Goal: Information Seeking & Learning: Check status

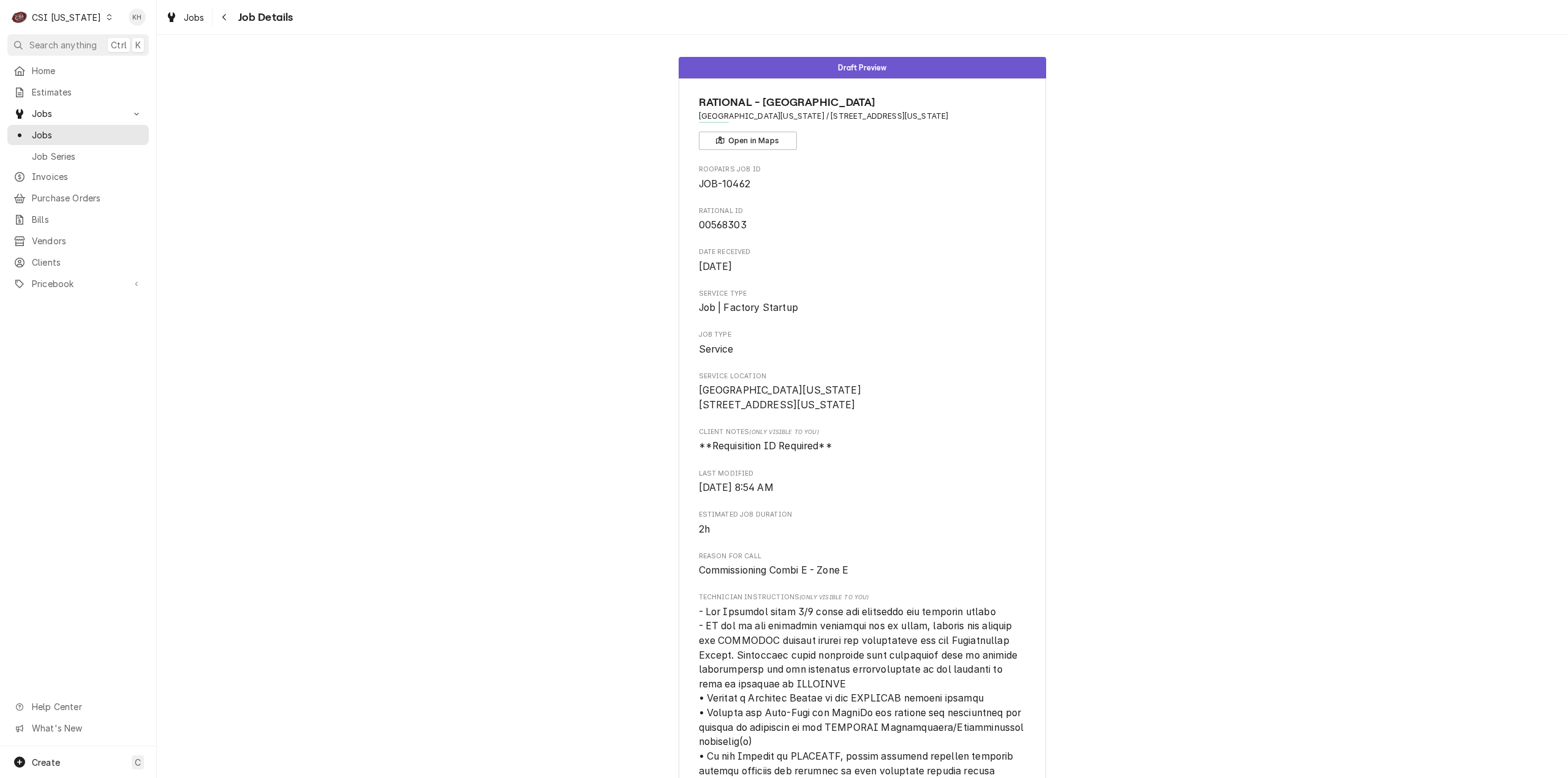
click at [64, 17] on div "CSI Kentucky" at bounding box center [67, 17] width 69 height 13
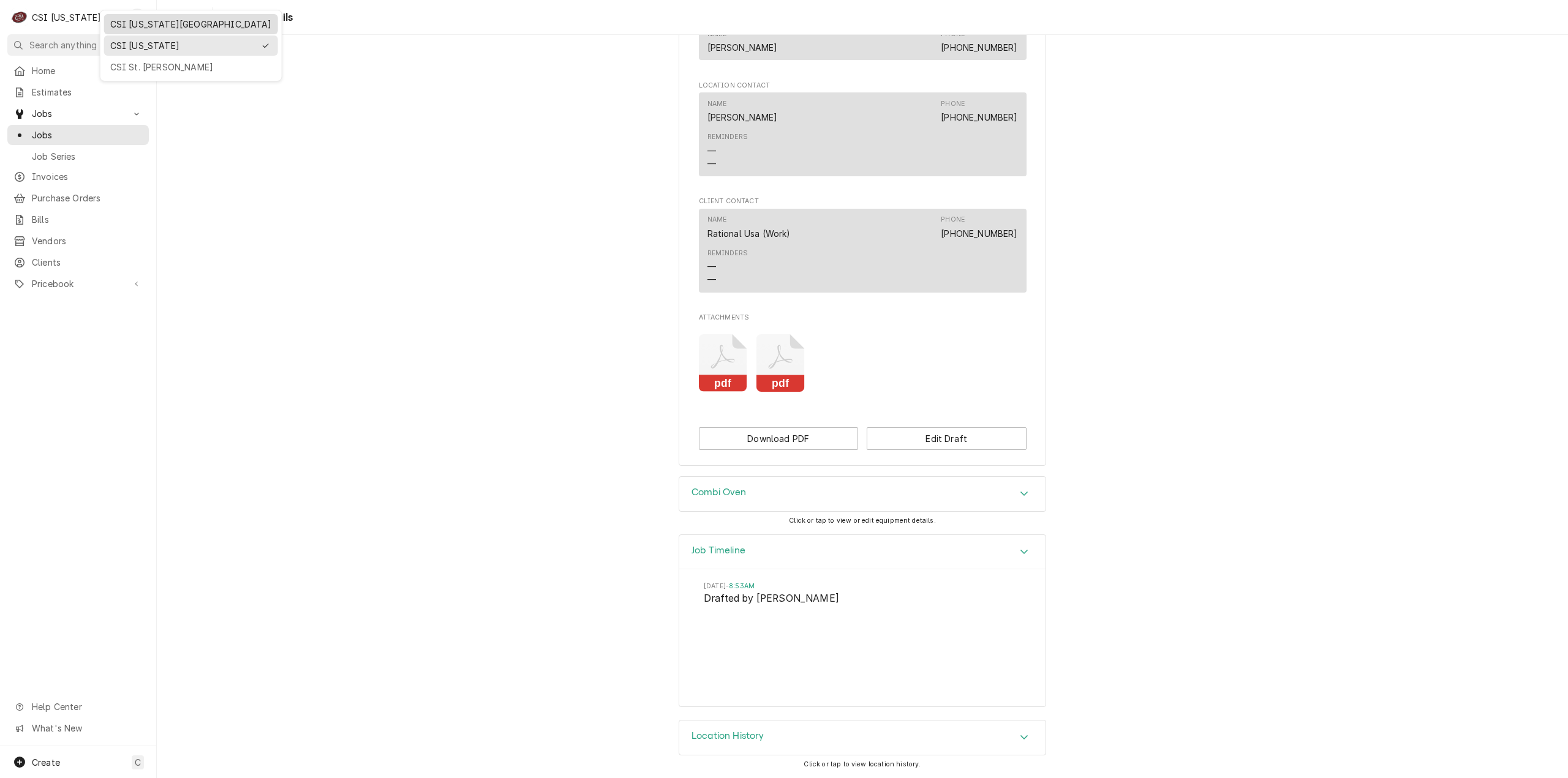
click at [158, 22] on div "CSI [US_STATE][GEOGRAPHIC_DATA]" at bounding box center [191, 25] width 162 height 13
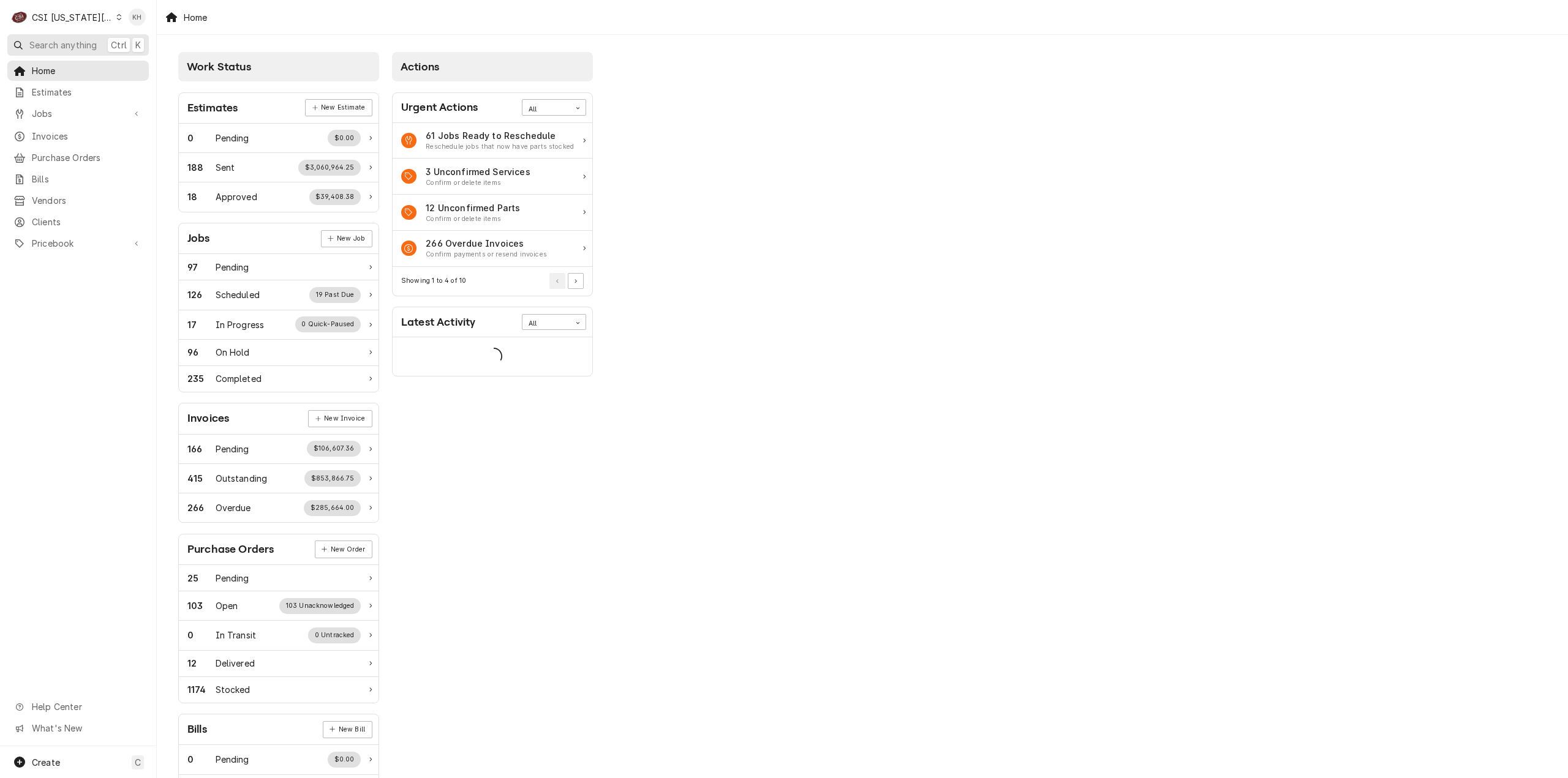
click at [77, 47] on span "Search anything" at bounding box center [63, 45] width 67 height 13
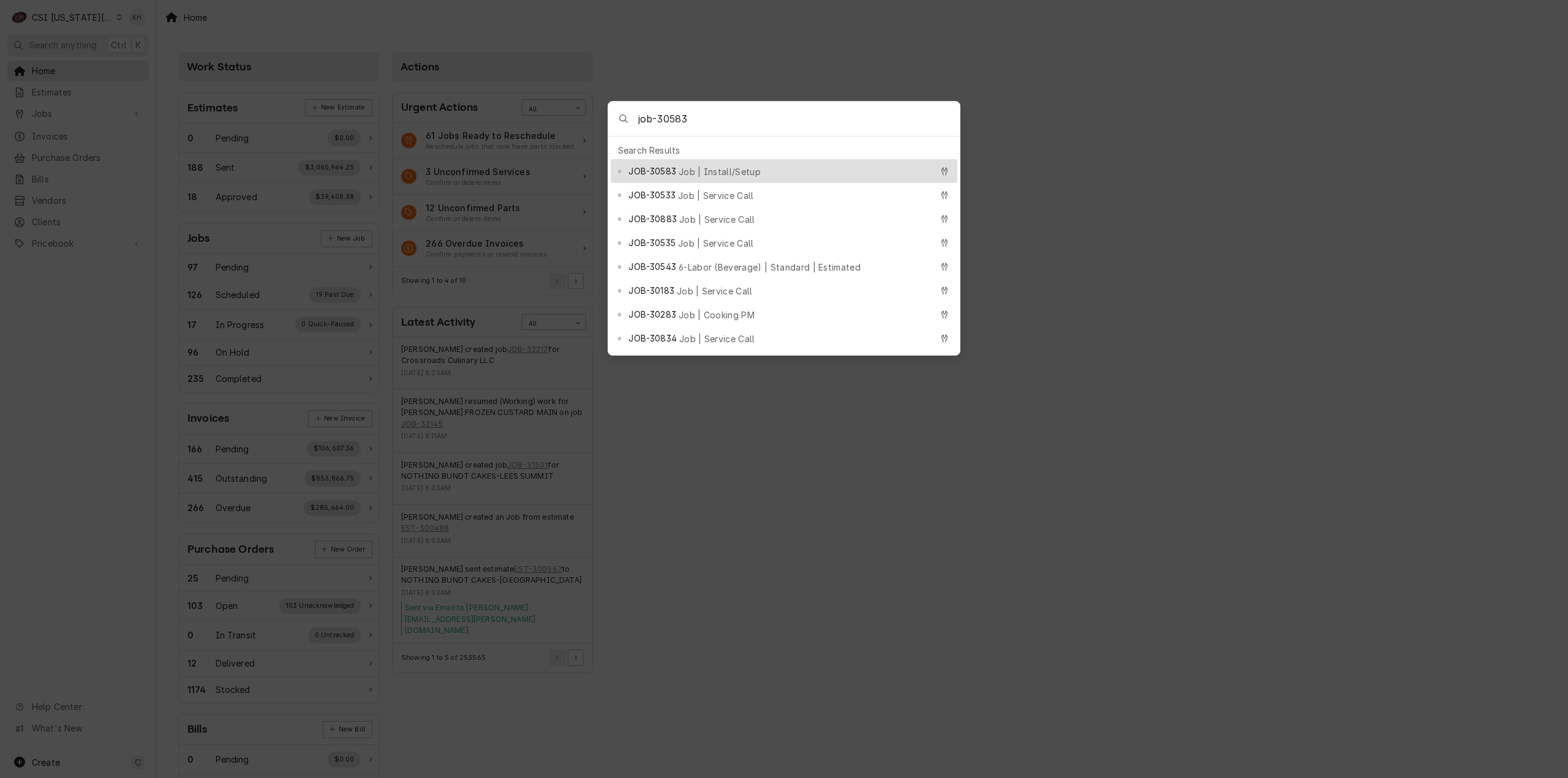
type input "job-30583"
click at [734, 172] on div "JOB-30583 Job | Install/Setup" at bounding box center [780, 171] width 302 height 14
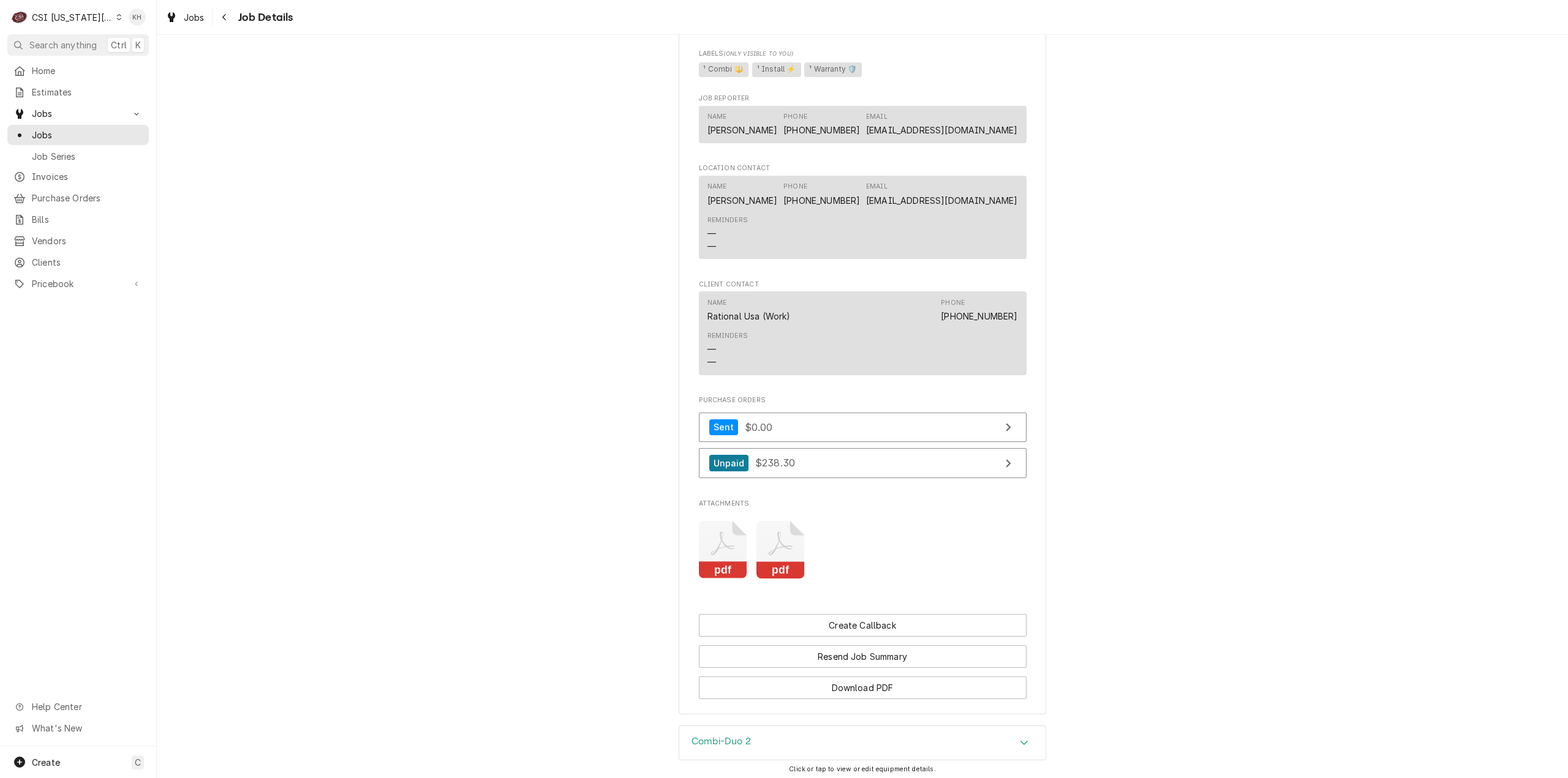
scroll to position [1286, 0]
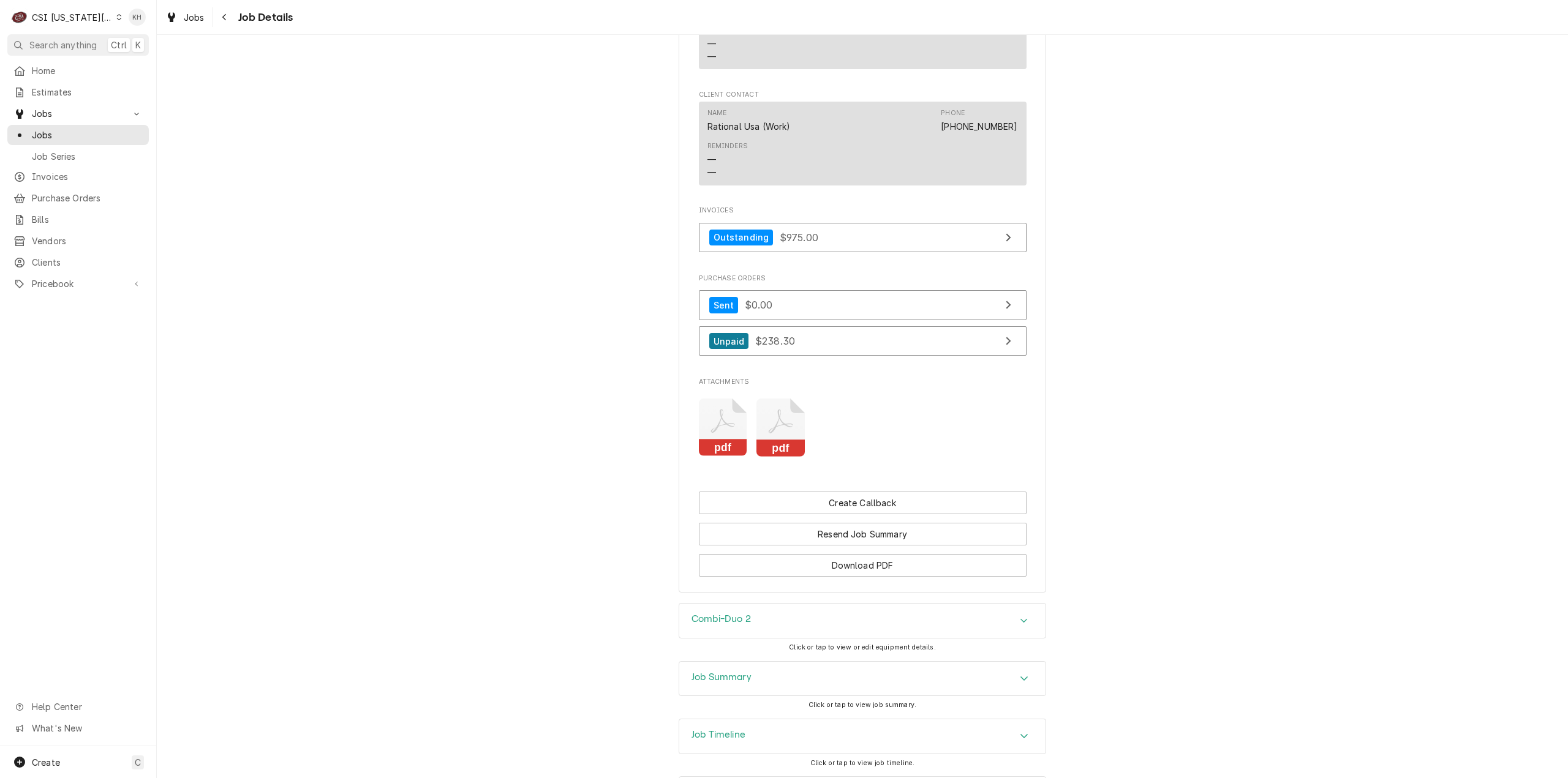
click at [747, 457] on icon "Attachments" at bounding box center [723, 427] width 48 height 58
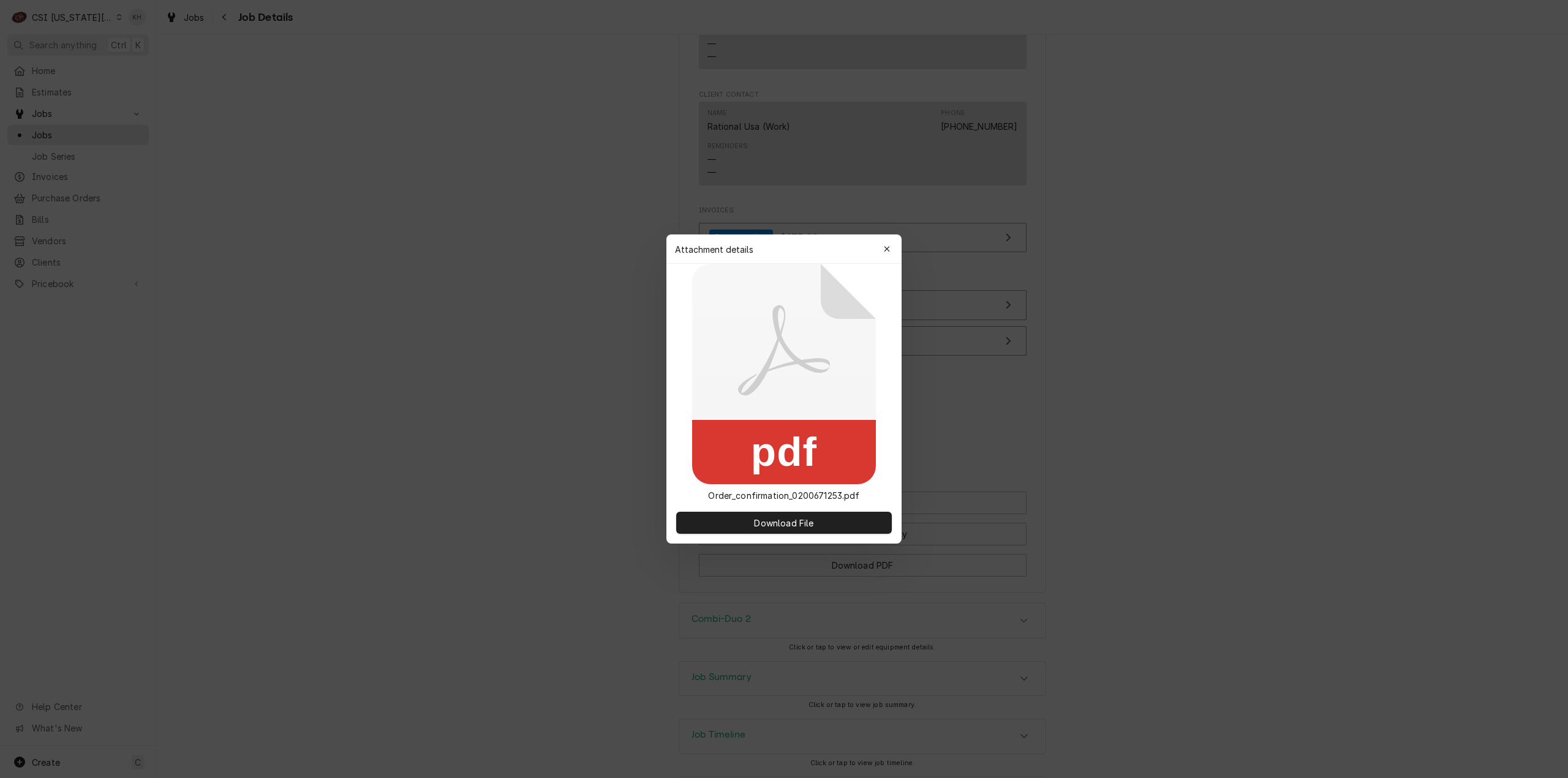
drag, startPoint x: 480, startPoint y: 361, endPoint x: 718, endPoint y: 435, distance: 249.2
click at [511, 358] on div at bounding box center [784, 389] width 1568 height 778
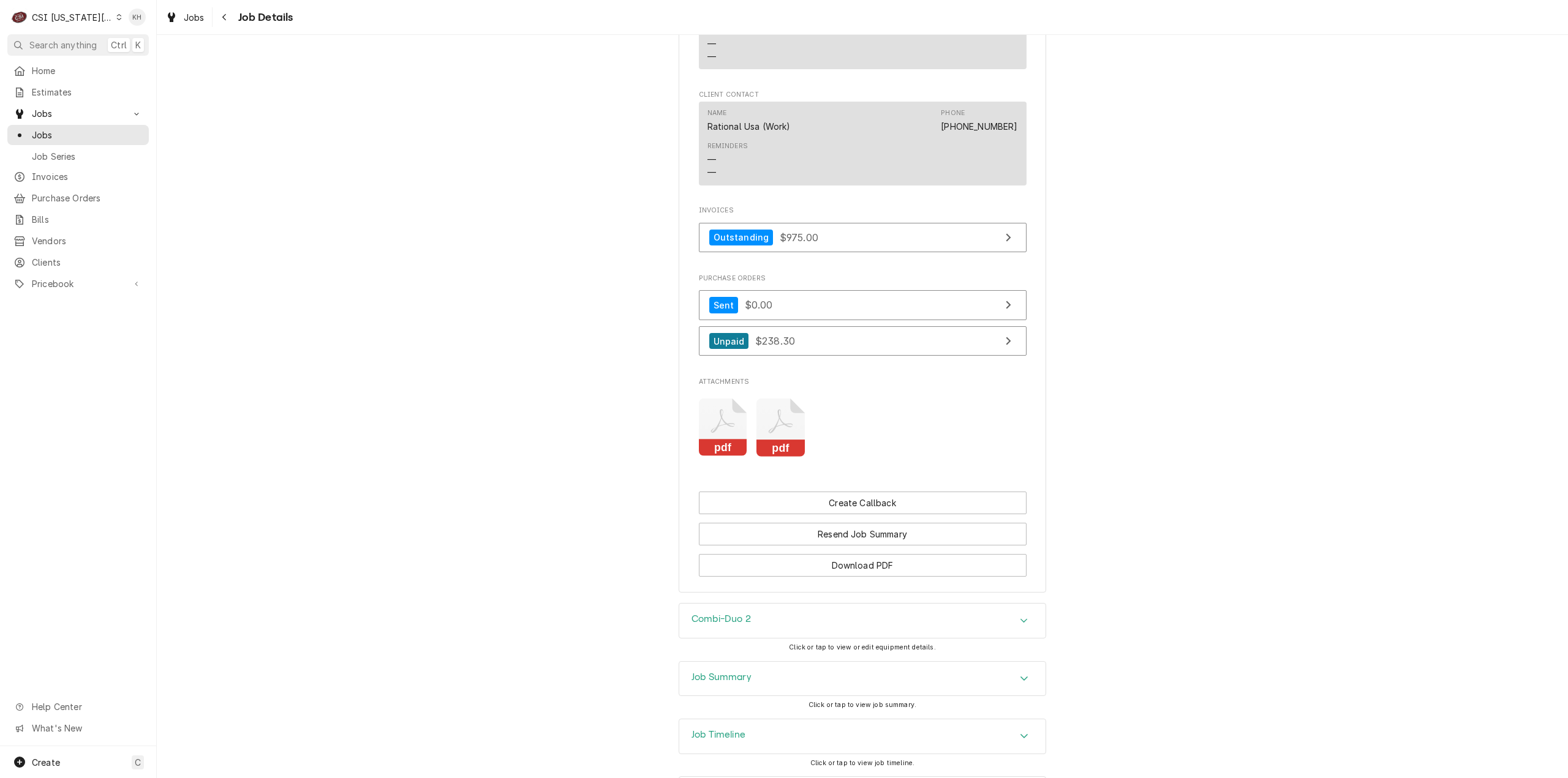
click at [738, 457] on icon "Attachments" at bounding box center [723, 427] width 48 height 58
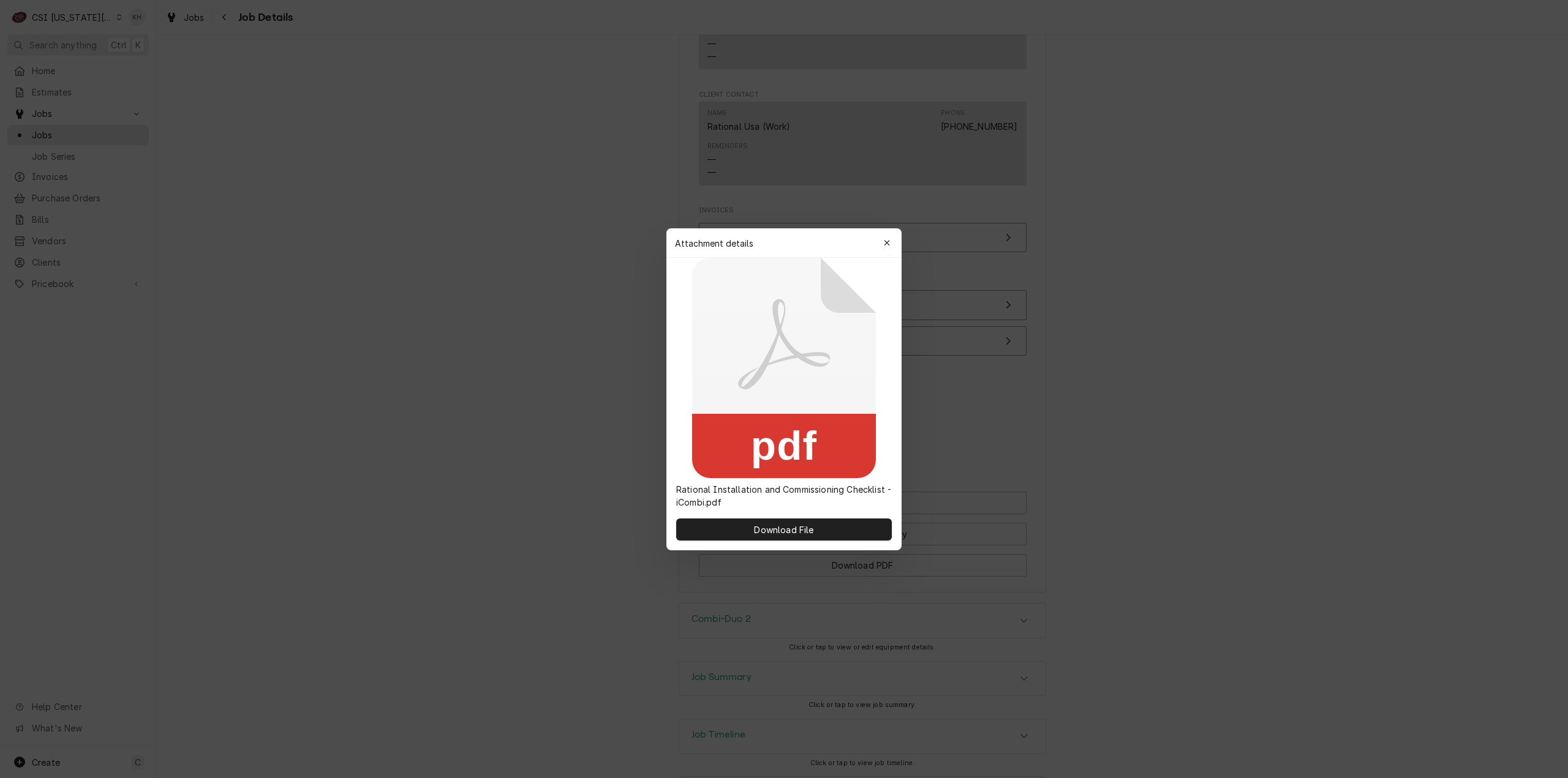
click at [502, 346] on div at bounding box center [784, 389] width 1568 height 778
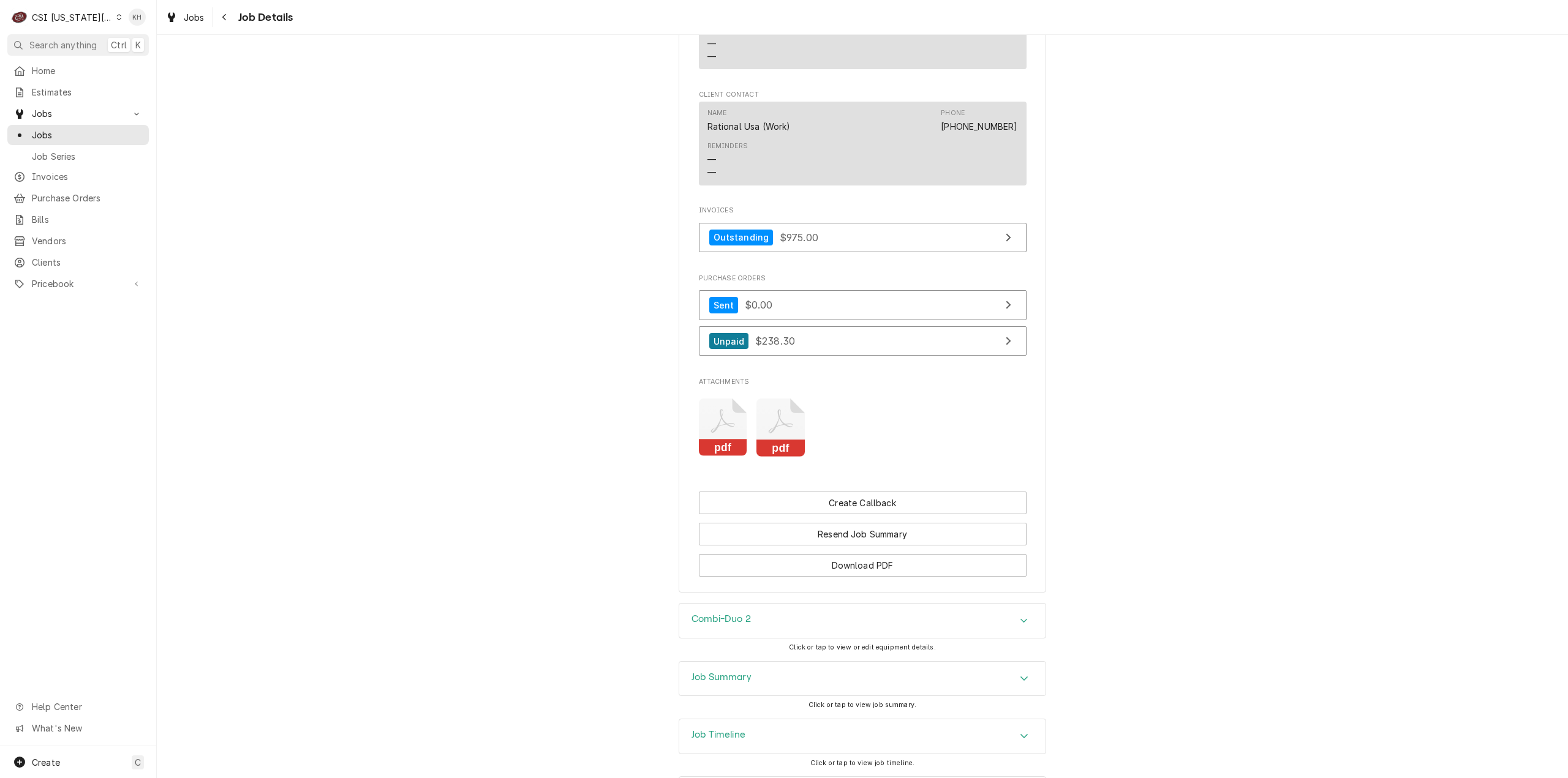
drag, startPoint x: 81, startPoint y: 12, endPoint x: 86, endPoint y: 18, distance: 7.8
click at [82, 12] on div "CSI [US_STATE][GEOGRAPHIC_DATA]" at bounding box center [72, 17] width 81 height 13
click at [174, 61] on div "CSI St. Louis" at bounding box center [210, 67] width 179 height 13
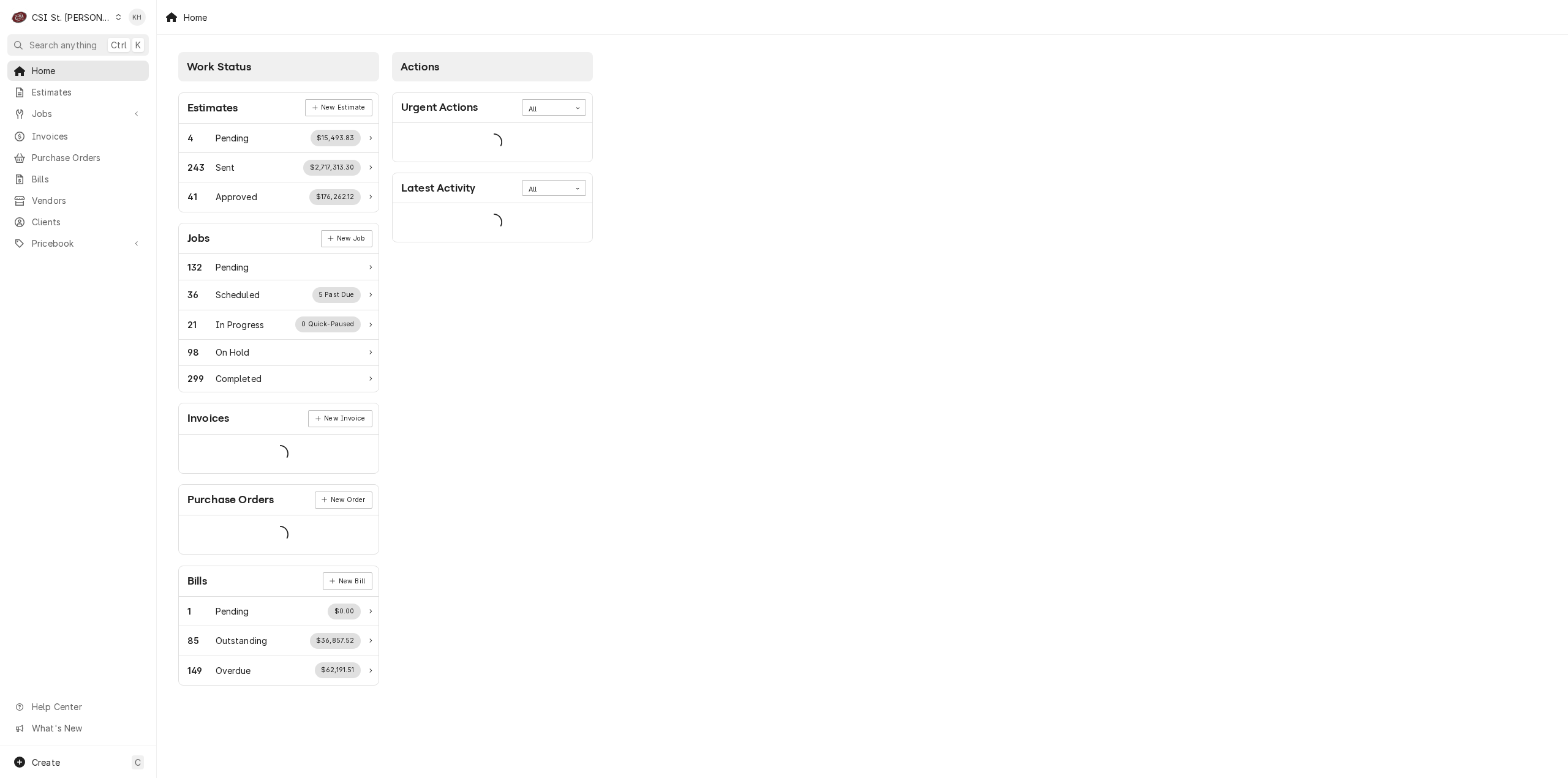
drag, startPoint x: 0, startPoint y: 0, endPoint x: 302, endPoint y: 63, distance: 308.5
click at [54, 43] on span "Search anything" at bounding box center [63, 45] width 67 height 13
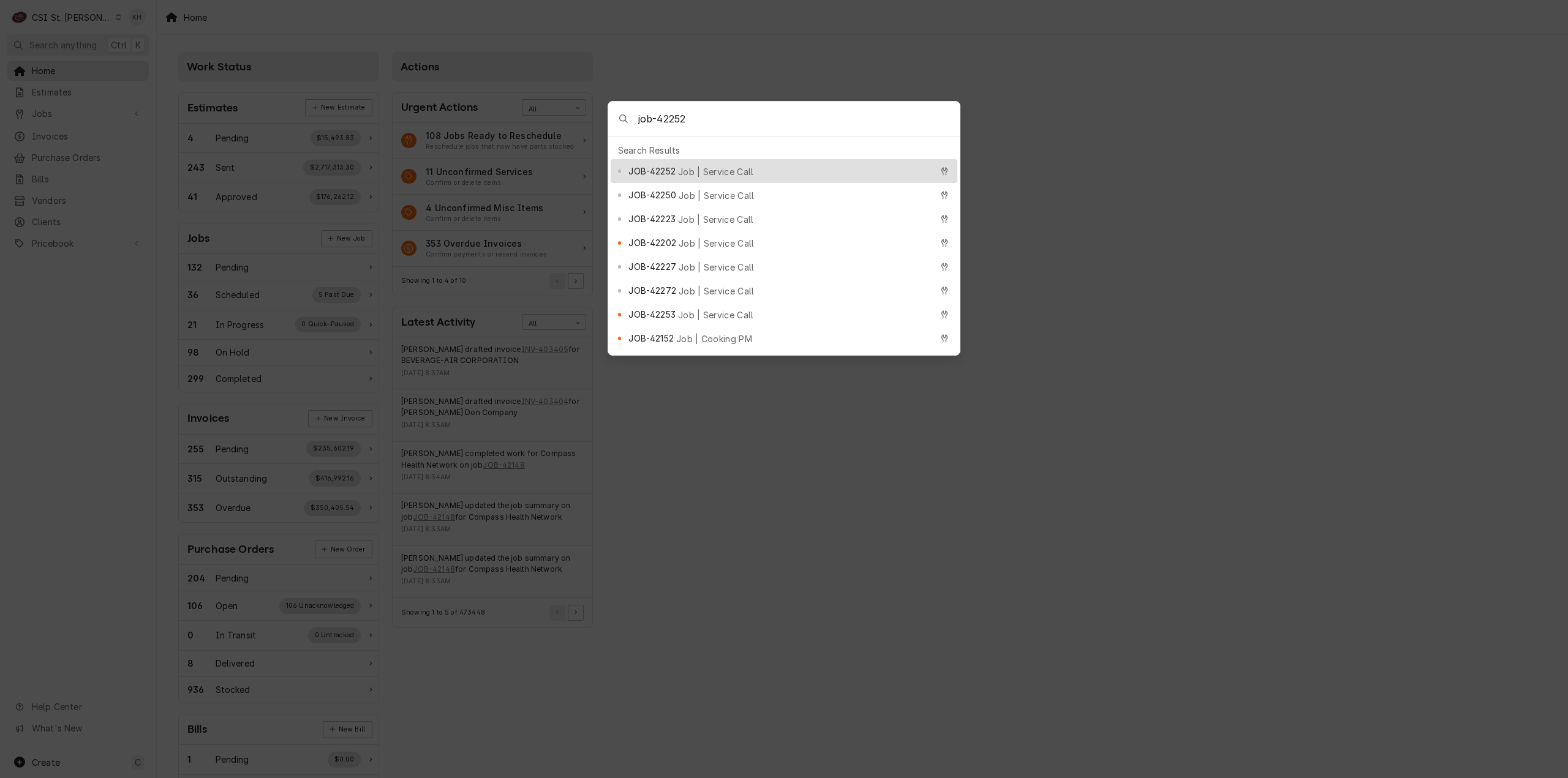
type input "job-42252"
click at [716, 170] on span "Job | Service Call" at bounding box center [715, 172] width 76 height 13
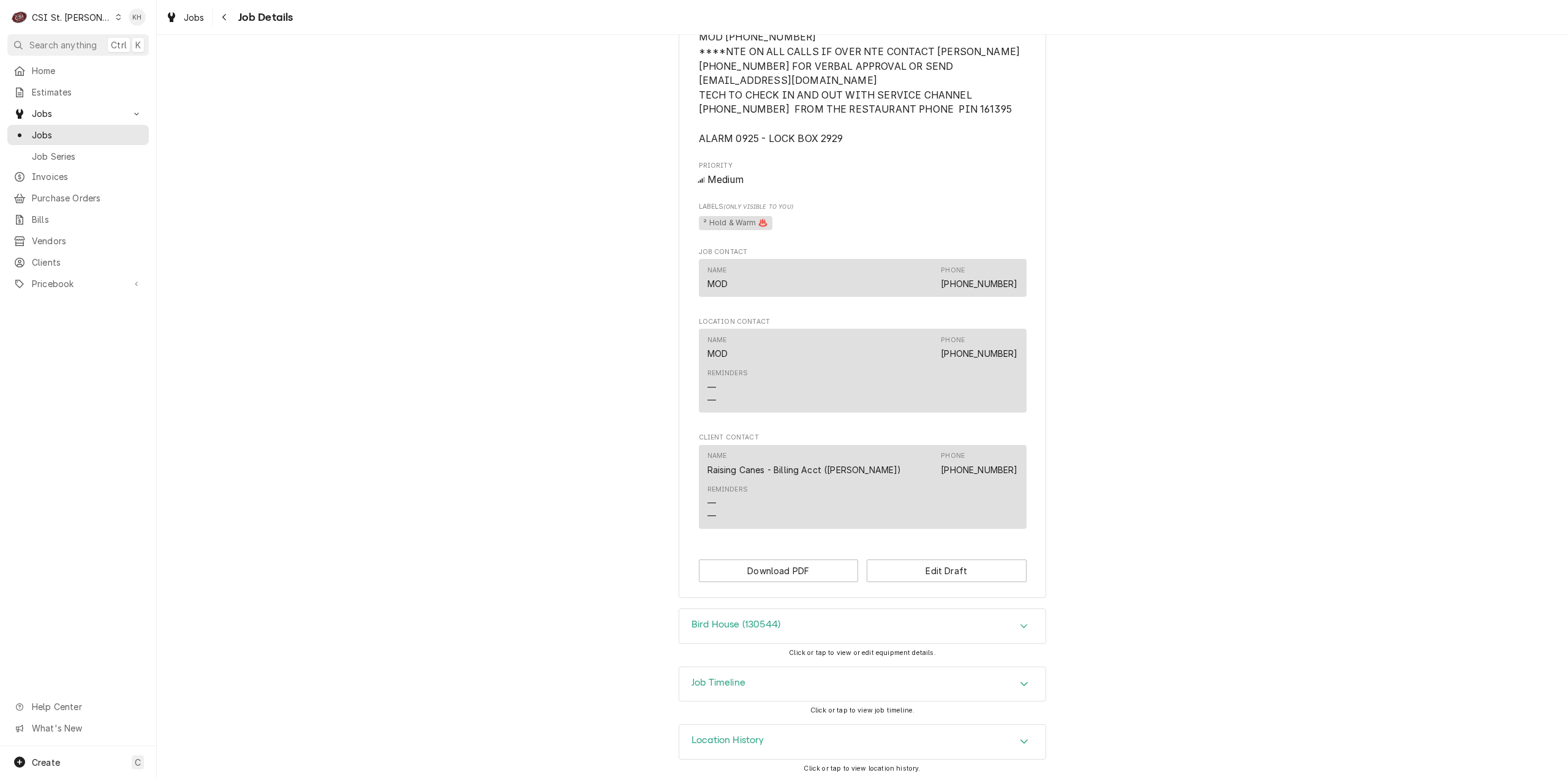
scroll to position [838, 0]
click at [740, 698] on div "Job Timeline" at bounding box center [862, 680] width 366 height 34
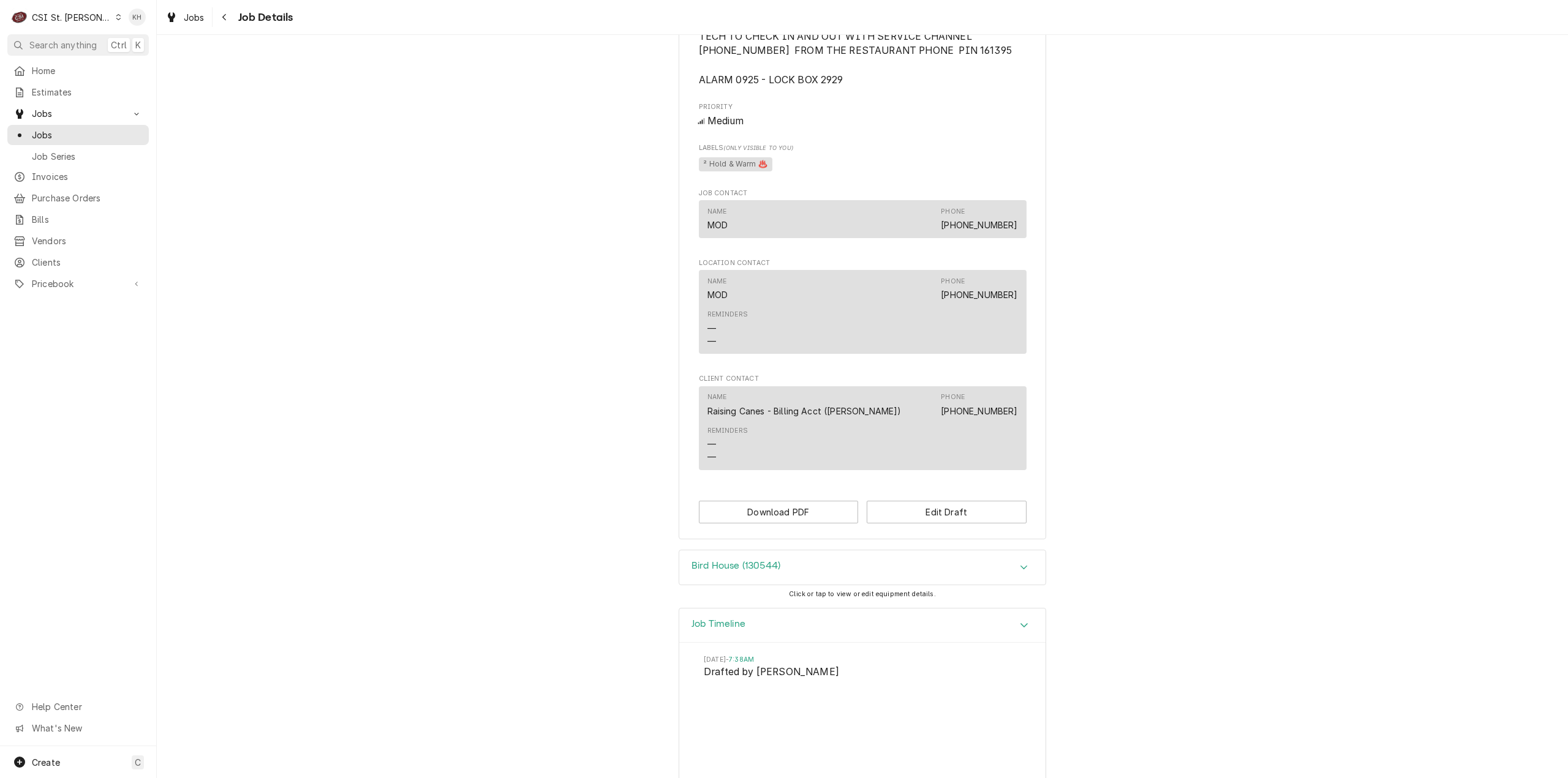
scroll to position [899, 0]
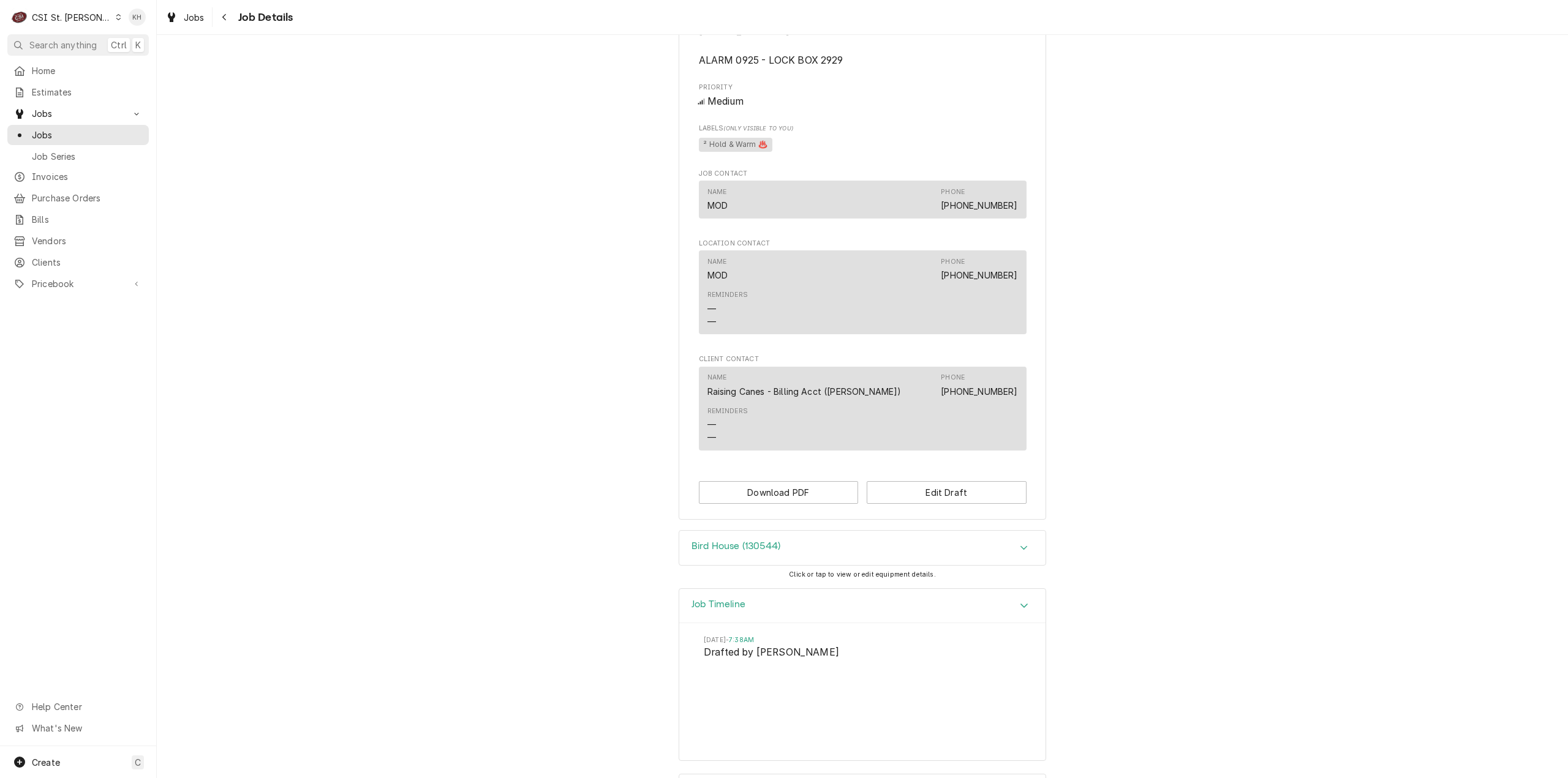
click at [59, 13] on div "CSI St. [PERSON_NAME]" at bounding box center [72, 17] width 80 height 13
click at [132, 22] on div "CSI Kansas City" at bounding box center [188, 25] width 162 height 13
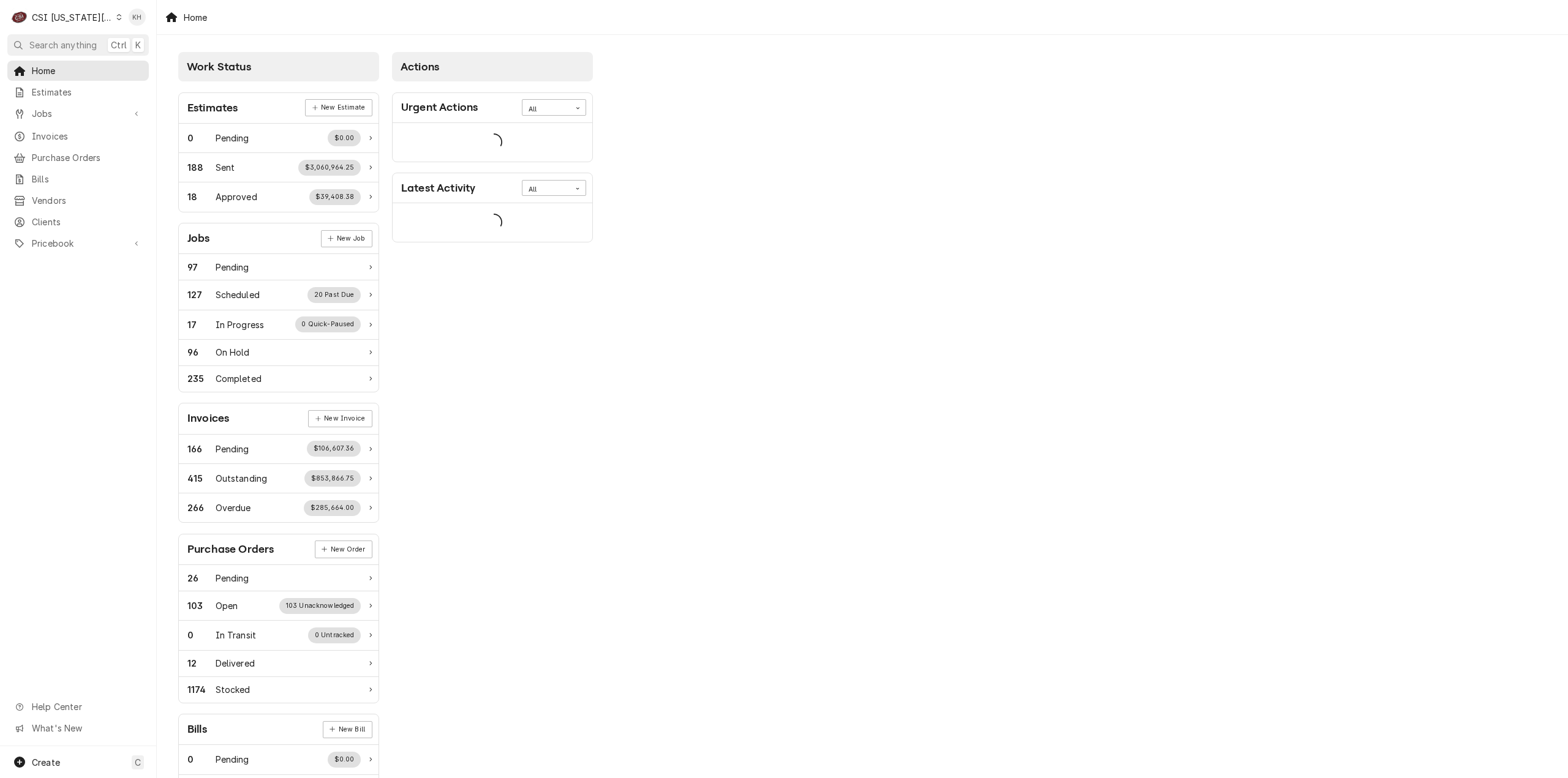
click at [74, 46] on span "Search anything" at bounding box center [63, 45] width 67 height 13
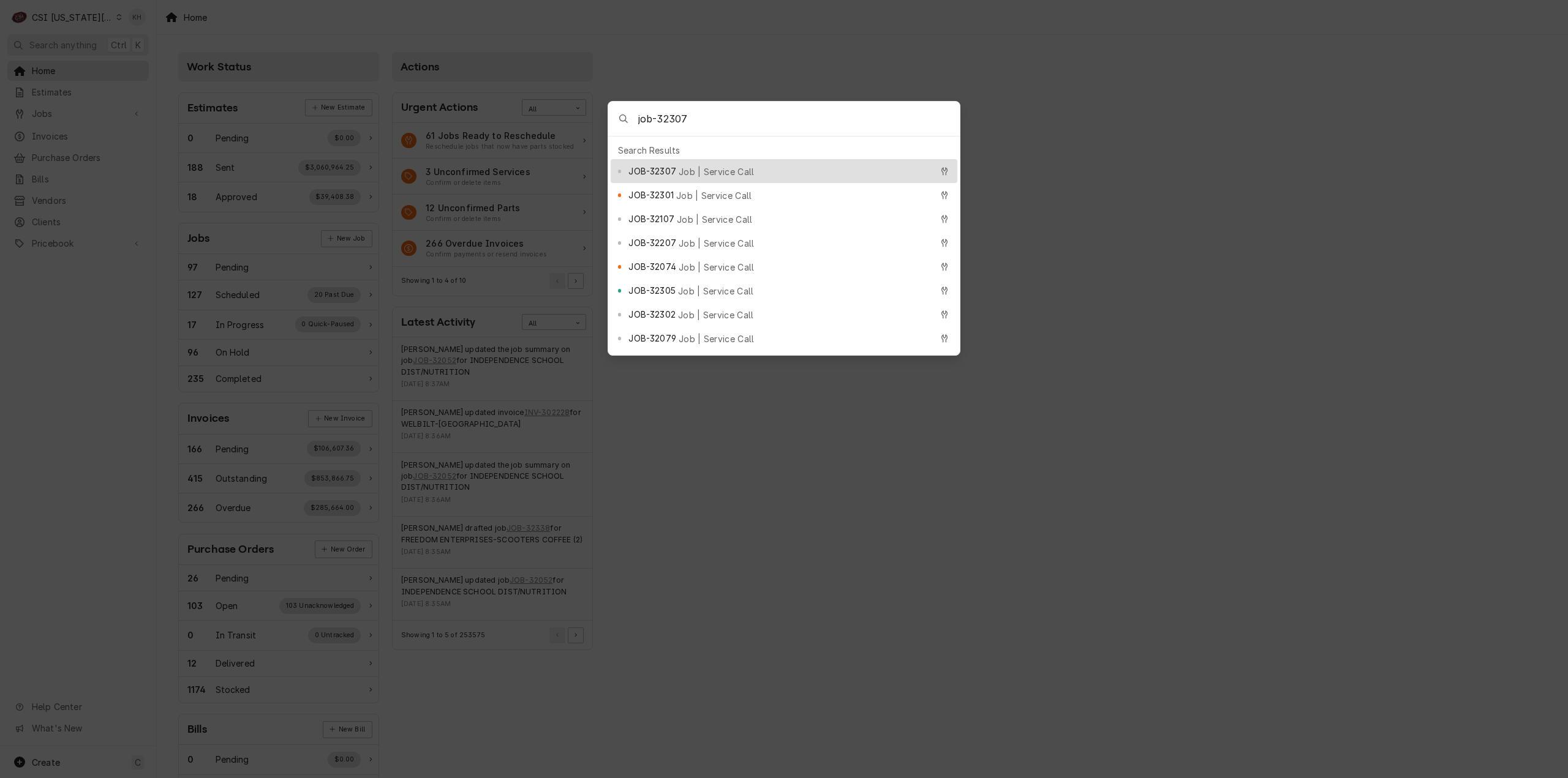
type input "job-32307"
click at [702, 174] on div "JOB-32307 Job | Service Call" at bounding box center [783, 171] width 346 height 24
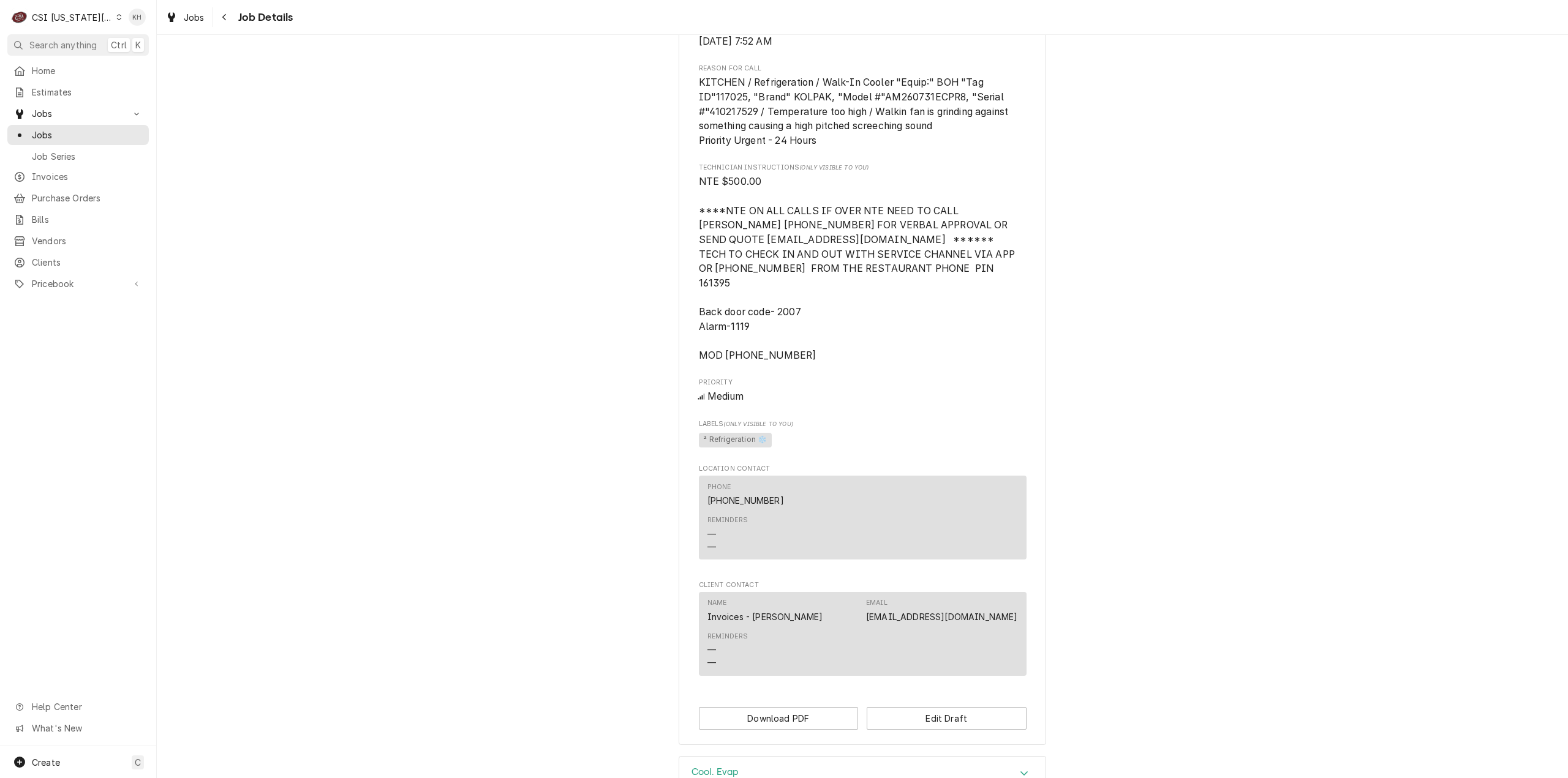
scroll to position [1129, 0]
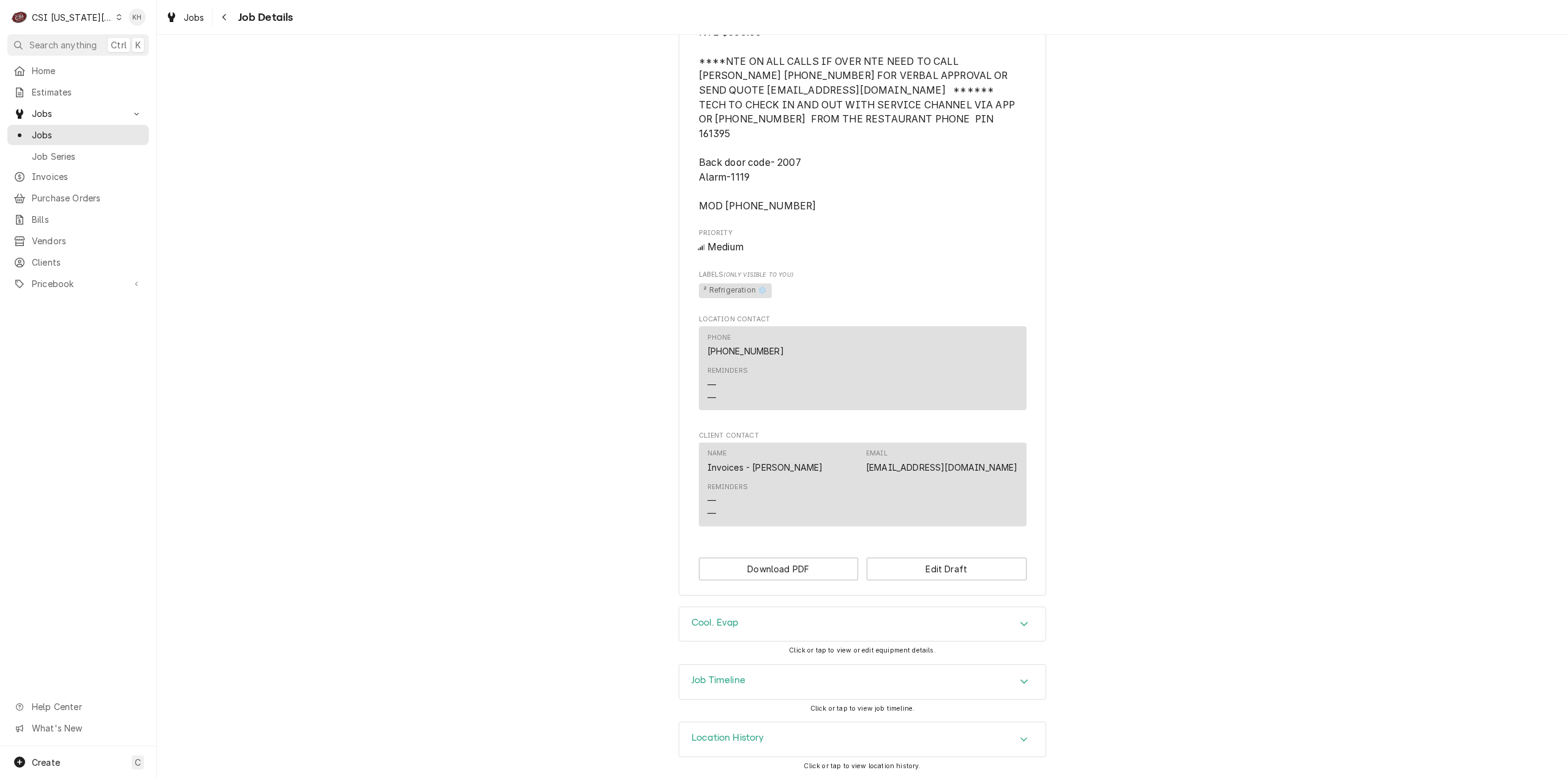
click at [783, 680] on div "Job Timeline" at bounding box center [862, 682] width 366 height 34
click at [82, 18] on div "CSI [US_STATE][GEOGRAPHIC_DATA]" at bounding box center [72, 17] width 81 height 13
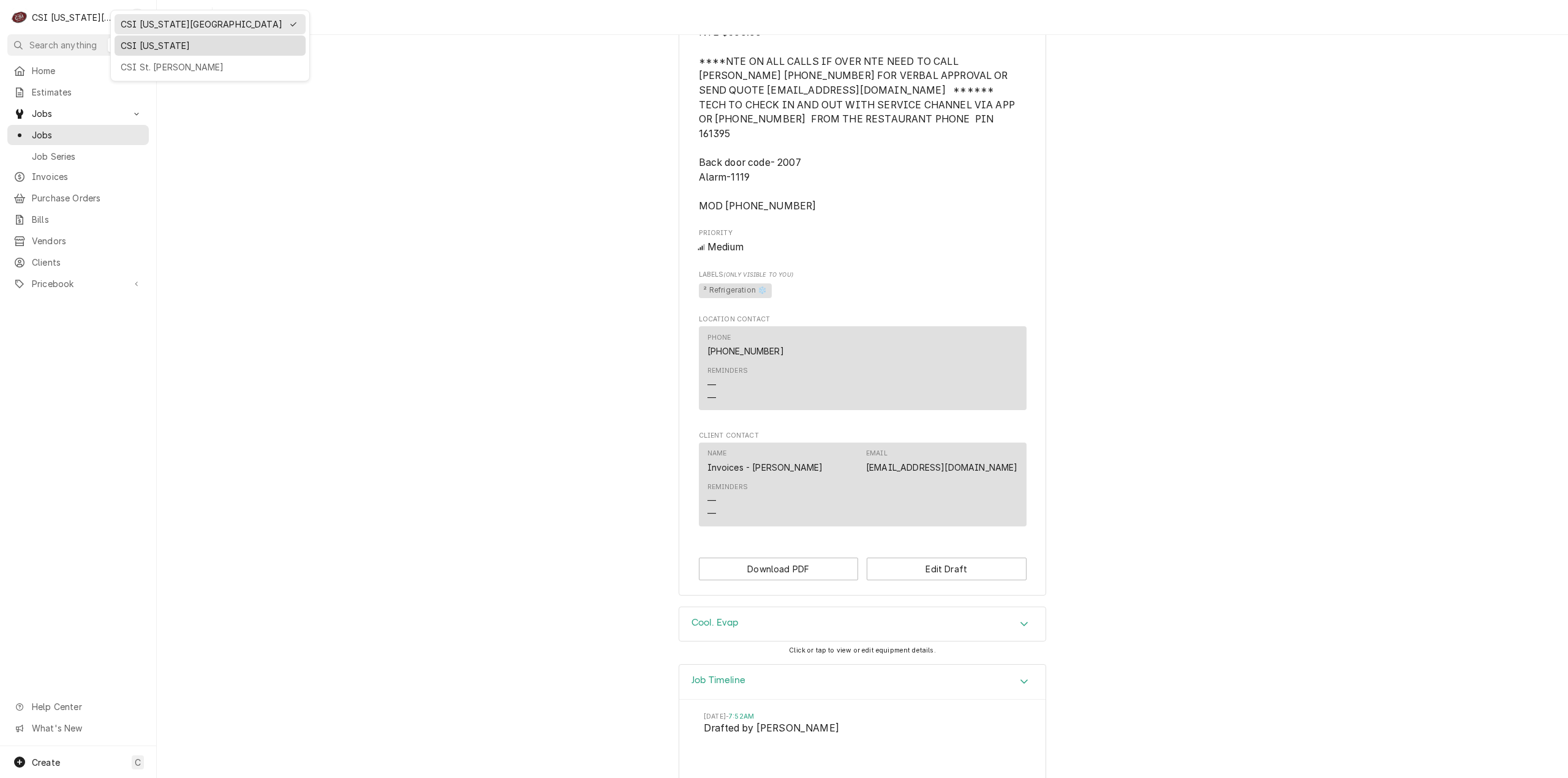
click at [131, 46] on div "CSI Kentucky" at bounding box center [210, 46] width 179 height 13
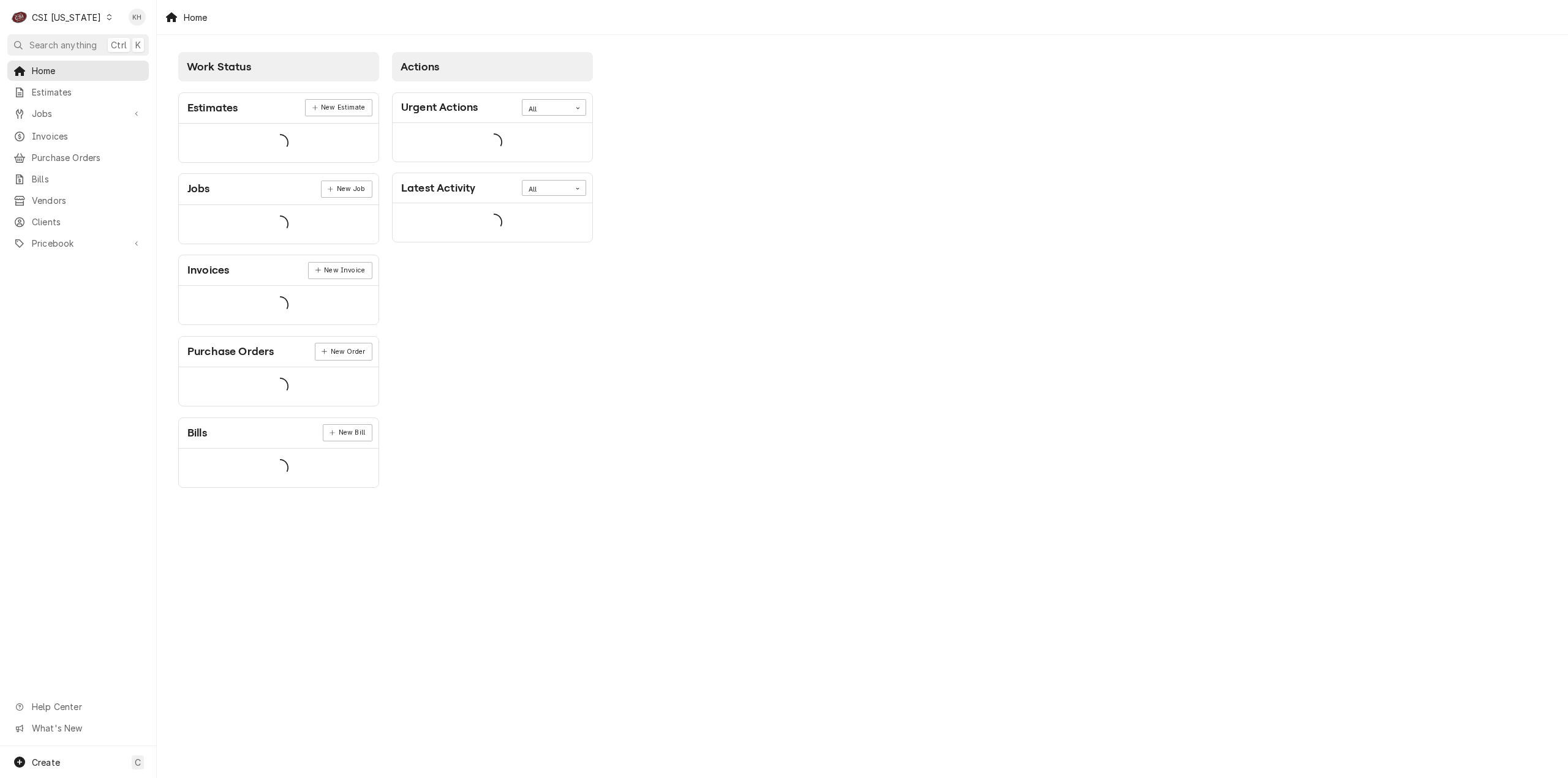
click at [78, 43] on span "Search anything" at bounding box center [63, 45] width 67 height 13
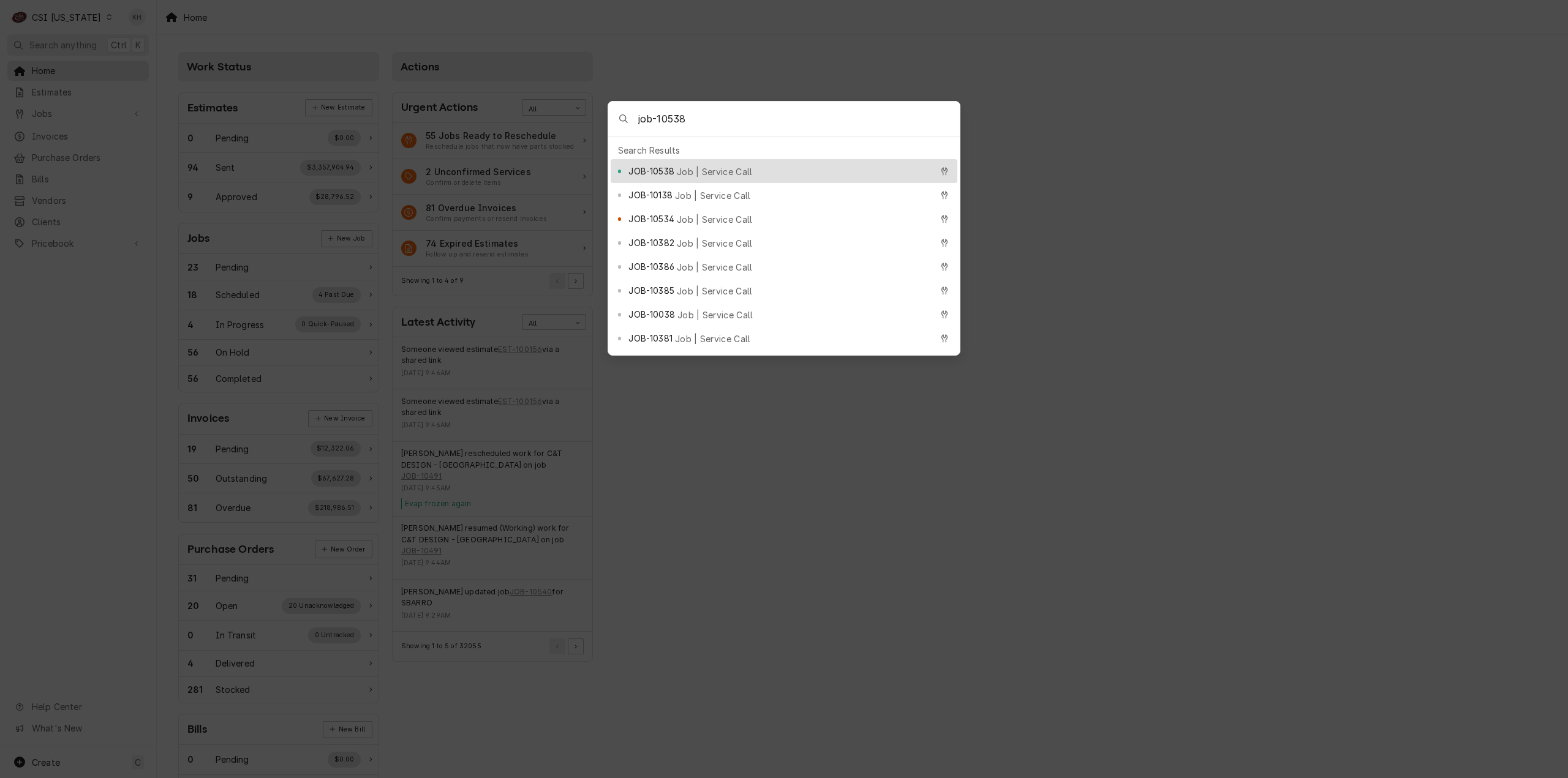
type input "job-10538"
click at [701, 166] on span "Job | Service Call" at bounding box center [715, 172] width 76 height 13
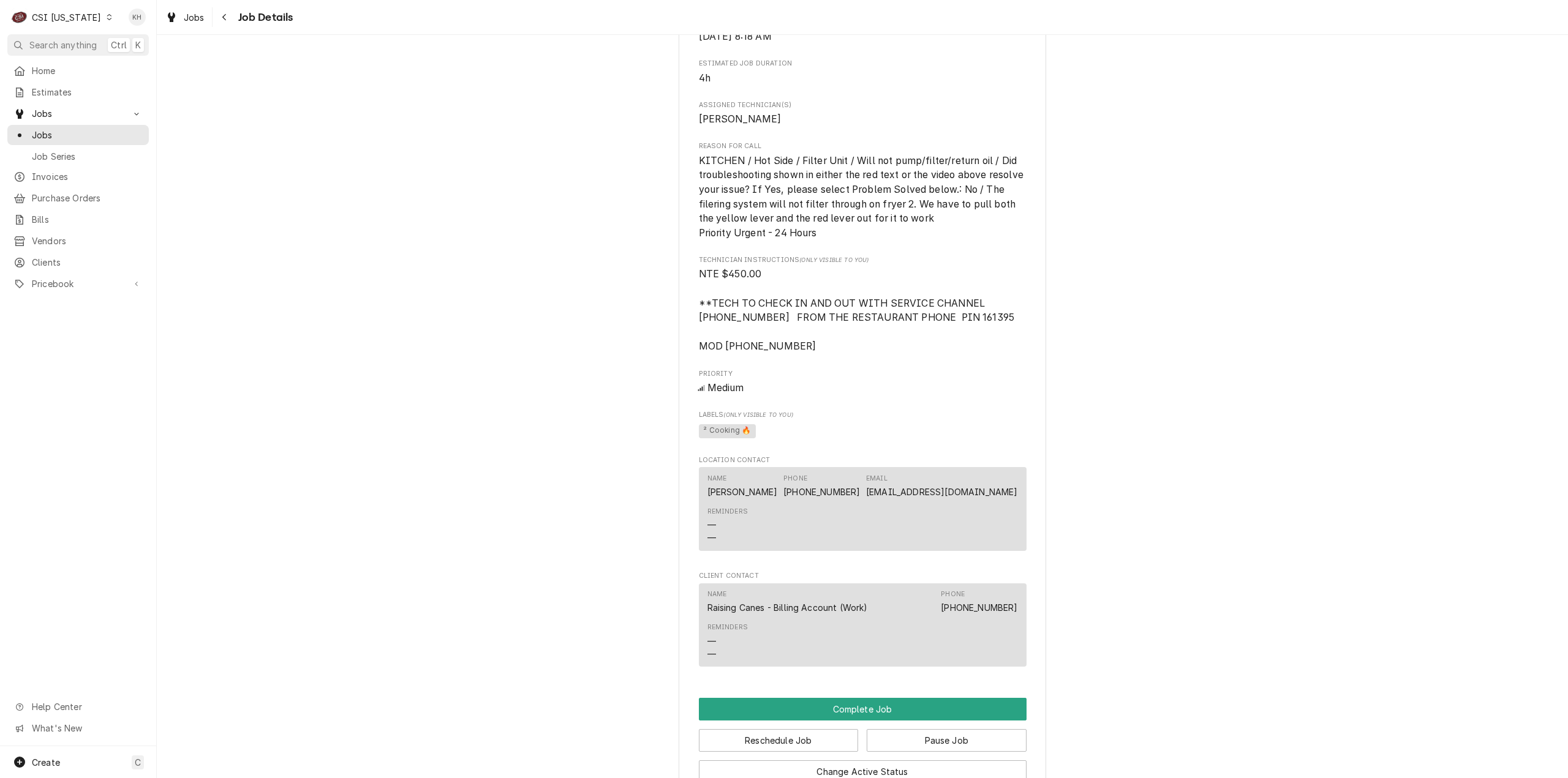
scroll to position [1324, 0]
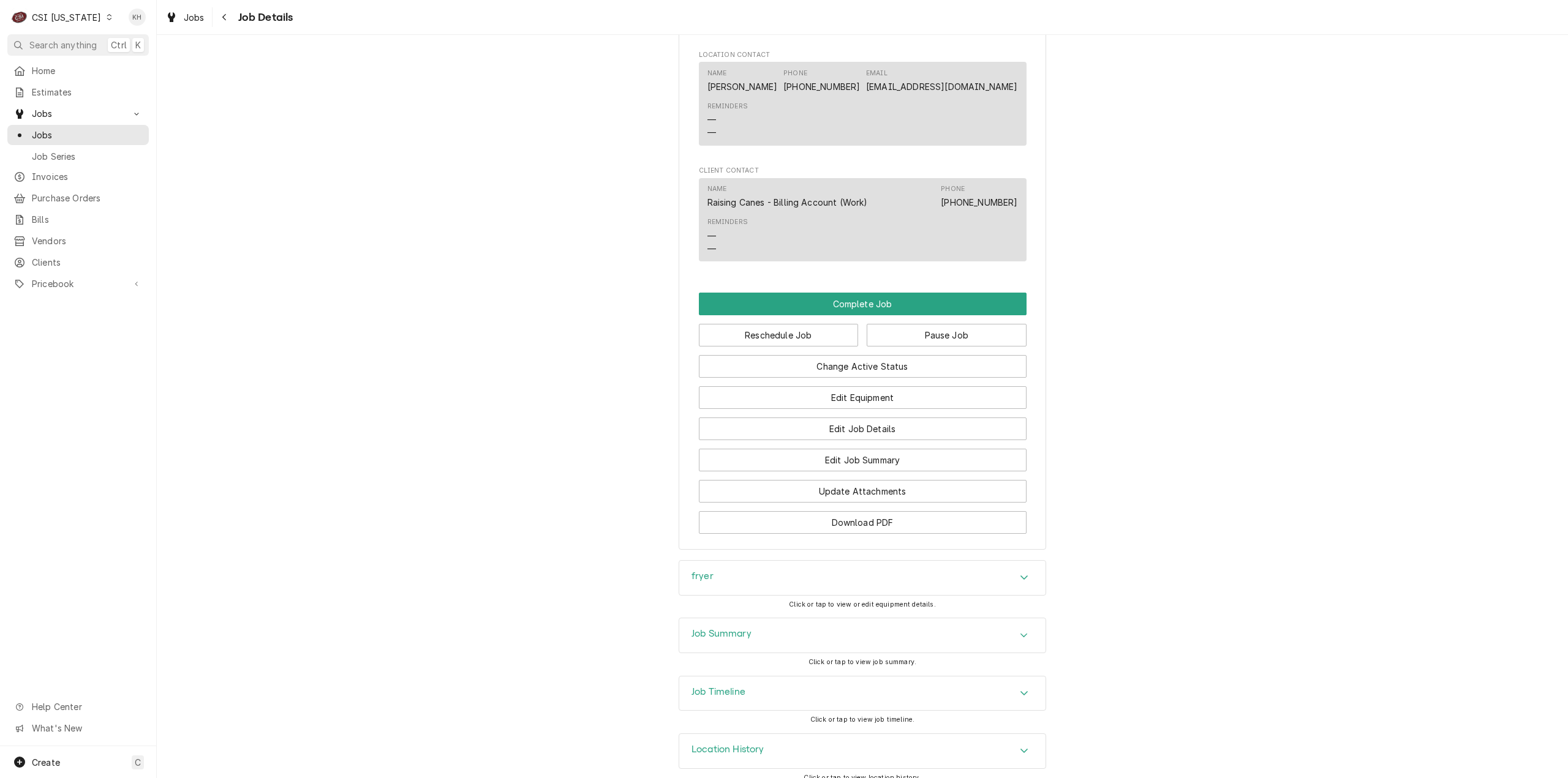
click at [736, 686] on h3 "Job Timeline" at bounding box center [718, 692] width 54 height 12
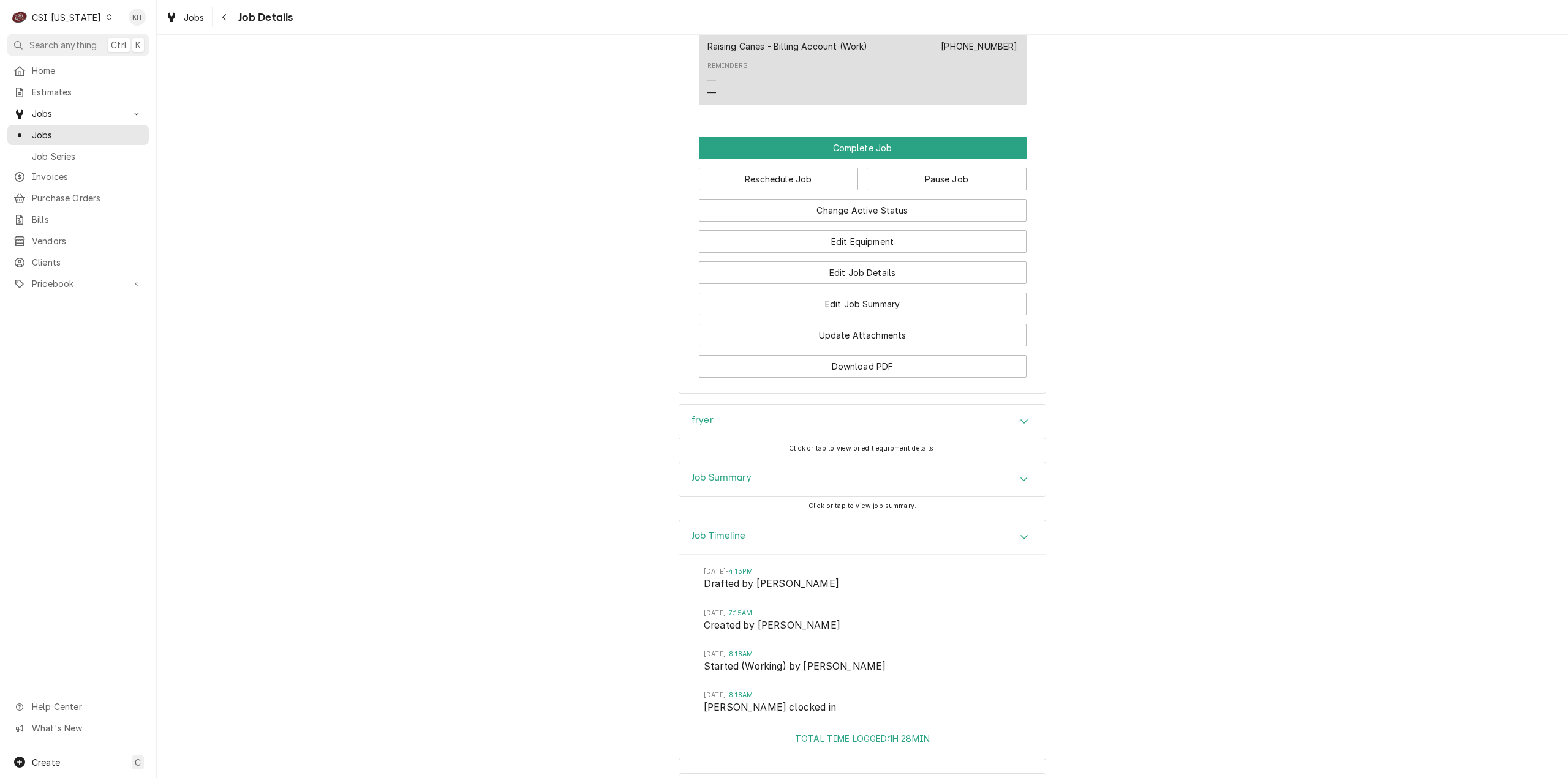
scroll to position [1518, 0]
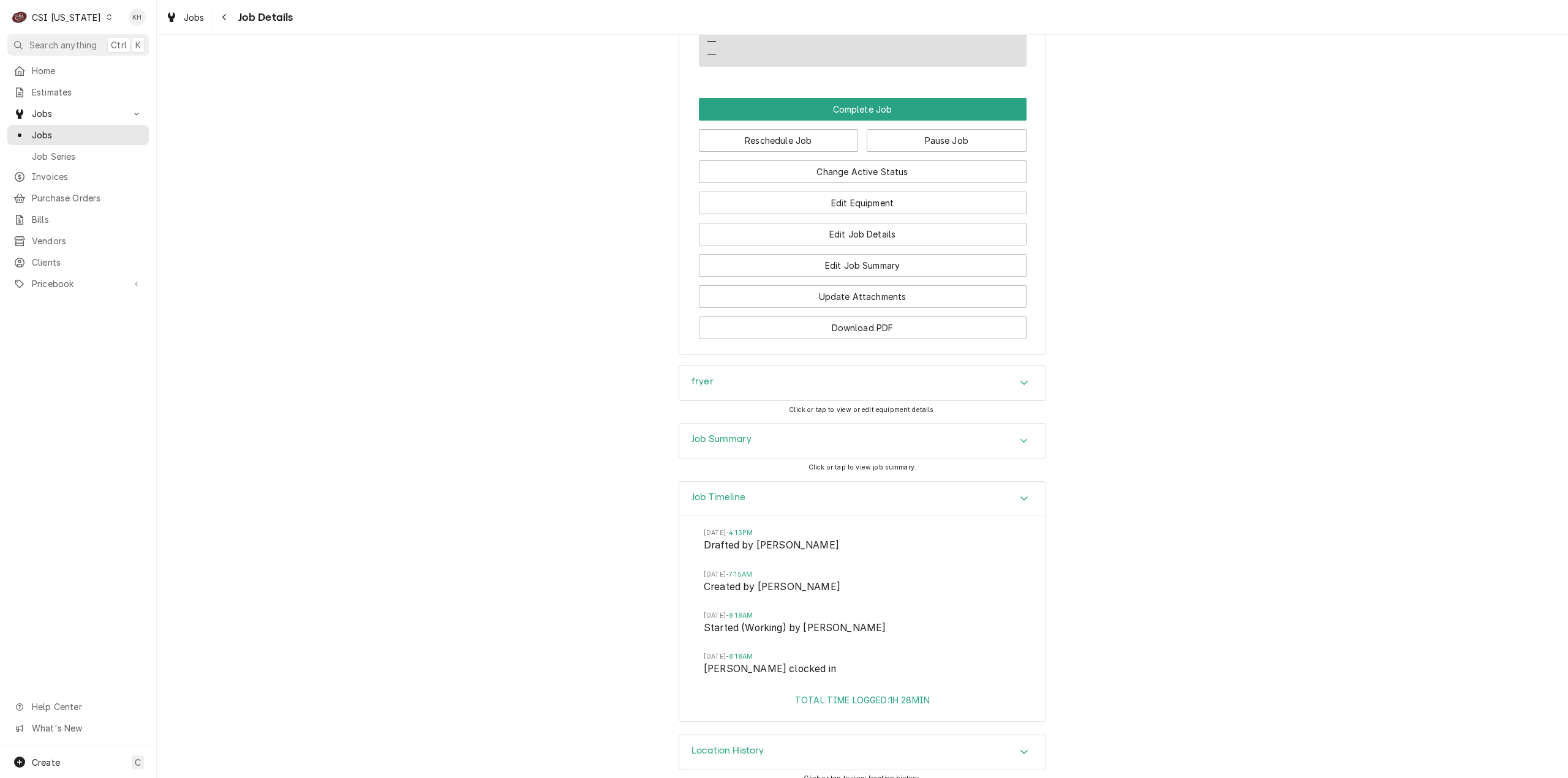
click at [77, 10] on div "C CSI Kentucky" at bounding box center [62, 17] width 110 height 25
click at [169, 64] on div "CSI St. [PERSON_NAME]" at bounding box center [191, 67] width 162 height 13
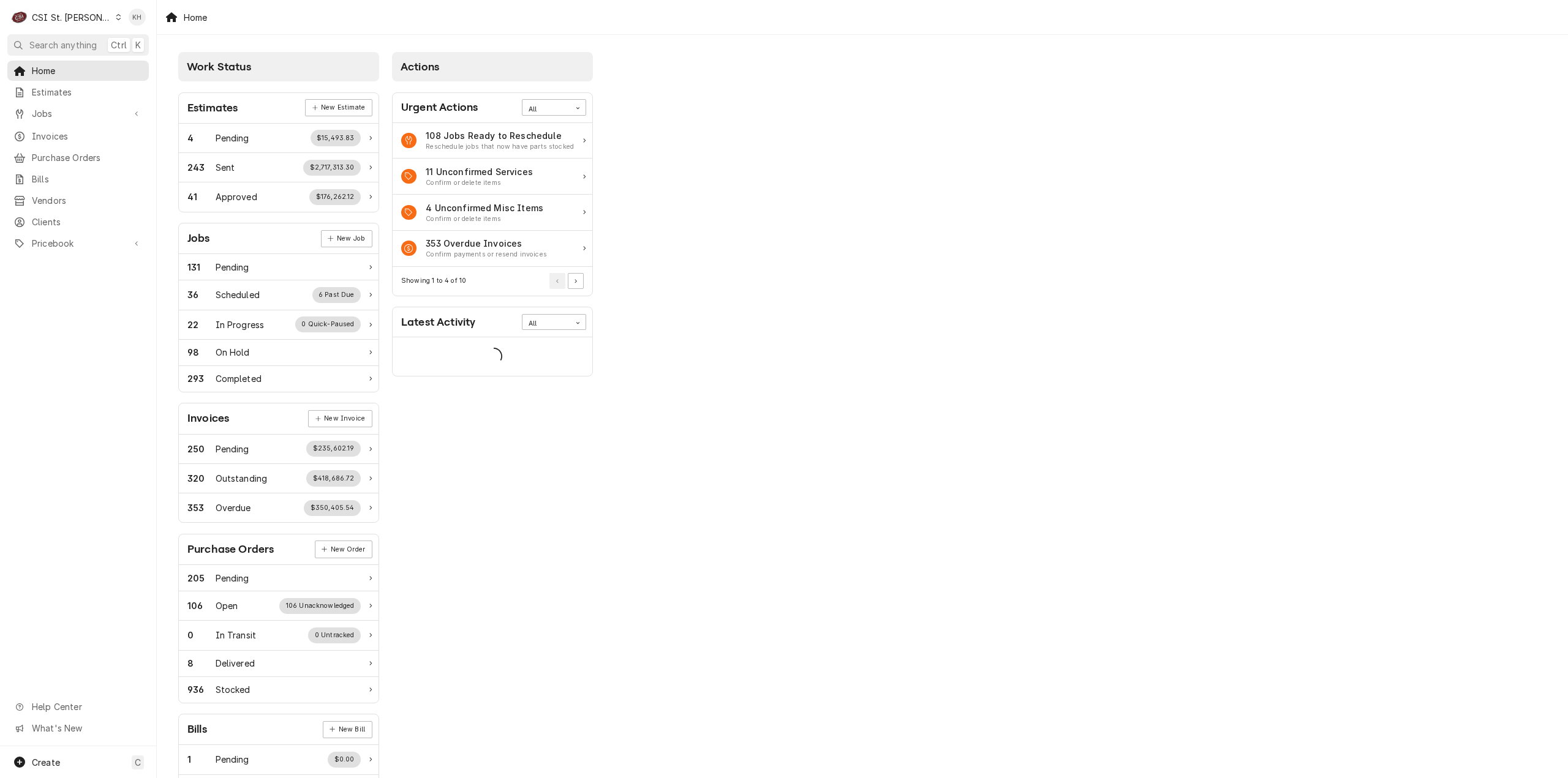
drag, startPoint x: 74, startPoint y: 42, endPoint x: 94, endPoint y: 49, distance: 21.2
click at [74, 42] on span "Search anything" at bounding box center [63, 45] width 67 height 13
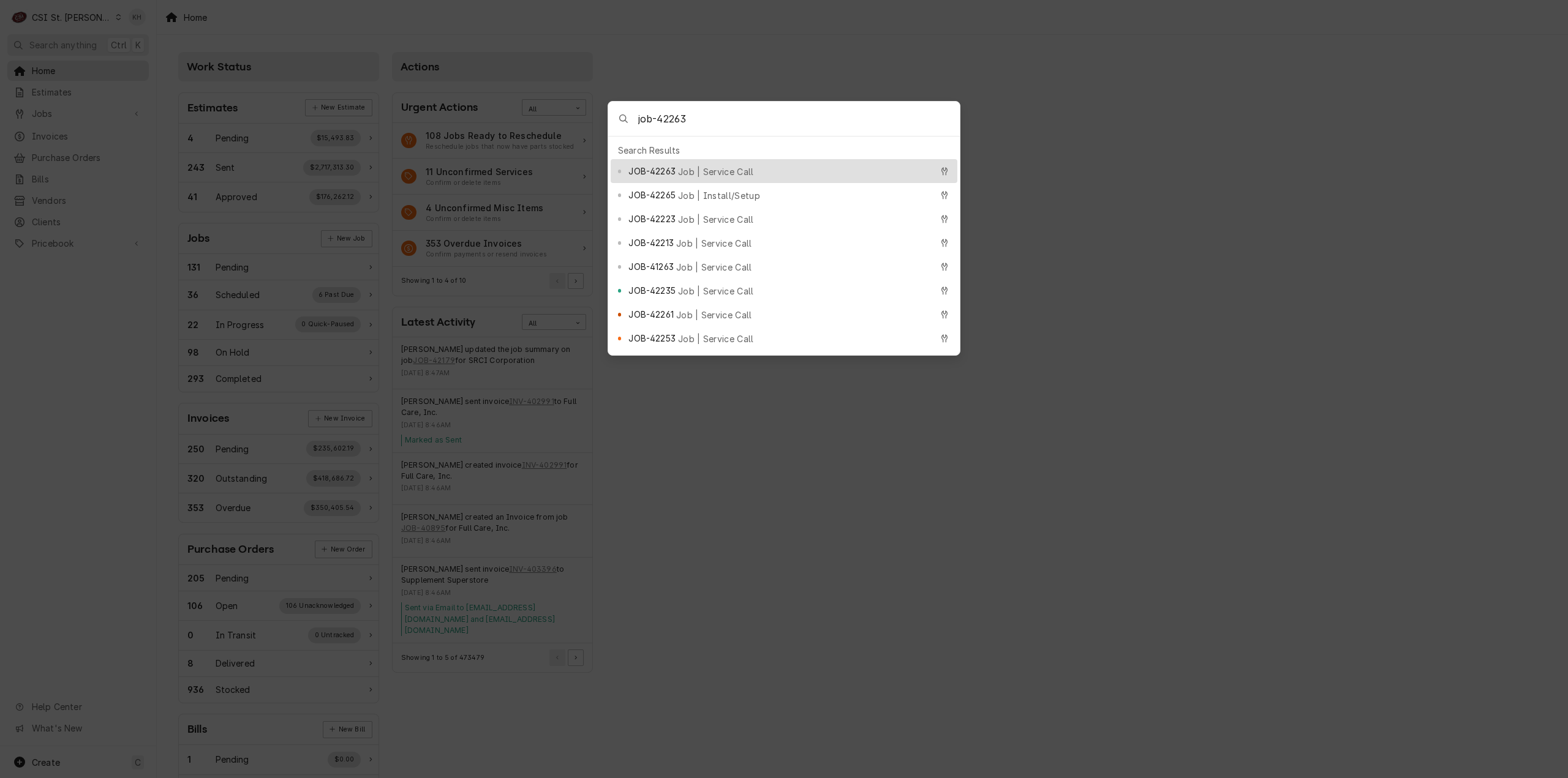
type input "job-42263"
click at [730, 159] on div "JOB-42263 Job | Service Call" at bounding box center [783, 171] width 346 height 24
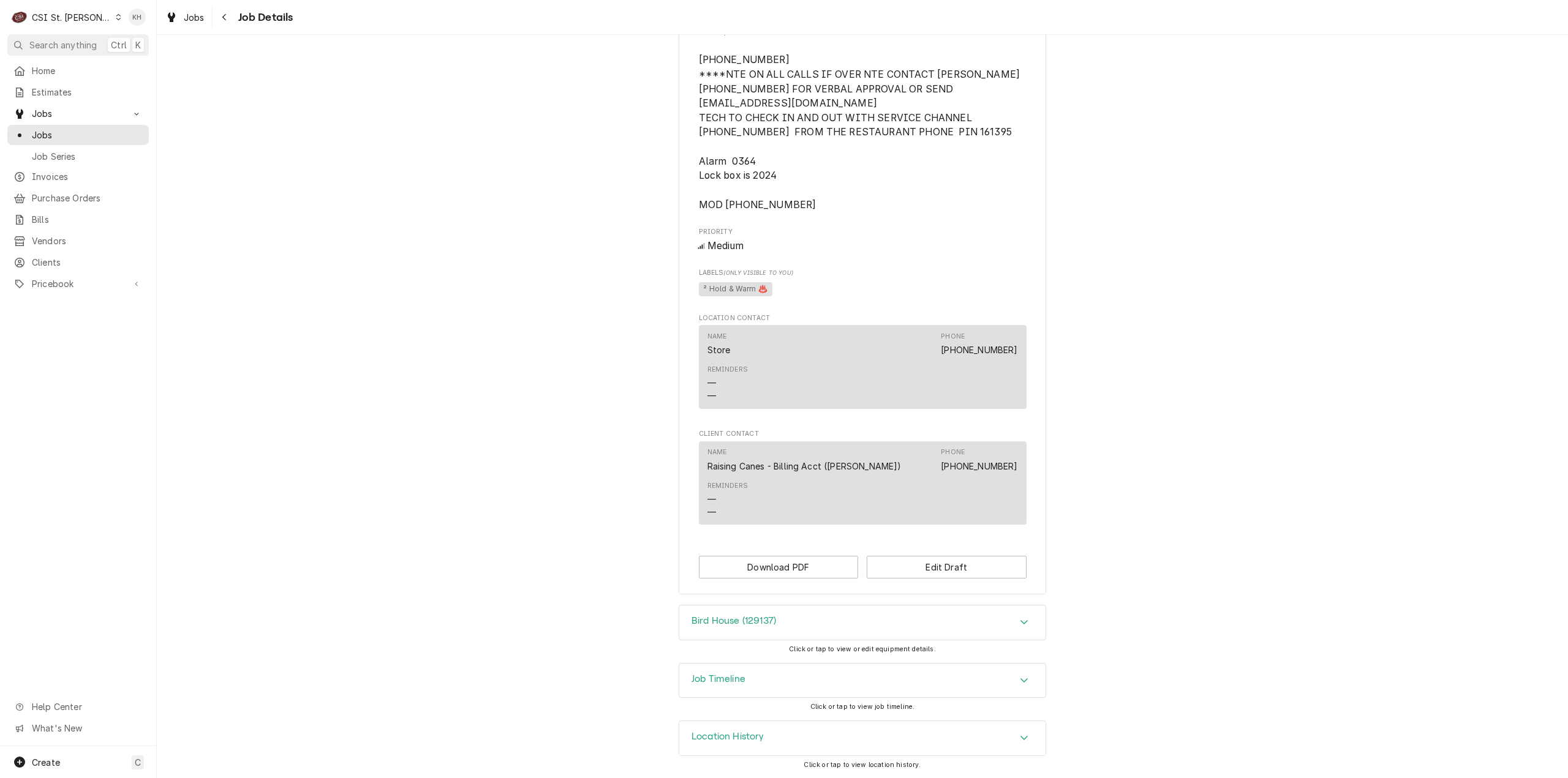
click at [775, 684] on div "Job Timeline" at bounding box center [862, 680] width 366 height 34
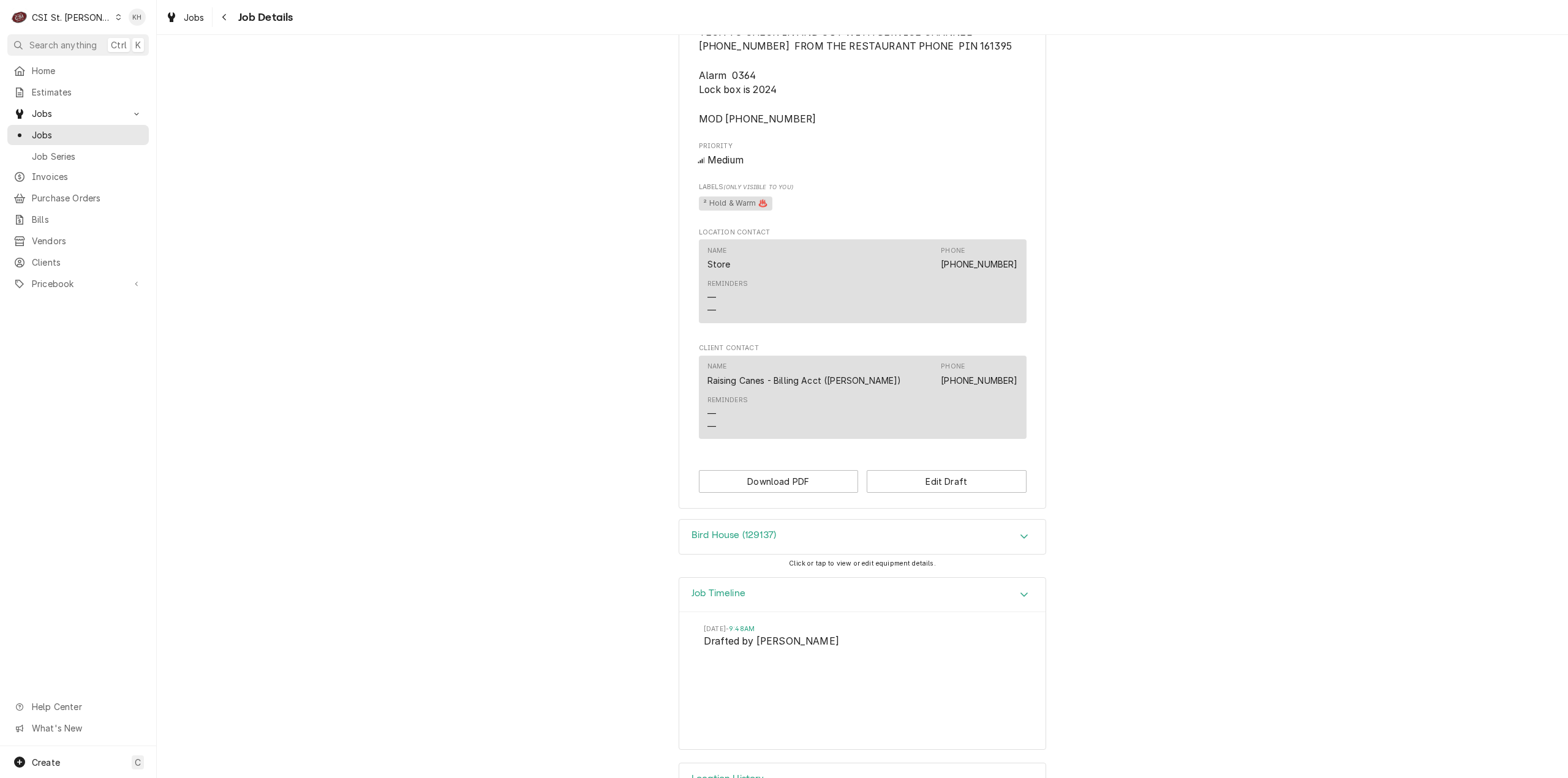
scroll to position [939, 0]
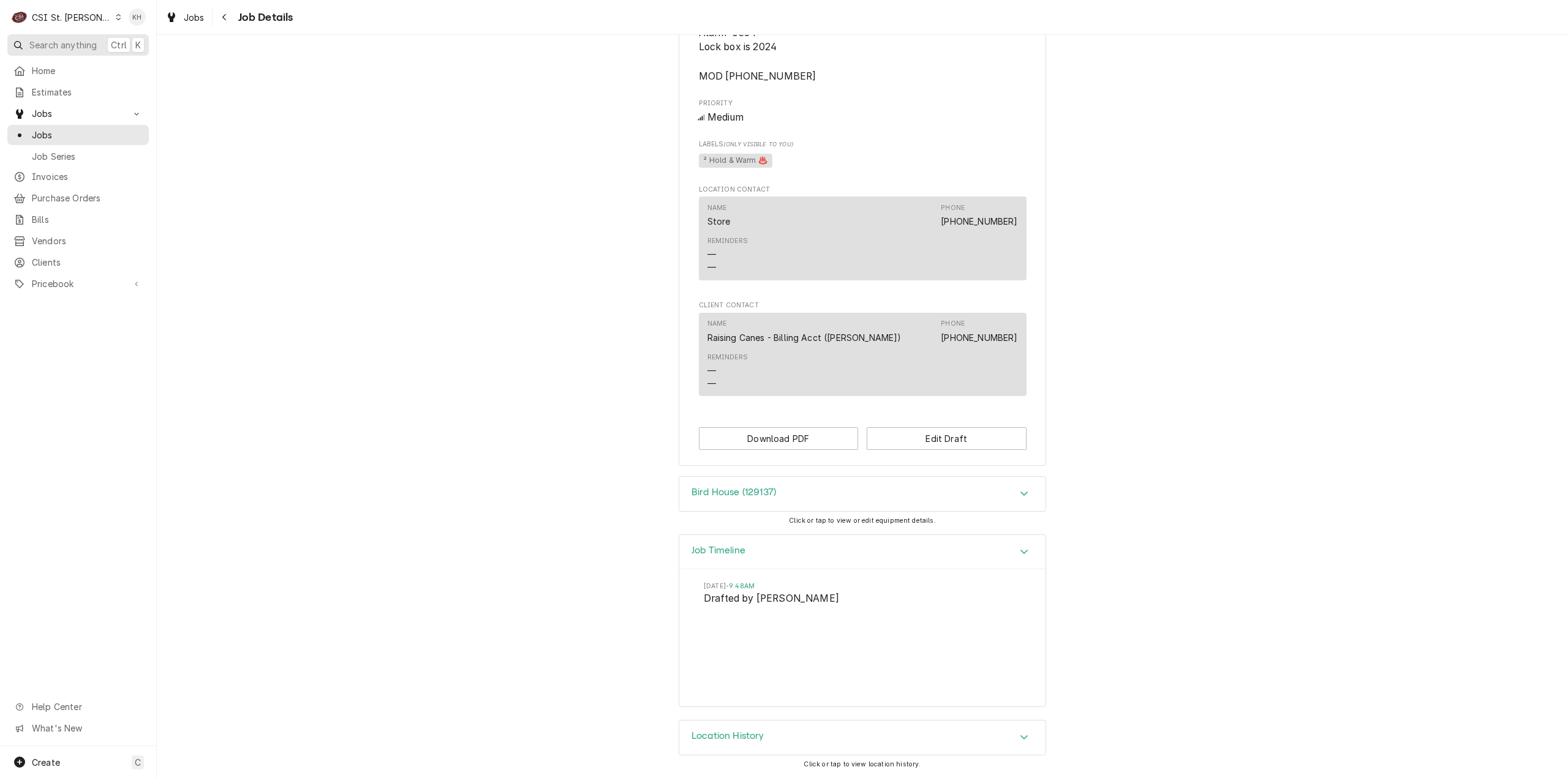
click at [88, 40] on span "Search anything" at bounding box center [63, 45] width 67 height 13
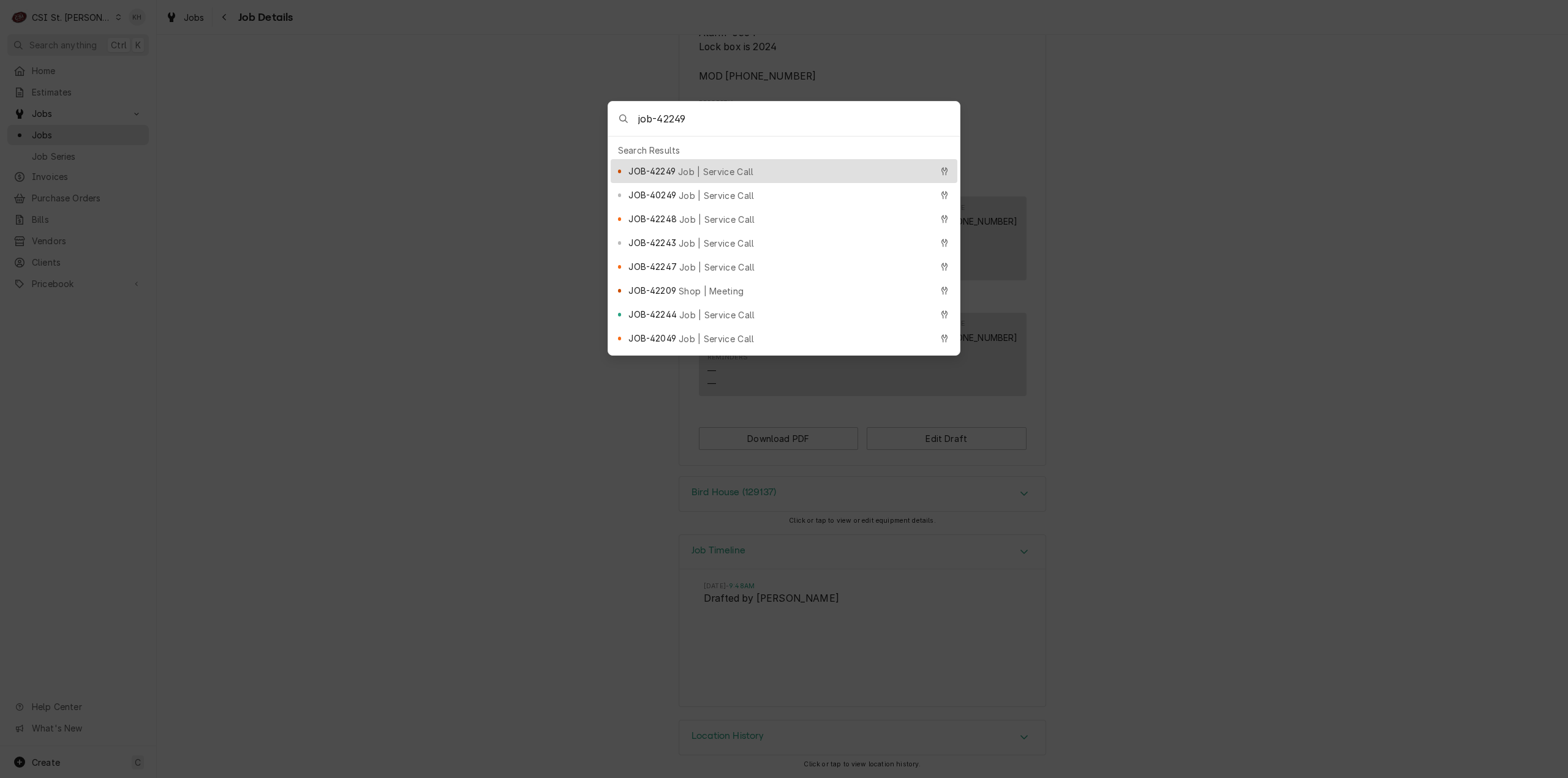
type input "job-42249"
click at [710, 166] on span "Job | Service Call" at bounding box center [715, 172] width 76 height 13
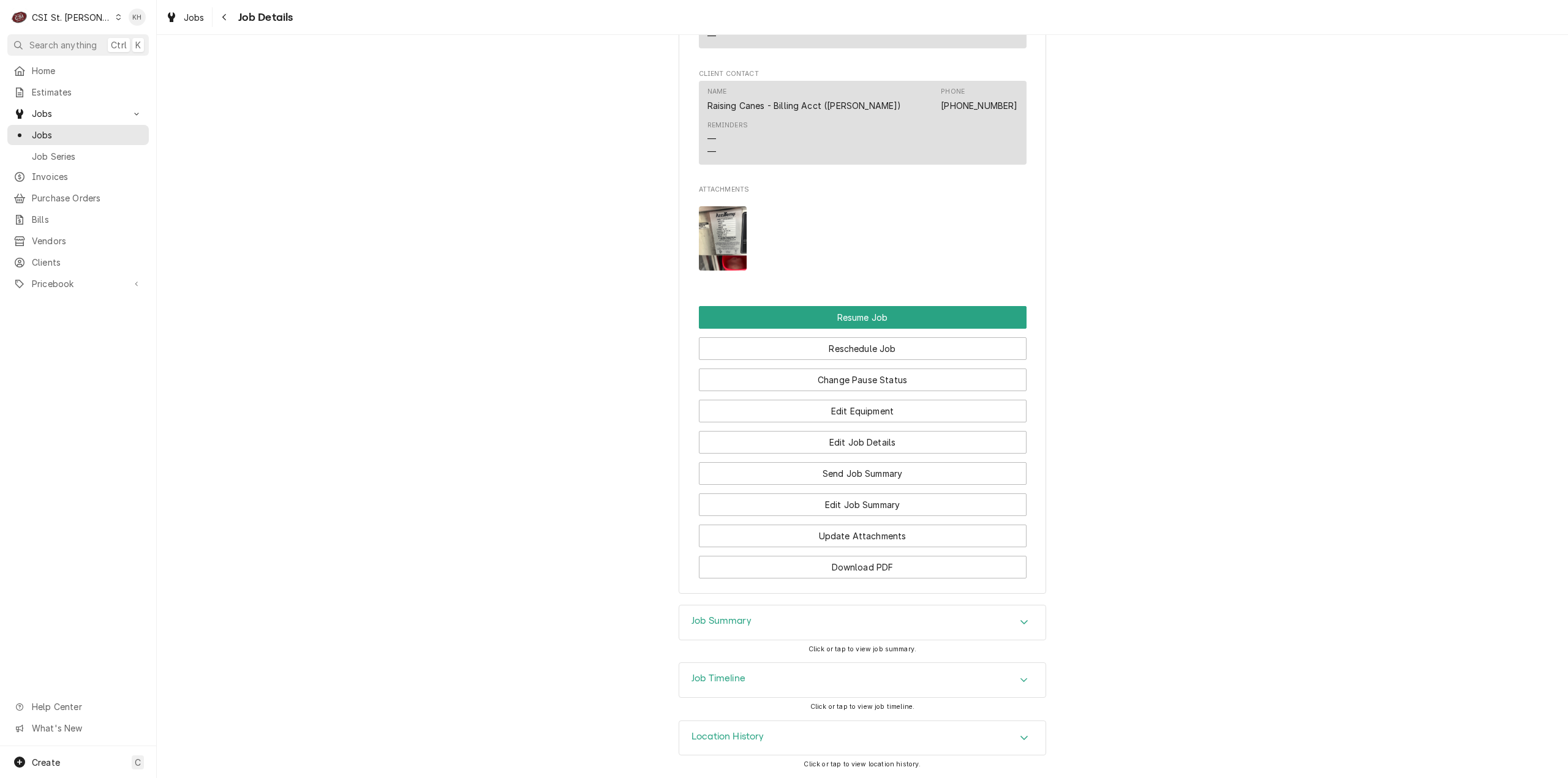
click at [775, 690] on div "Job Timeline" at bounding box center [862, 680] width 366 height 34
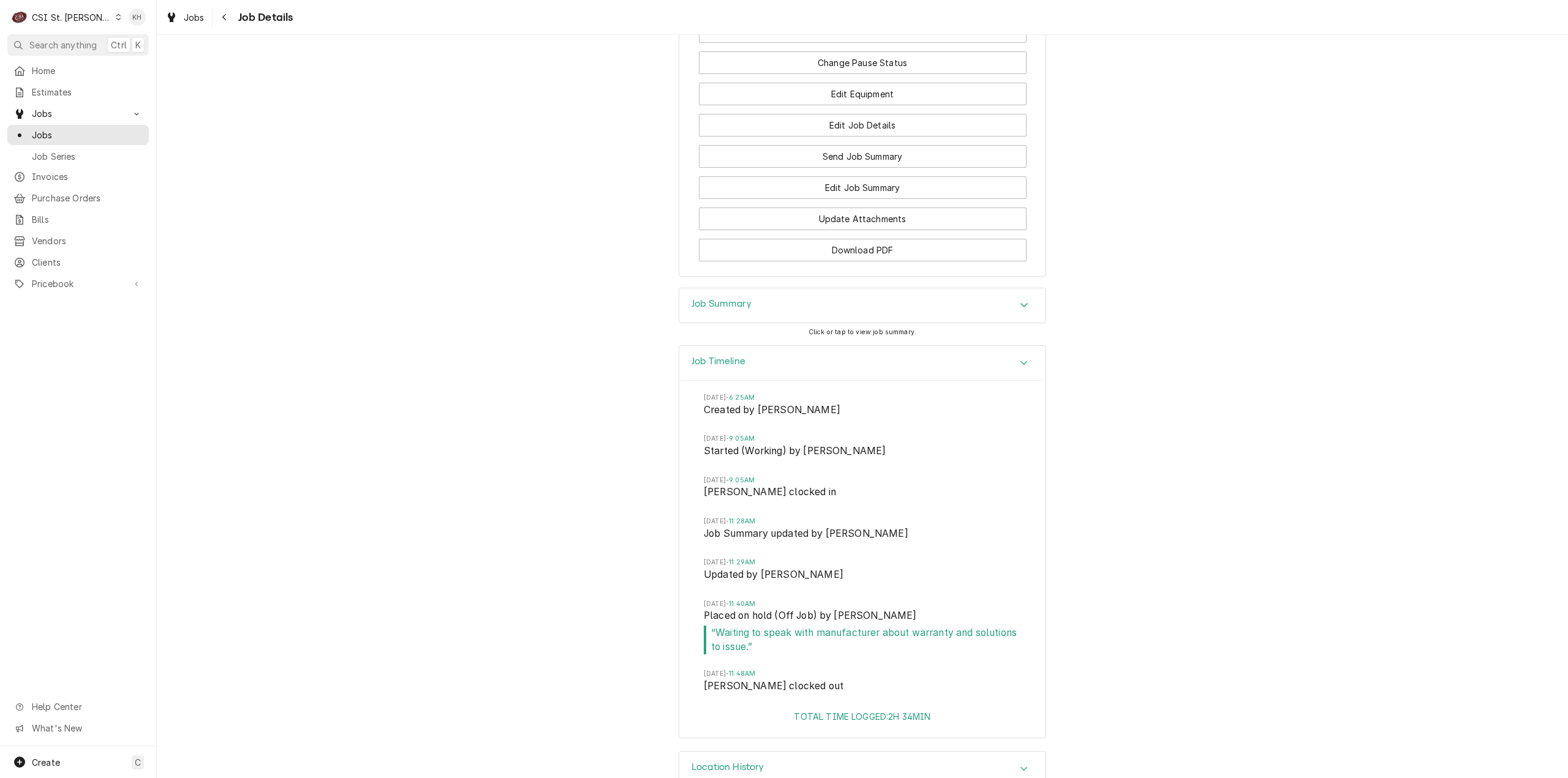
scroll to position [1865, 0]
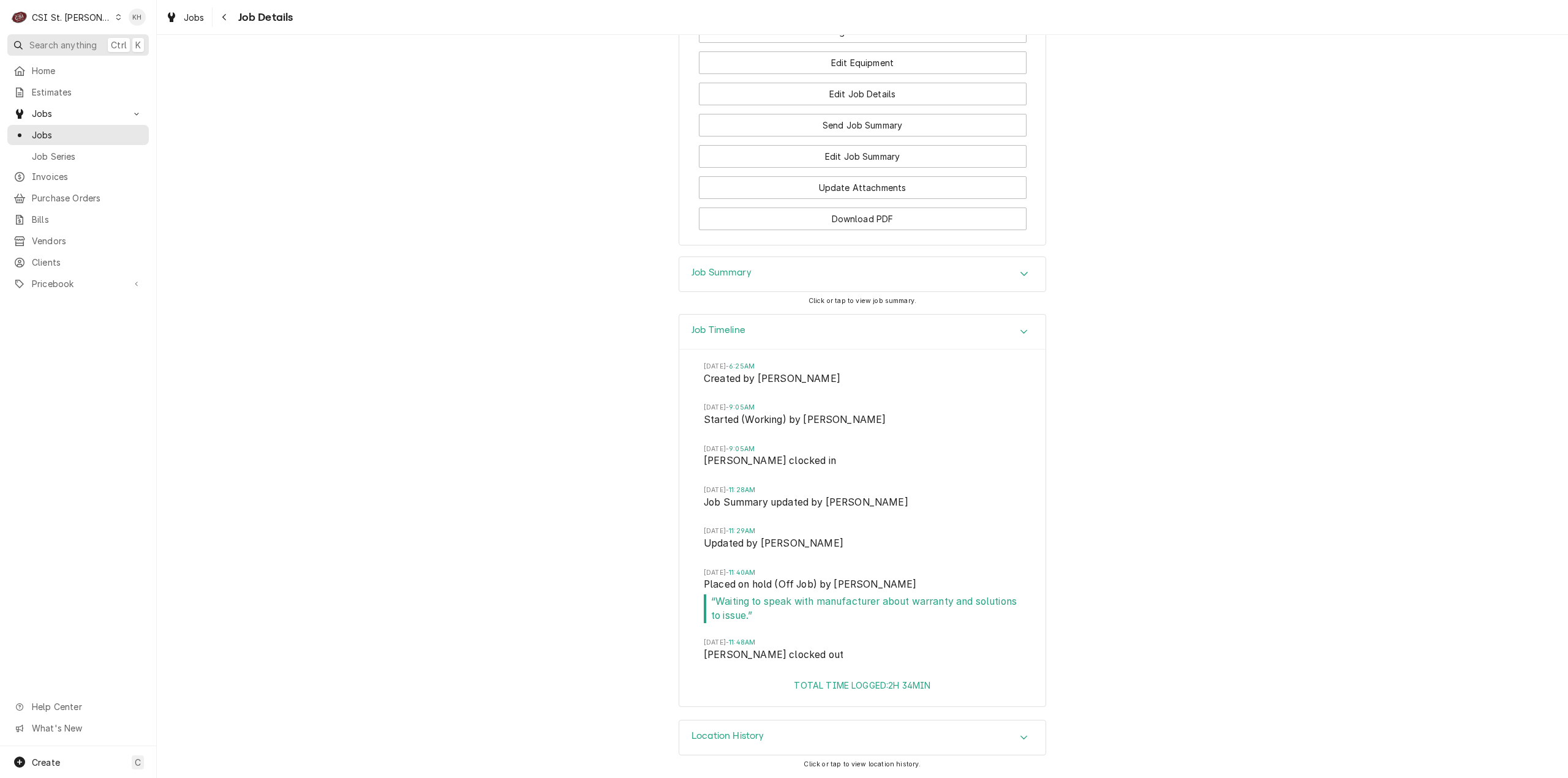
click at [82, 41] on span "Search anything" at bounding box center [63, 45] width 67 height 13
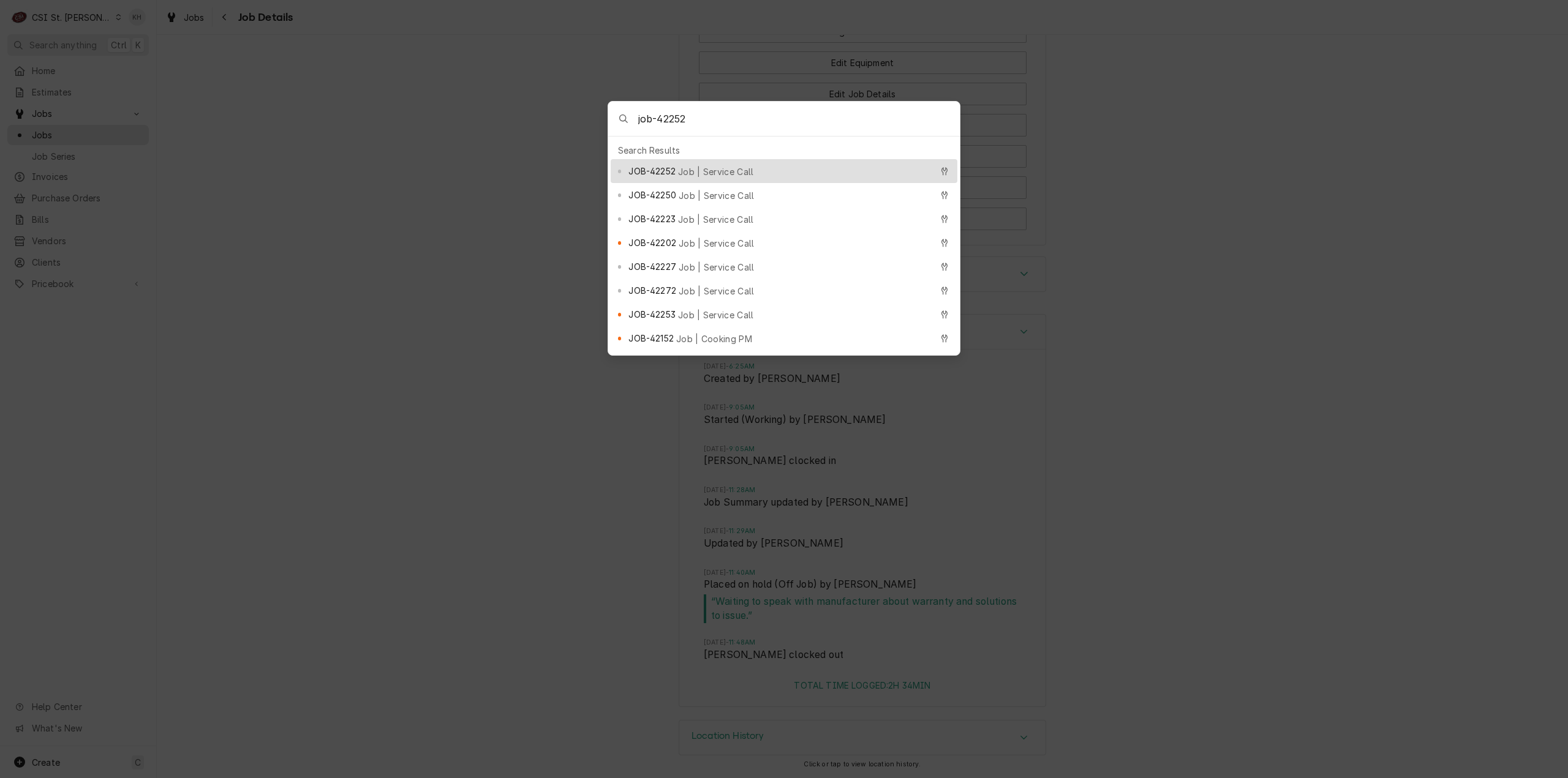
type input "job-42252"
click at [695, 174] on div "JOB-42252 Job | Service Call" at bounding box center [783, 171] width 346 height 24
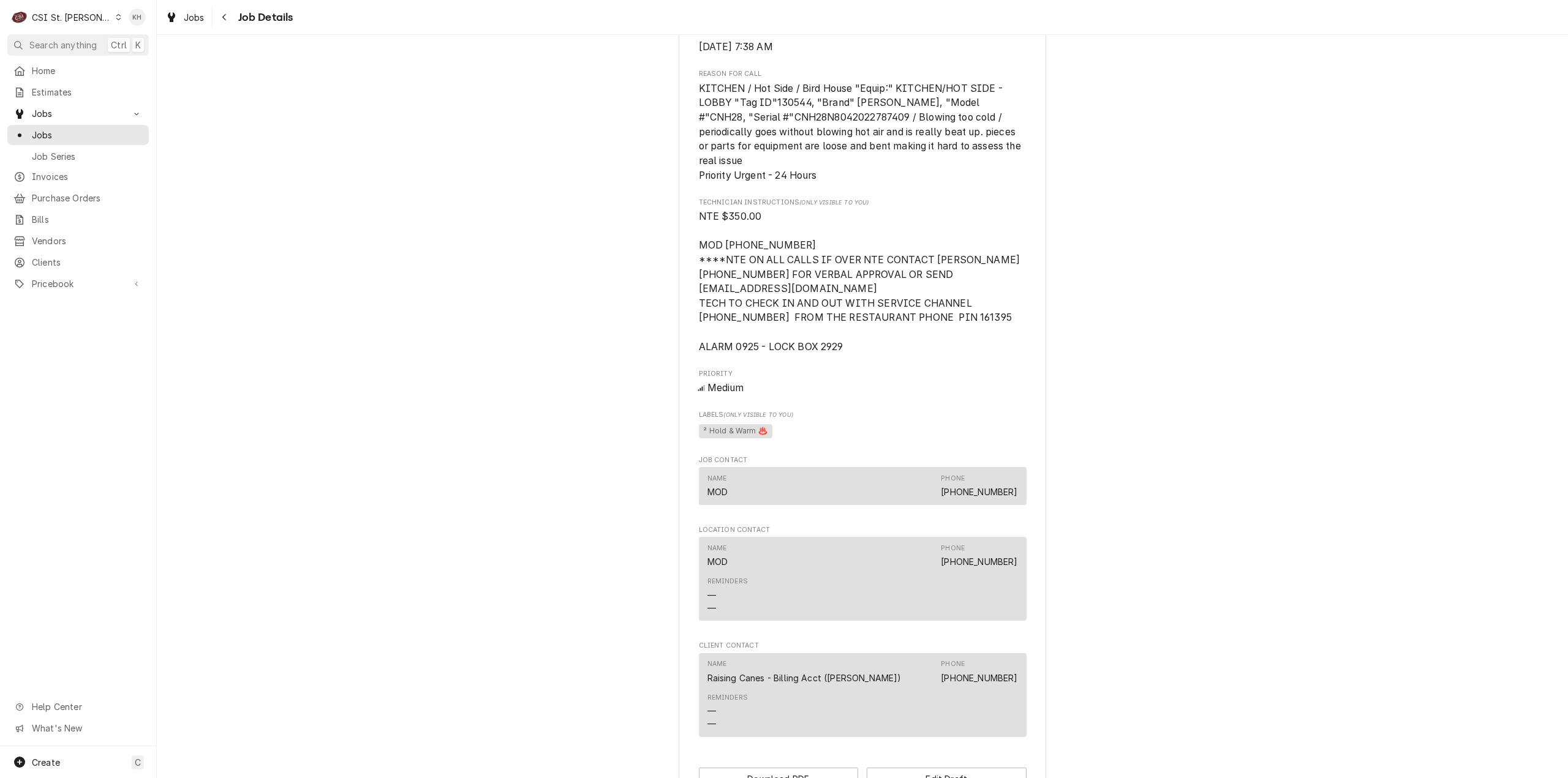
scroll to position [838, 0]
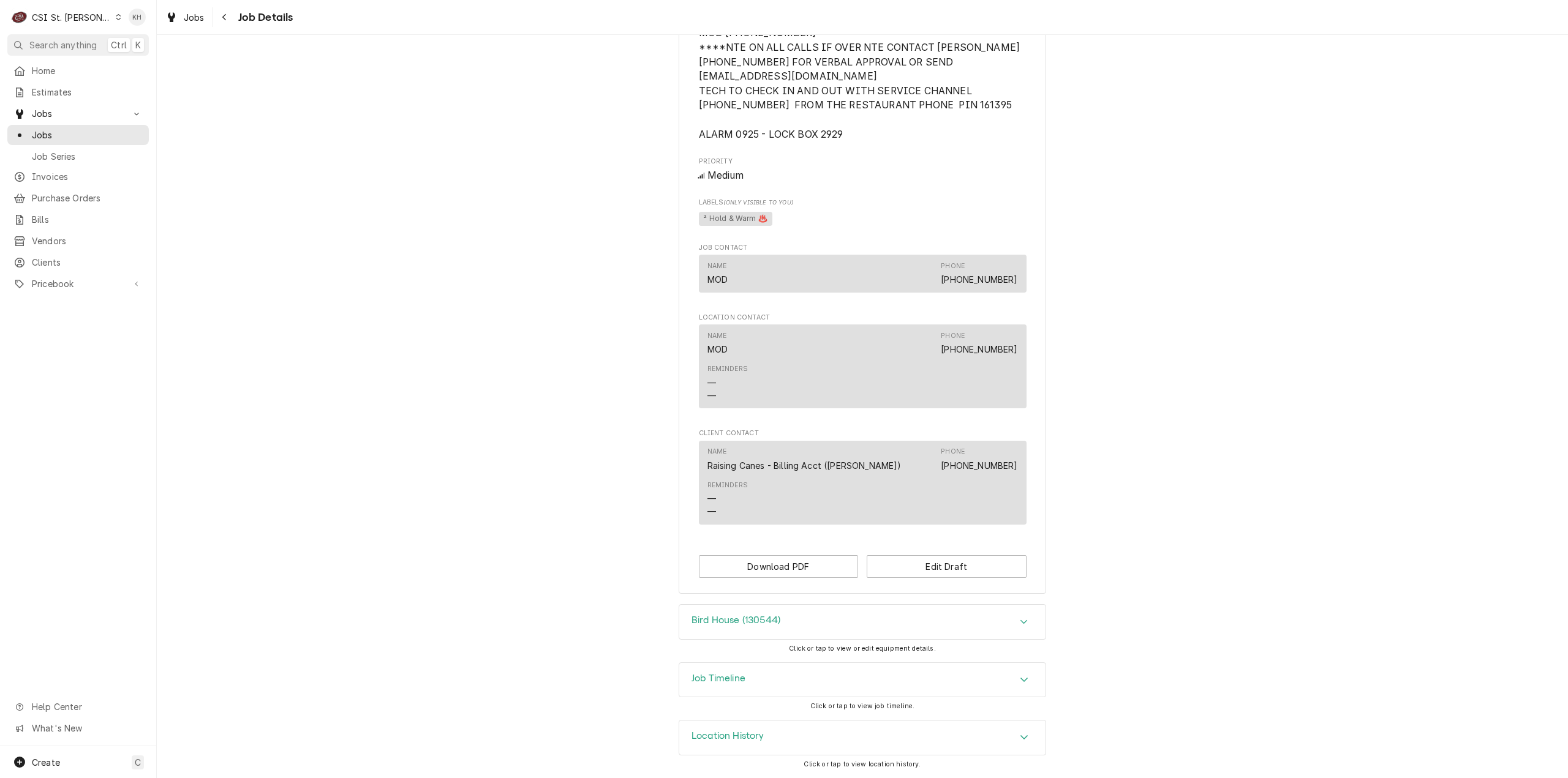
click at [761, 667] on div "Job Timeline" at bounding box center [862, 680] width 366 height 34
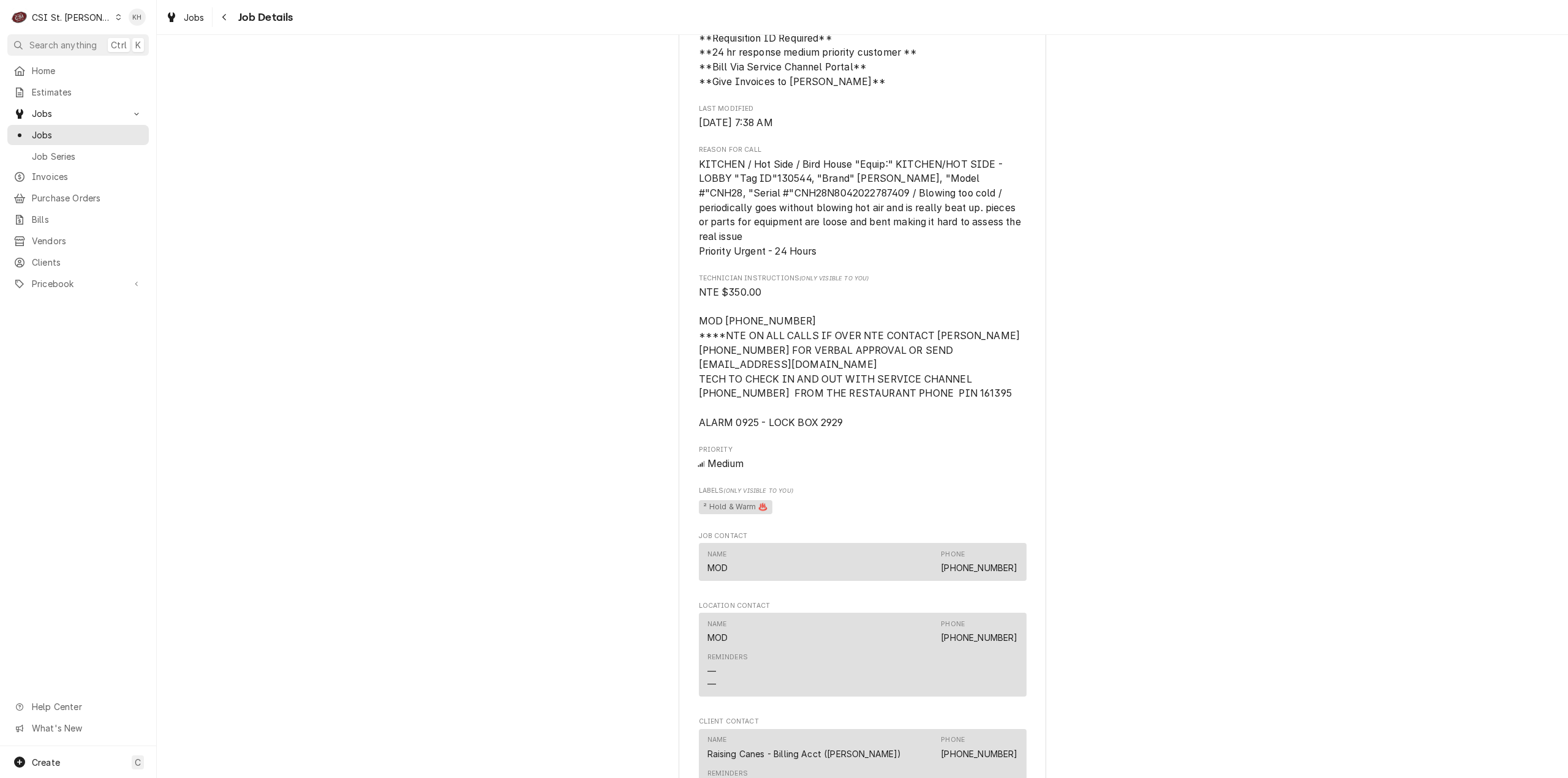
scroll to position [353, 0]
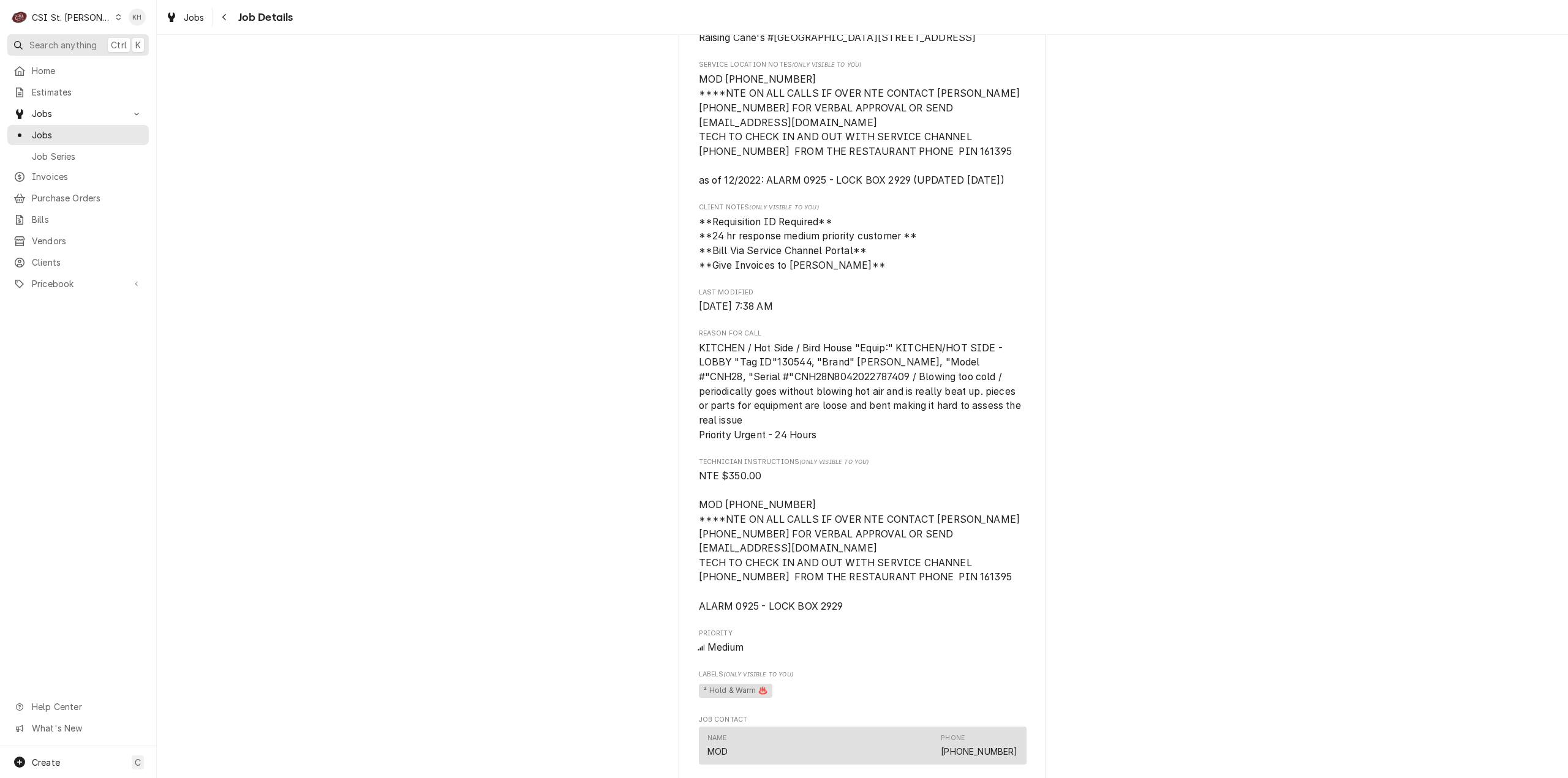
click at [74, 42] on span "Search anything" at bounding box center [63, 45] width 67 height 13
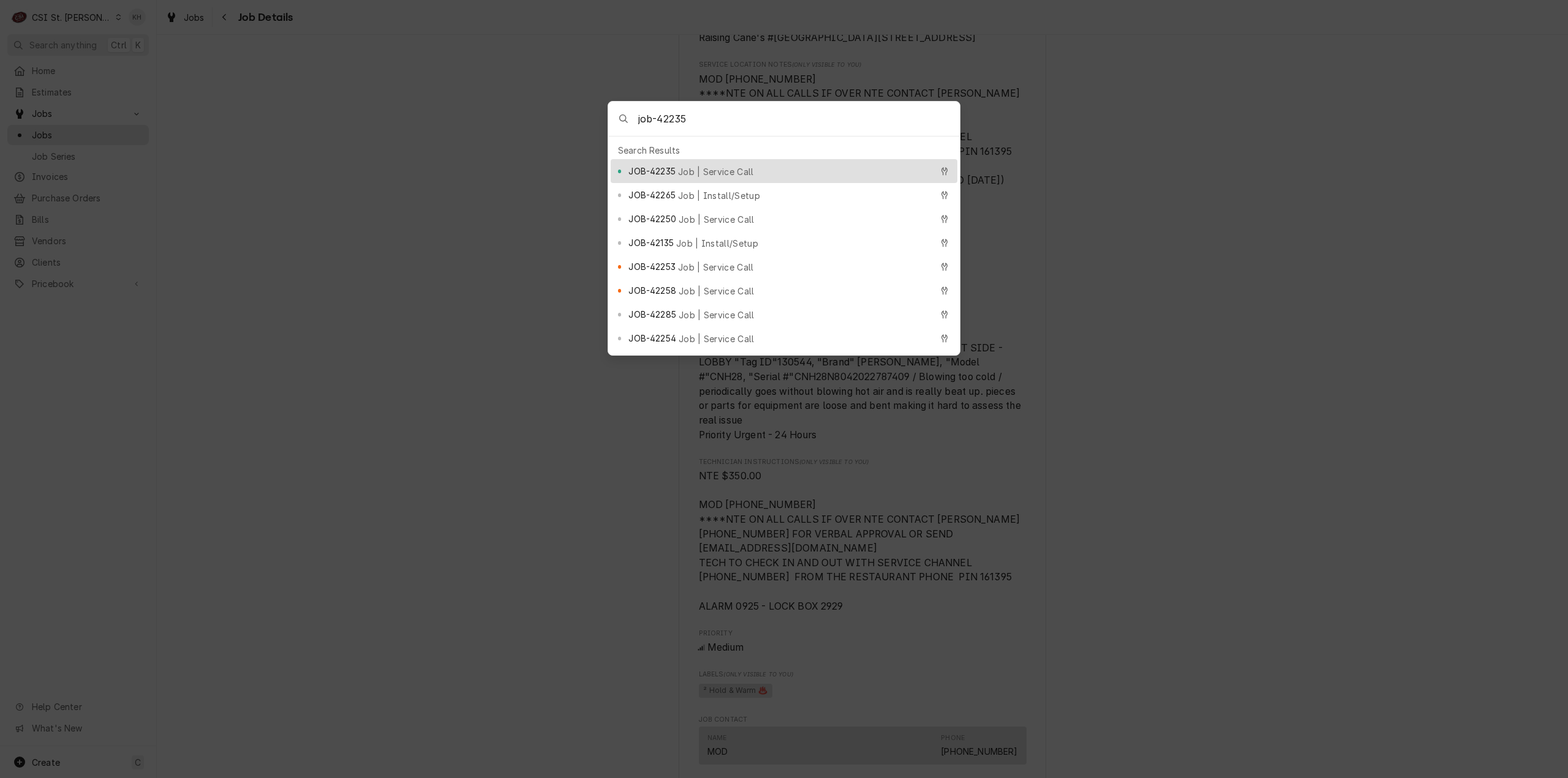
type input "job-42235"
click at [716, 166] on span "Job | Service Call" at bounding box center [715, 172] width 76 height 13
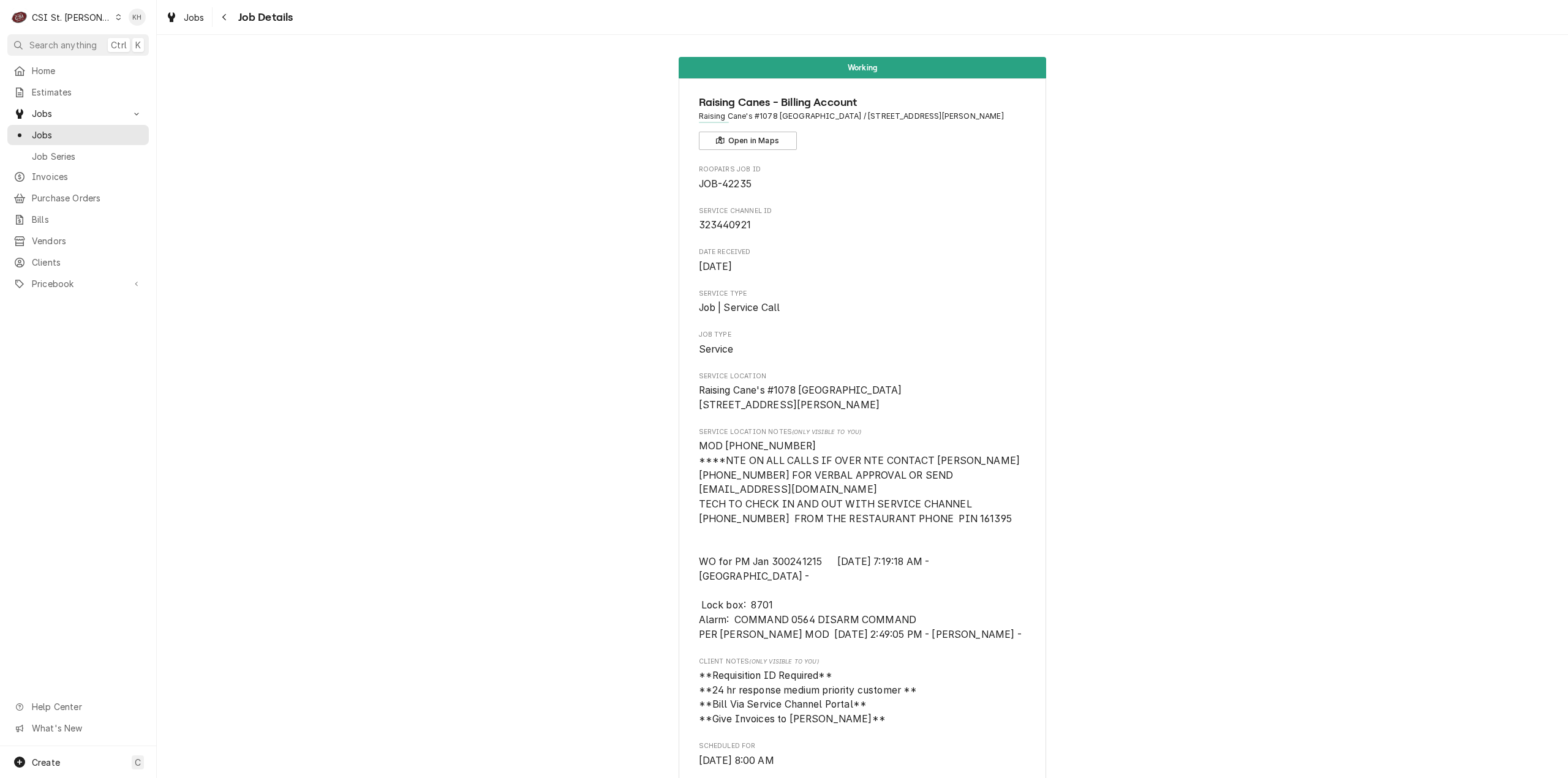
click at [69, 46] on span "Search anything" at bounding box center [63, 45] width 67 height 13
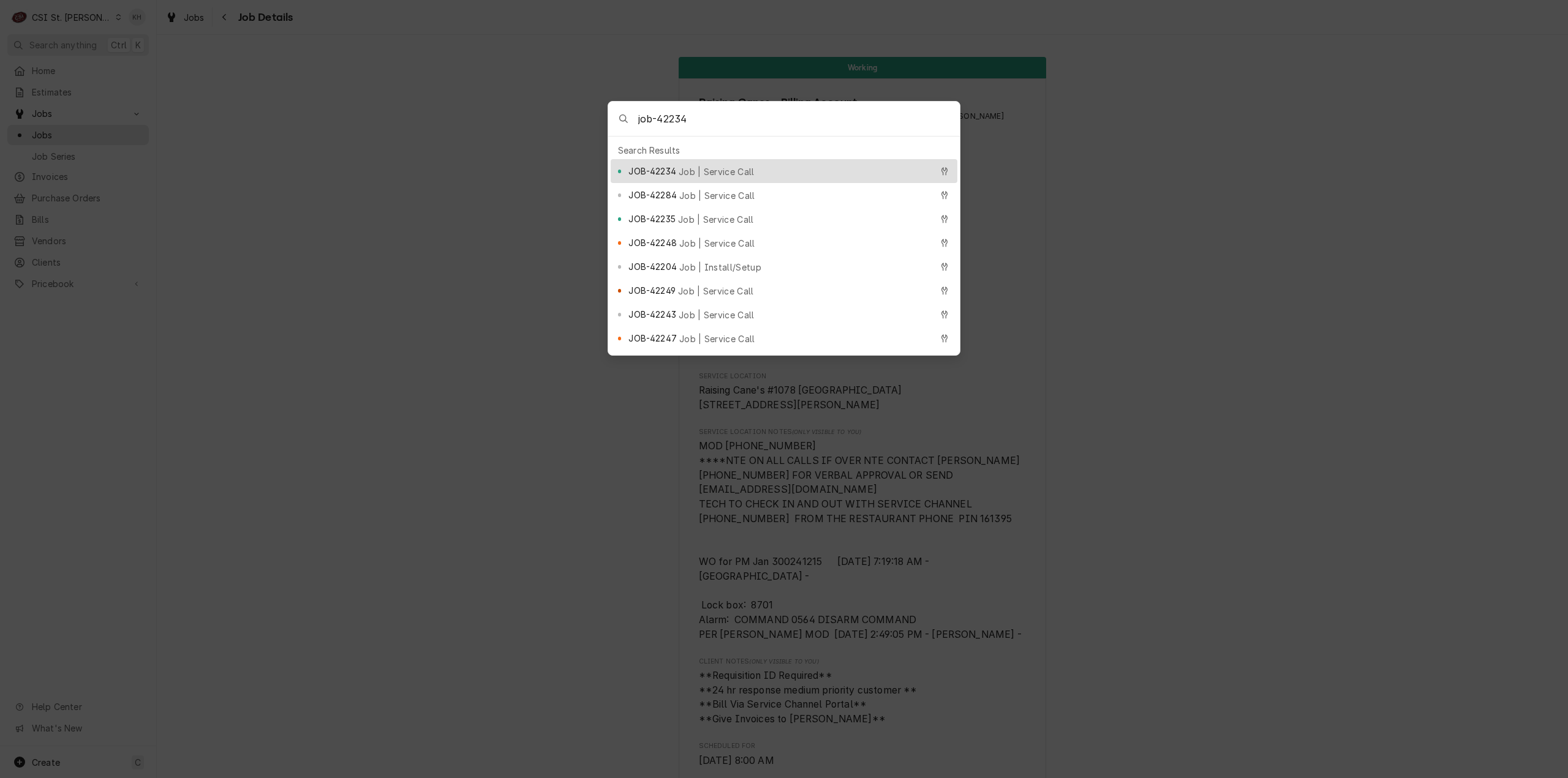
type input "job-42234"
drag, startPoint x: 660, startPoint y: 166, endPoint x: 1491, endPoint y: 257, distance: 836.0
click at [666, 168] on span "JOB-42234" at bounding box center [652, 171] width 47 height 13
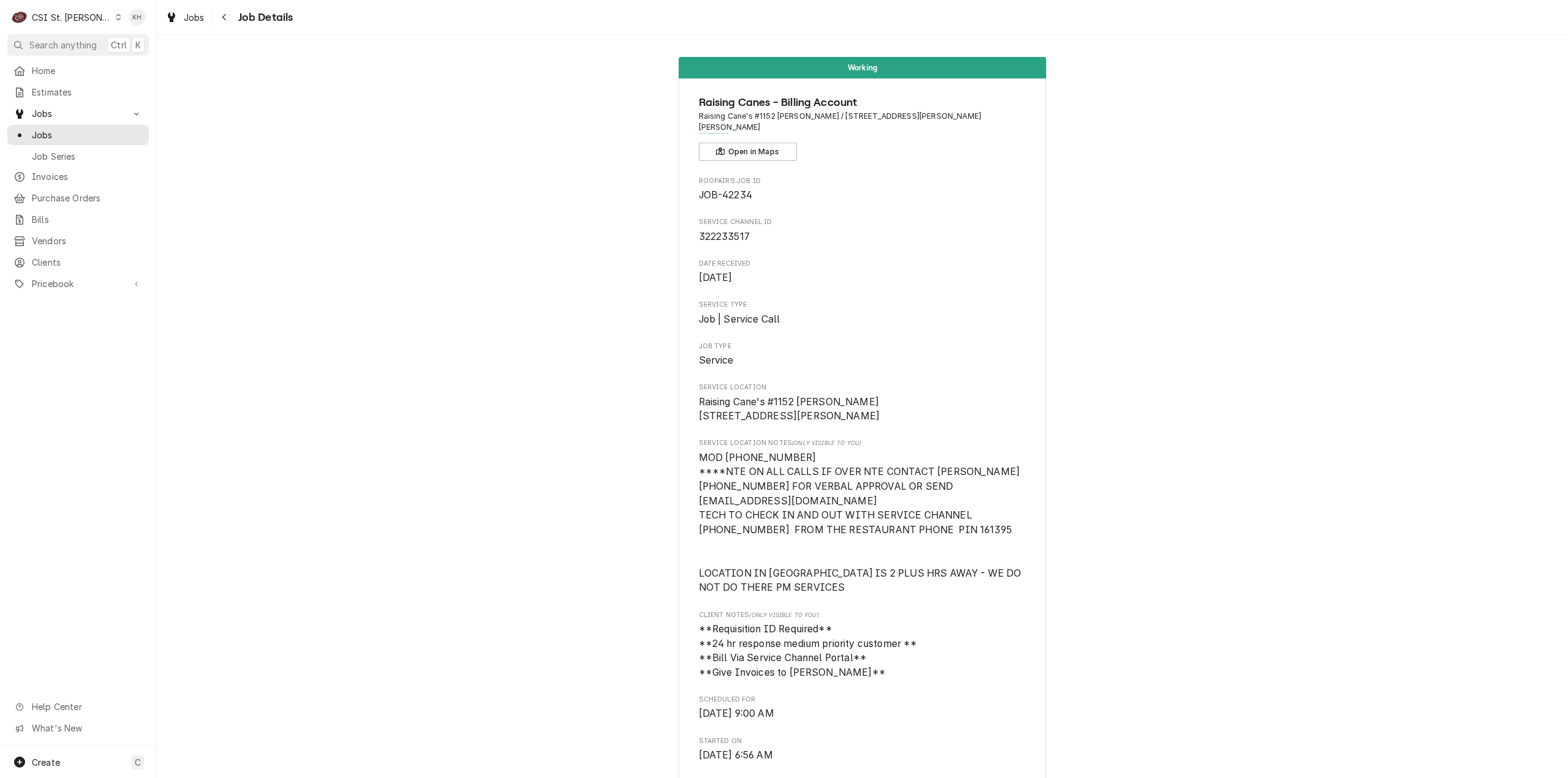
click at [92, 30] on div "C CSI St. Louis KH" at bounding box center [78, 17] width 156 height 34
click at [93, 42] on span "Search anything" at bounding box center [63, 45] width 67 height 13
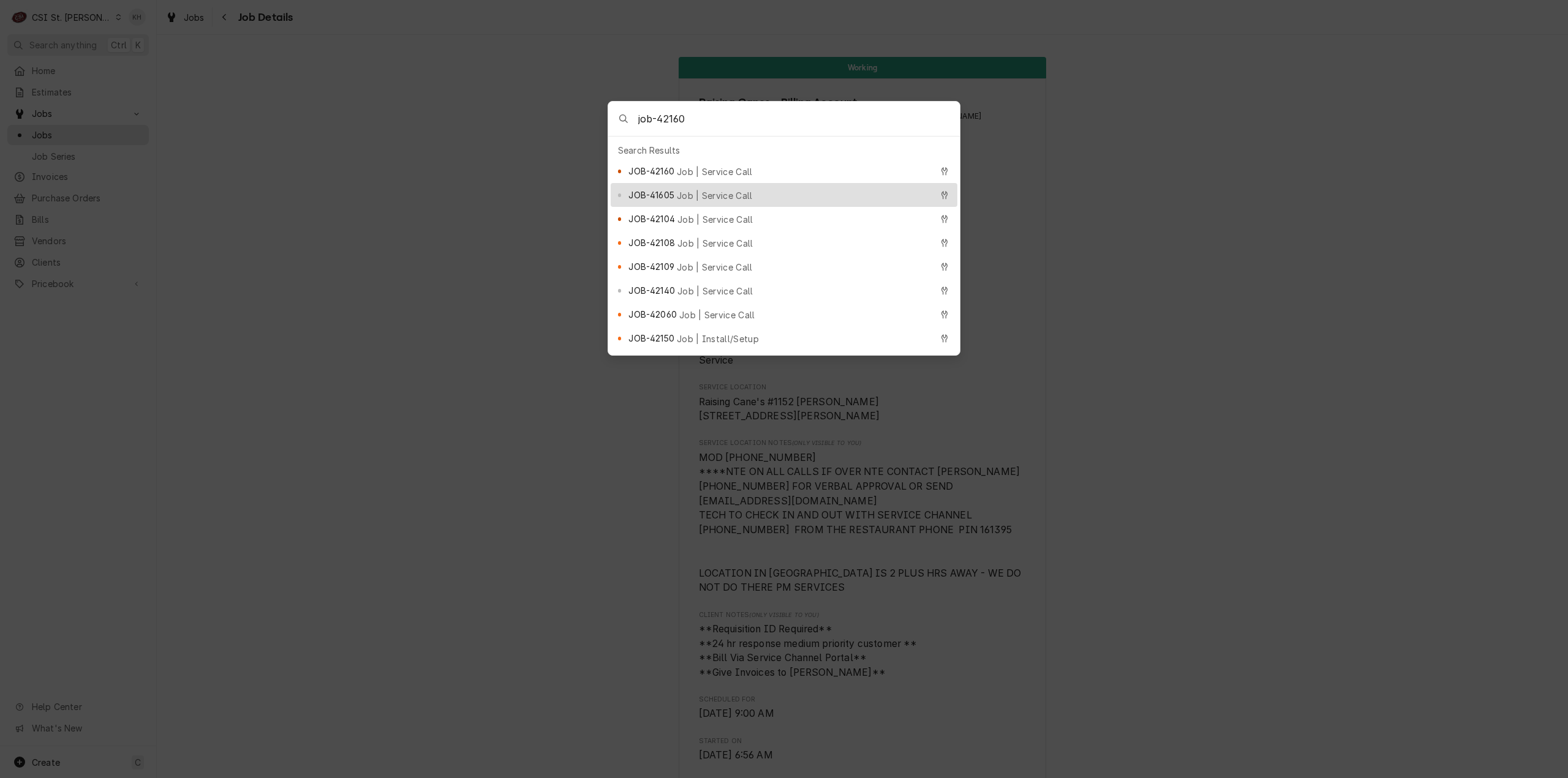
type input "job-42160"
click at [687, 171] on span "Job | Service Call" at bounding box center [715, 172] width 76 height 13
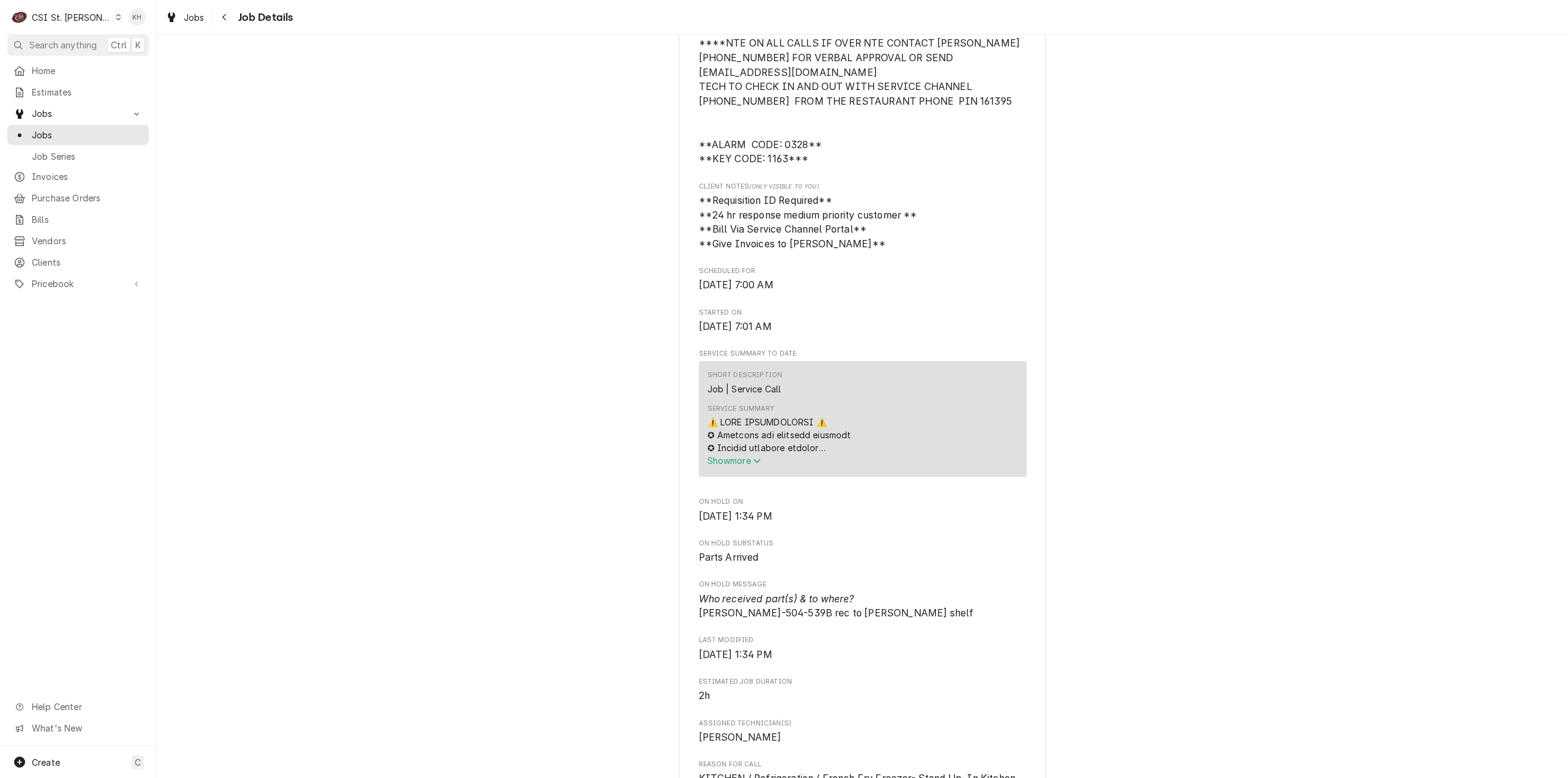
scroll to position [735, 0]
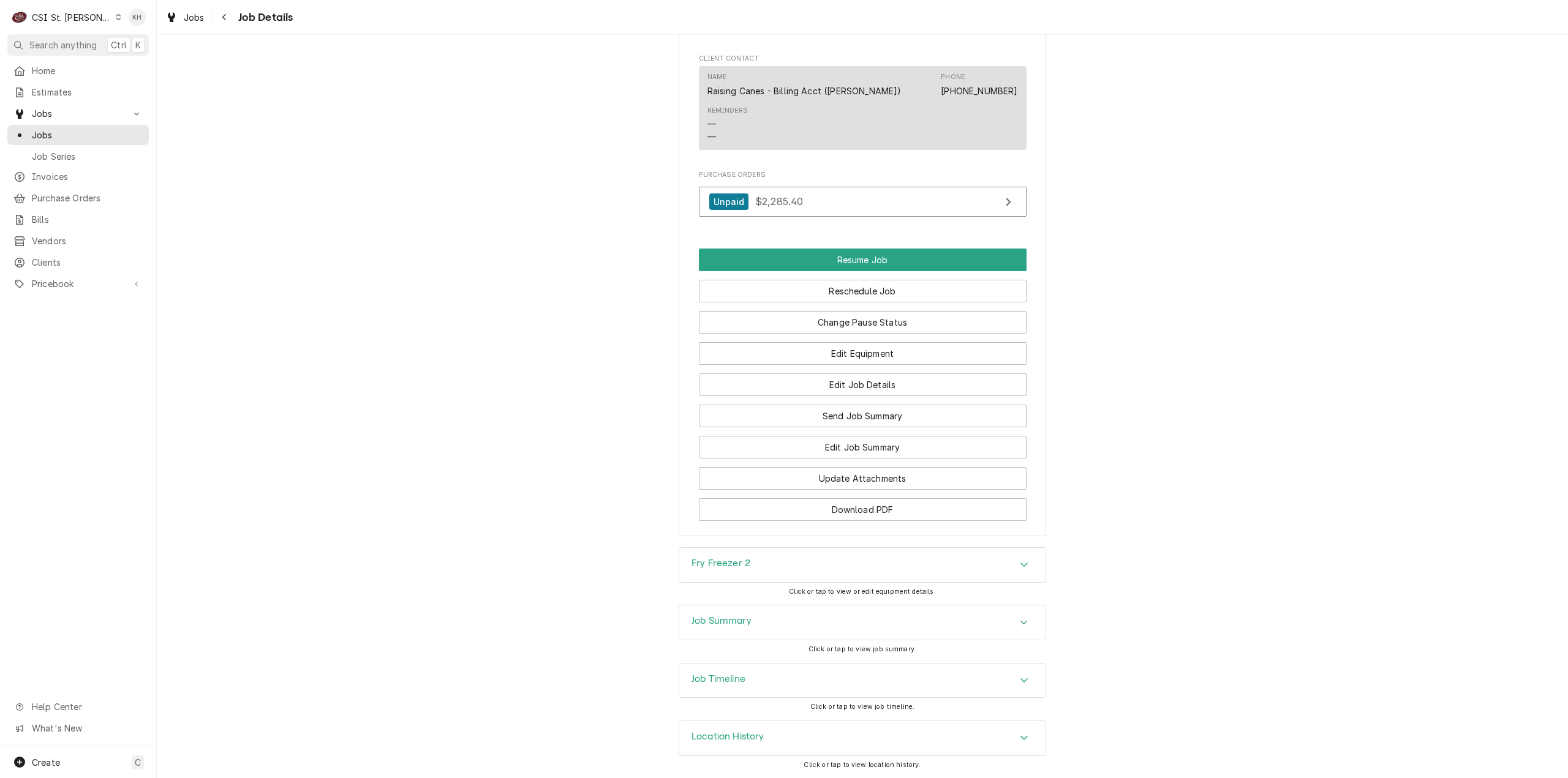
click at [750, 683] on div "Job Timeline" at bounding box center [862, 680] width 366 height 34
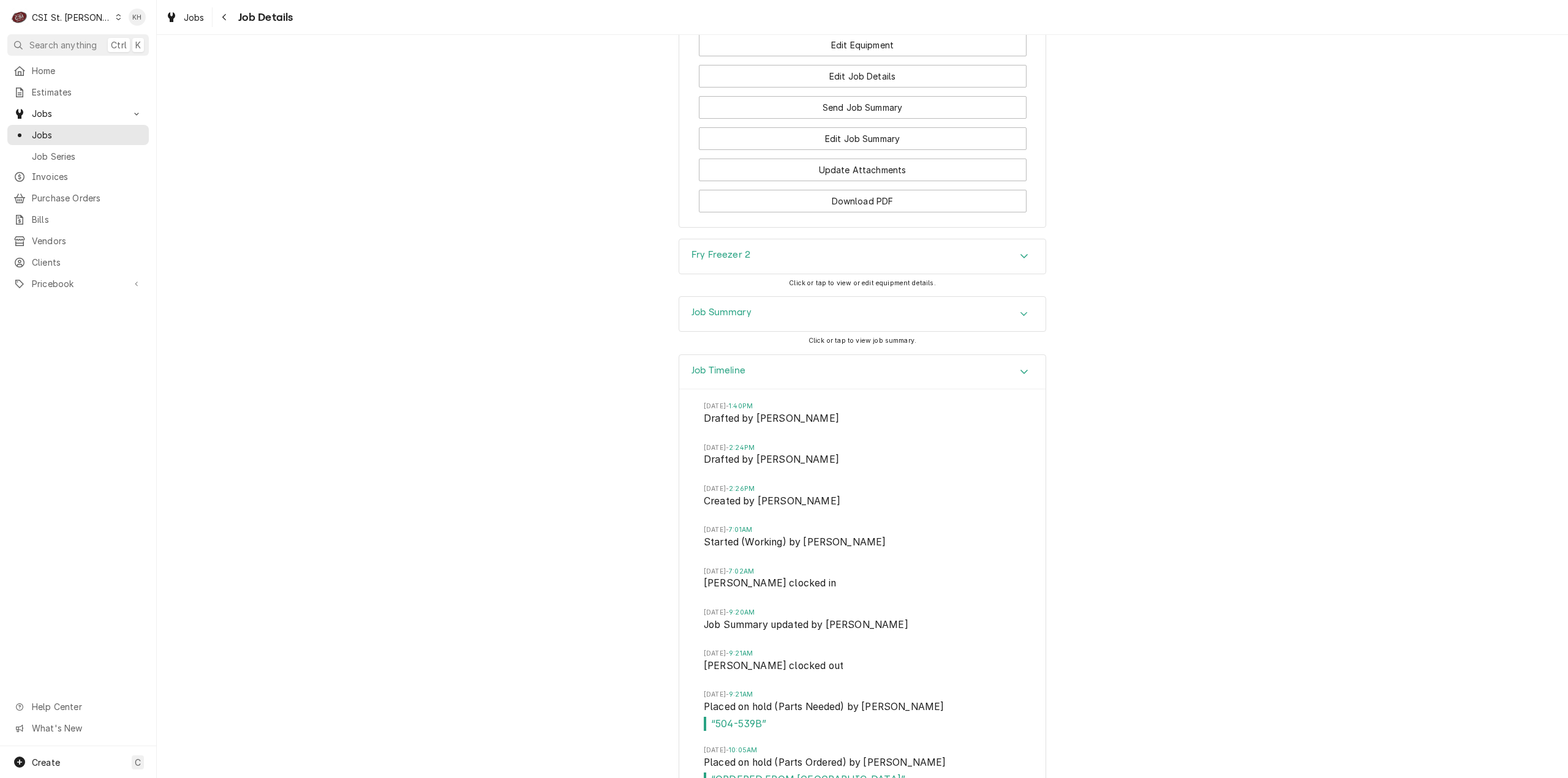
scroll to position [2226, 0]
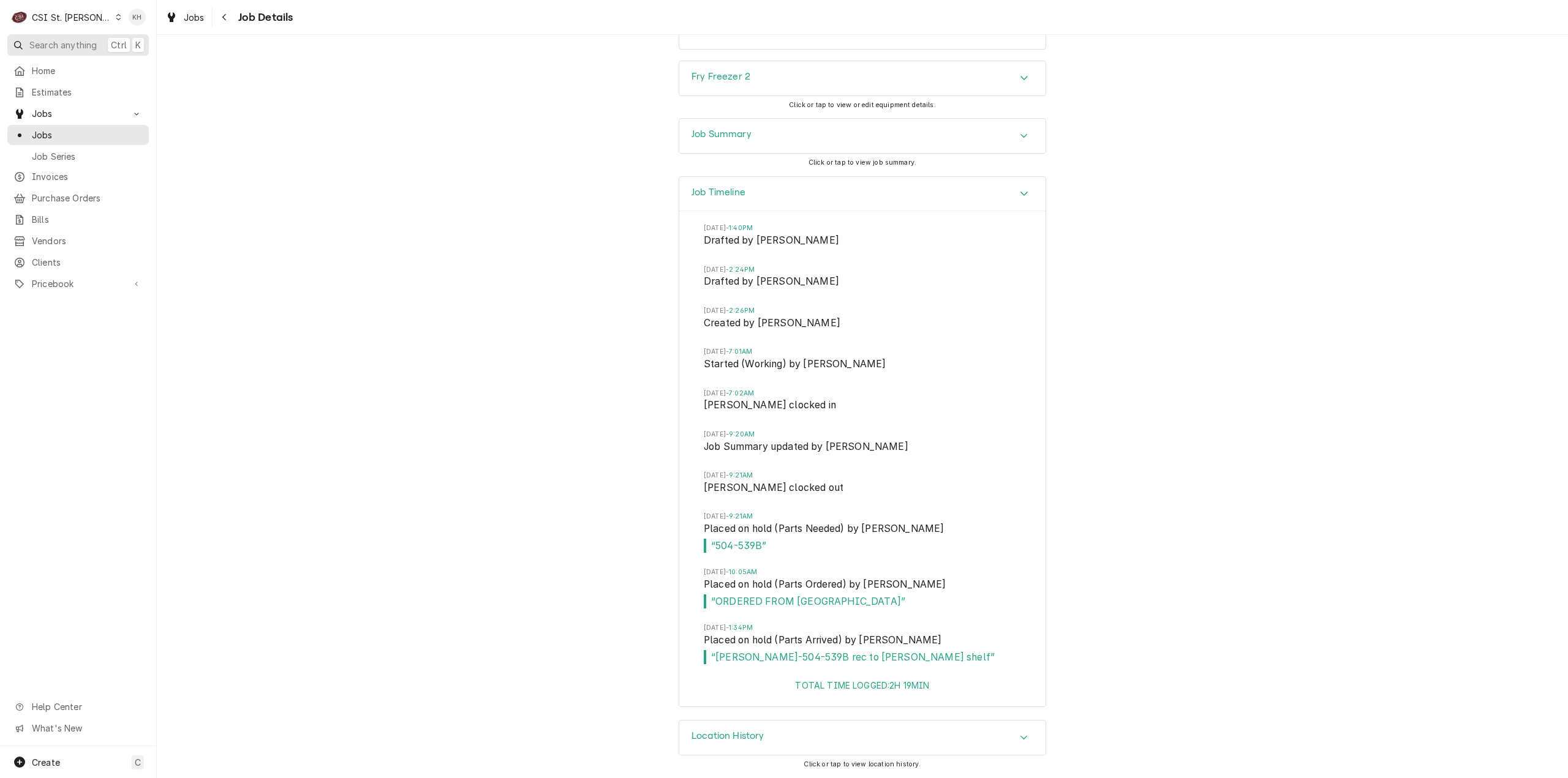
click at [71, 38] on span "Search anything" at bounding box center [63, 45] width 67 height 13
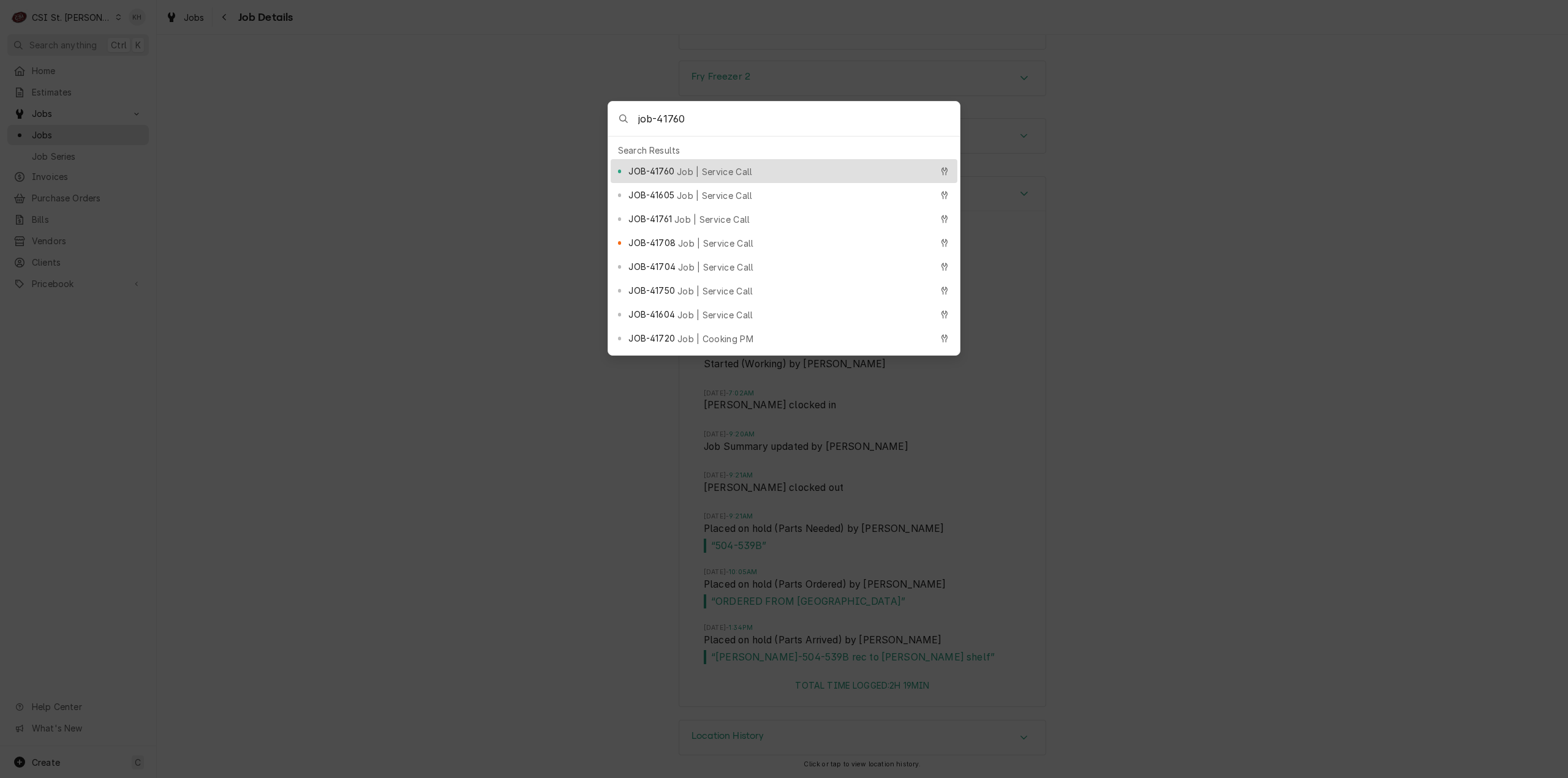
type input "job-41760"
click at [683, 166] on span "Job | Service Call" at bounding box center [715, 172] width 76 height 13
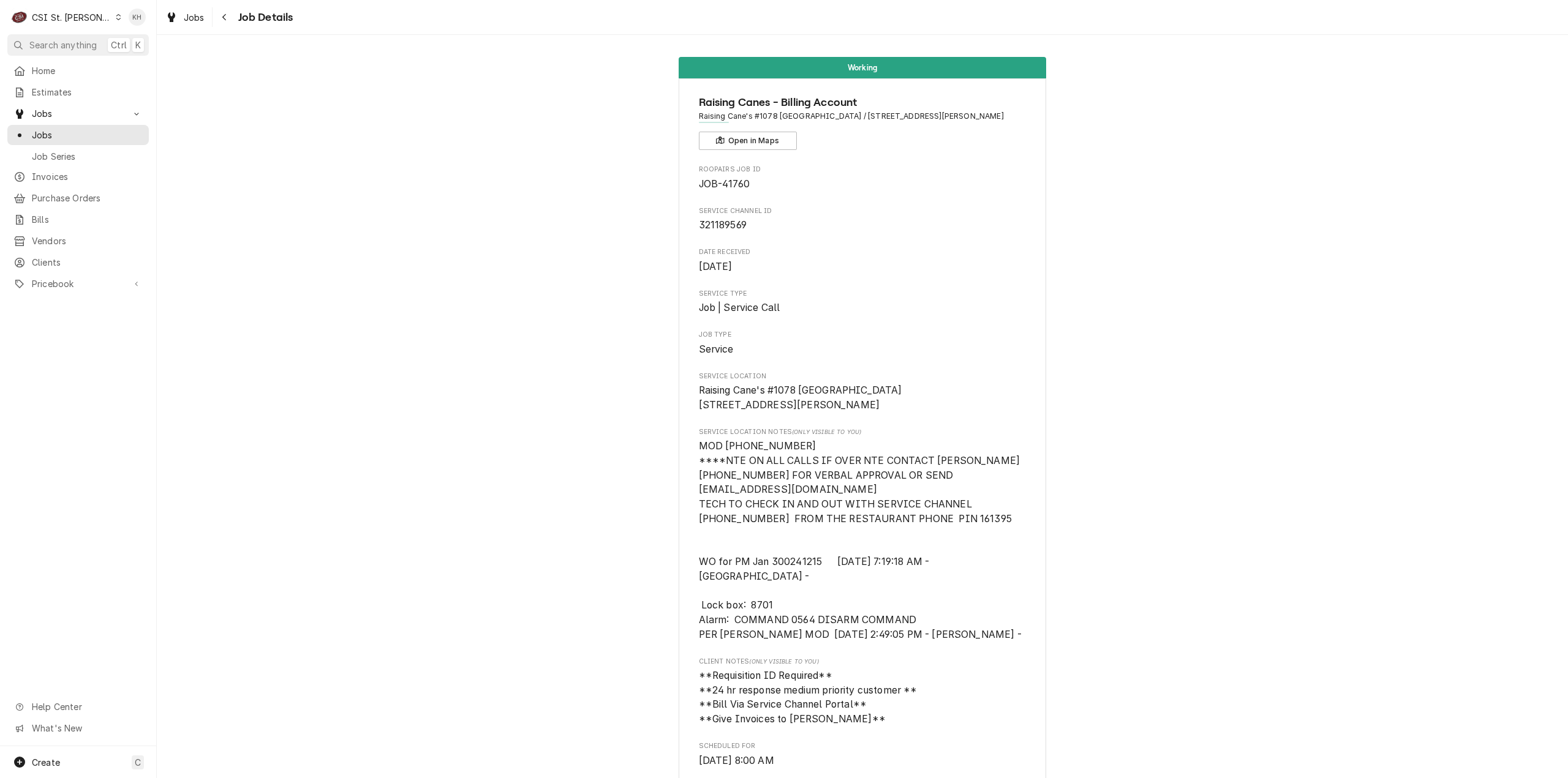
click at [34, 17] on div "CSI St. [PERSON_NAME]" at bounding box center [72, 17] width 80 height 13
click at [142, 27] on div "CSI [US_STATE][GEOGRAPHIC_DATA]" at bounding box center [188, 25] width 162 height 13
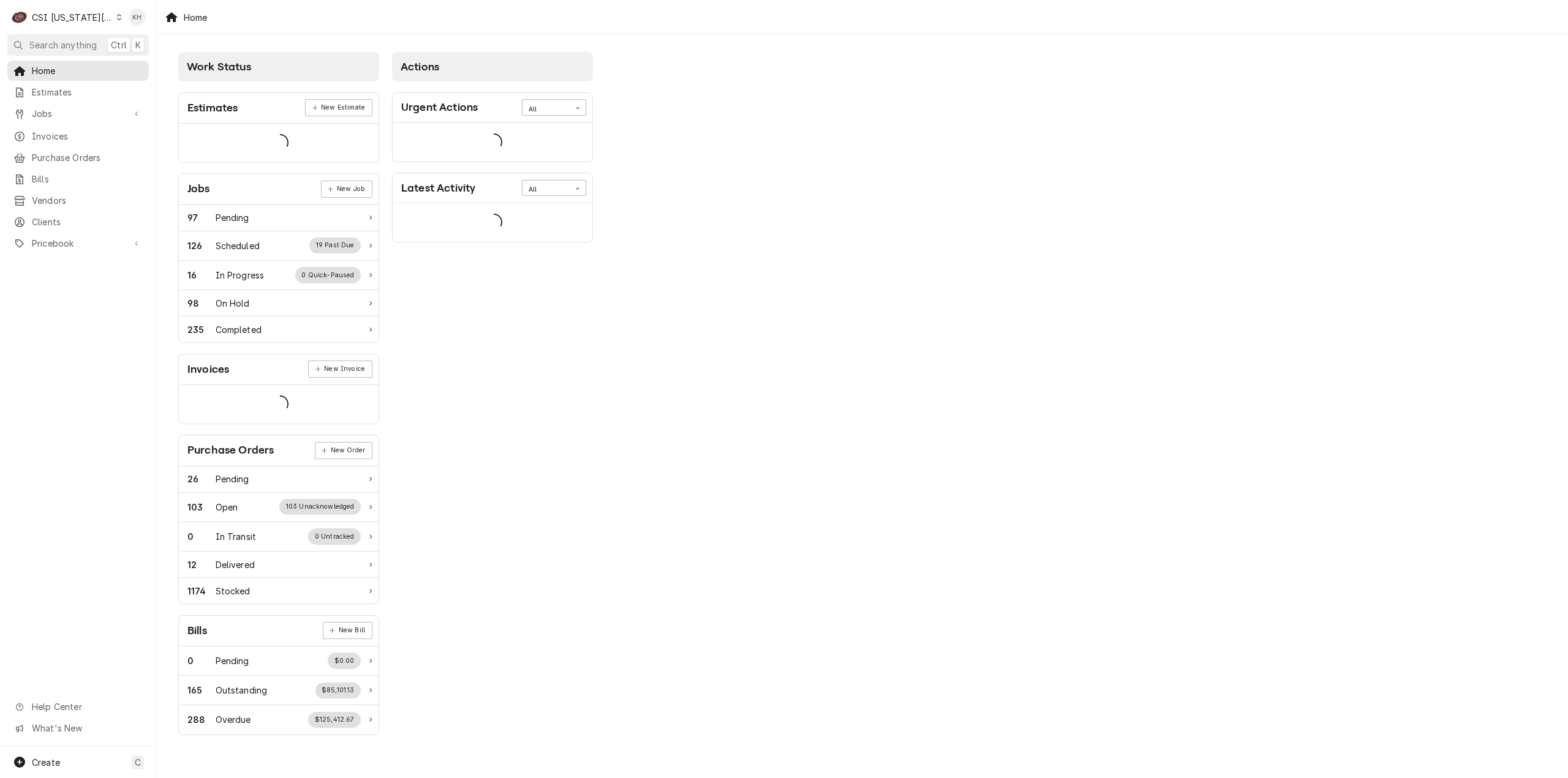
click at [88, 41] on span "Search anything" at bounding box center [63, 45] width 67 height 13
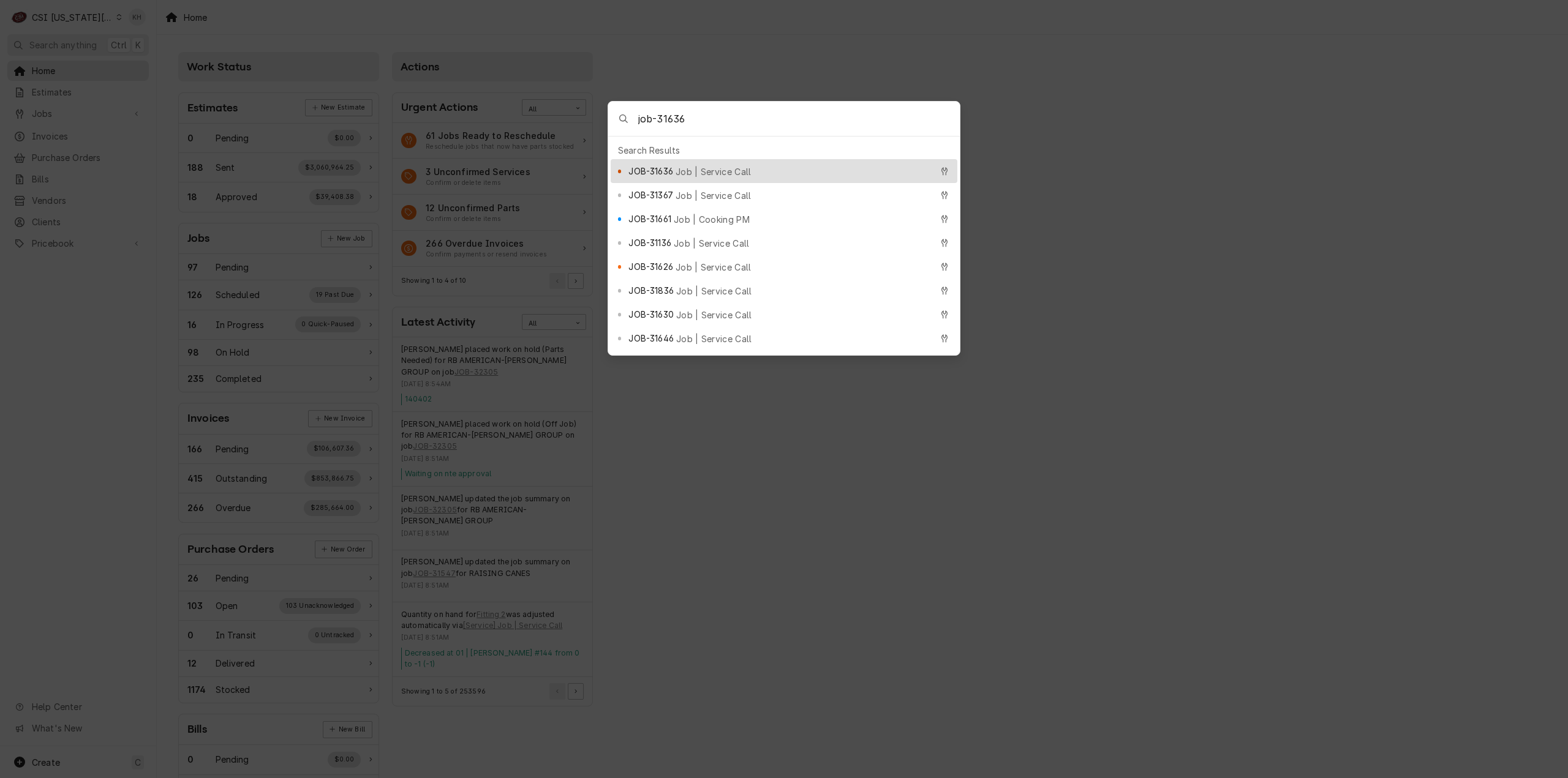
type input "job-31636"
click at [723, 166] on span "Job | Service Call" at bounding box center [713, 172] width 76 height 13
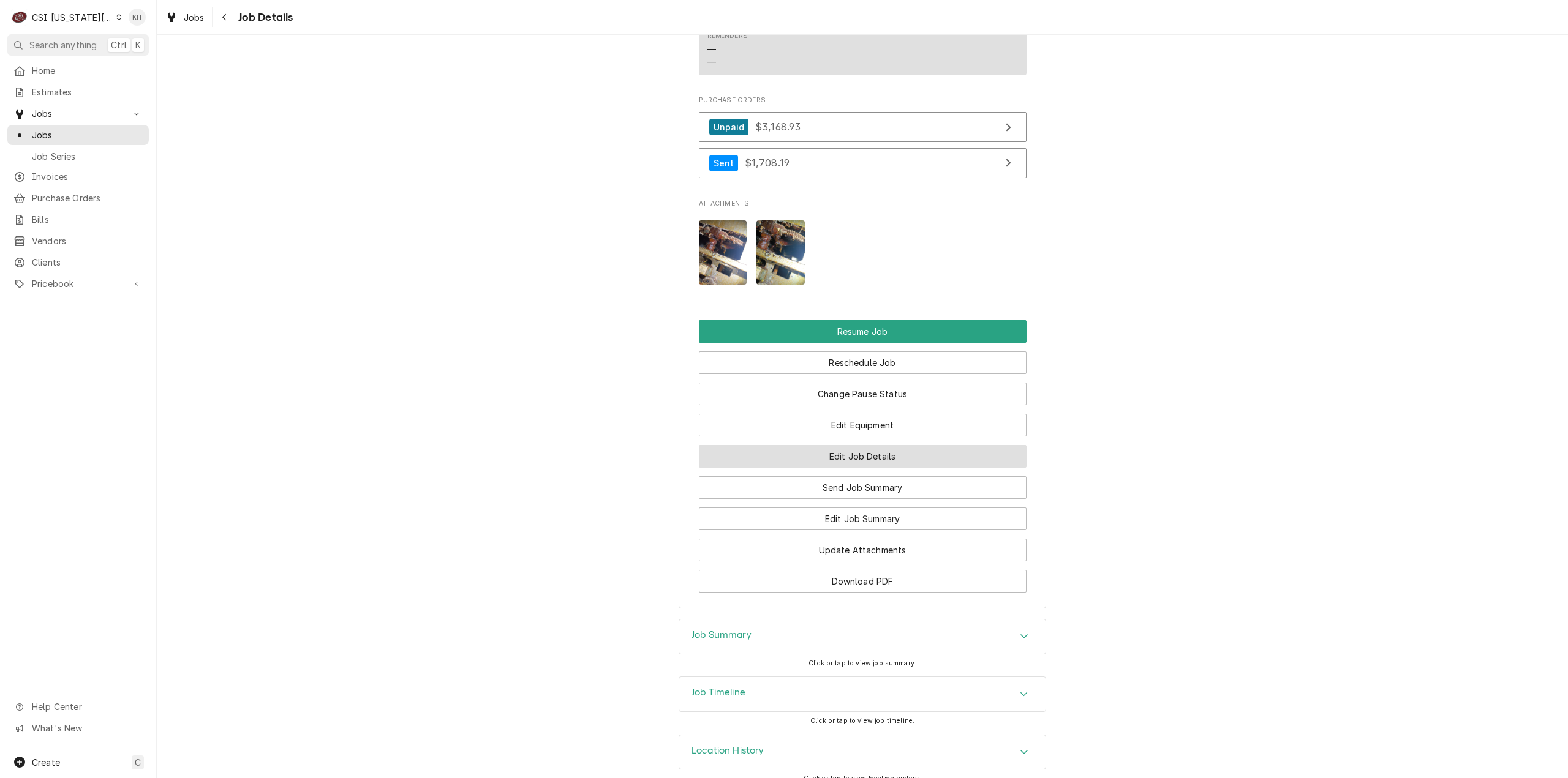
scroll to position [2519, 0]
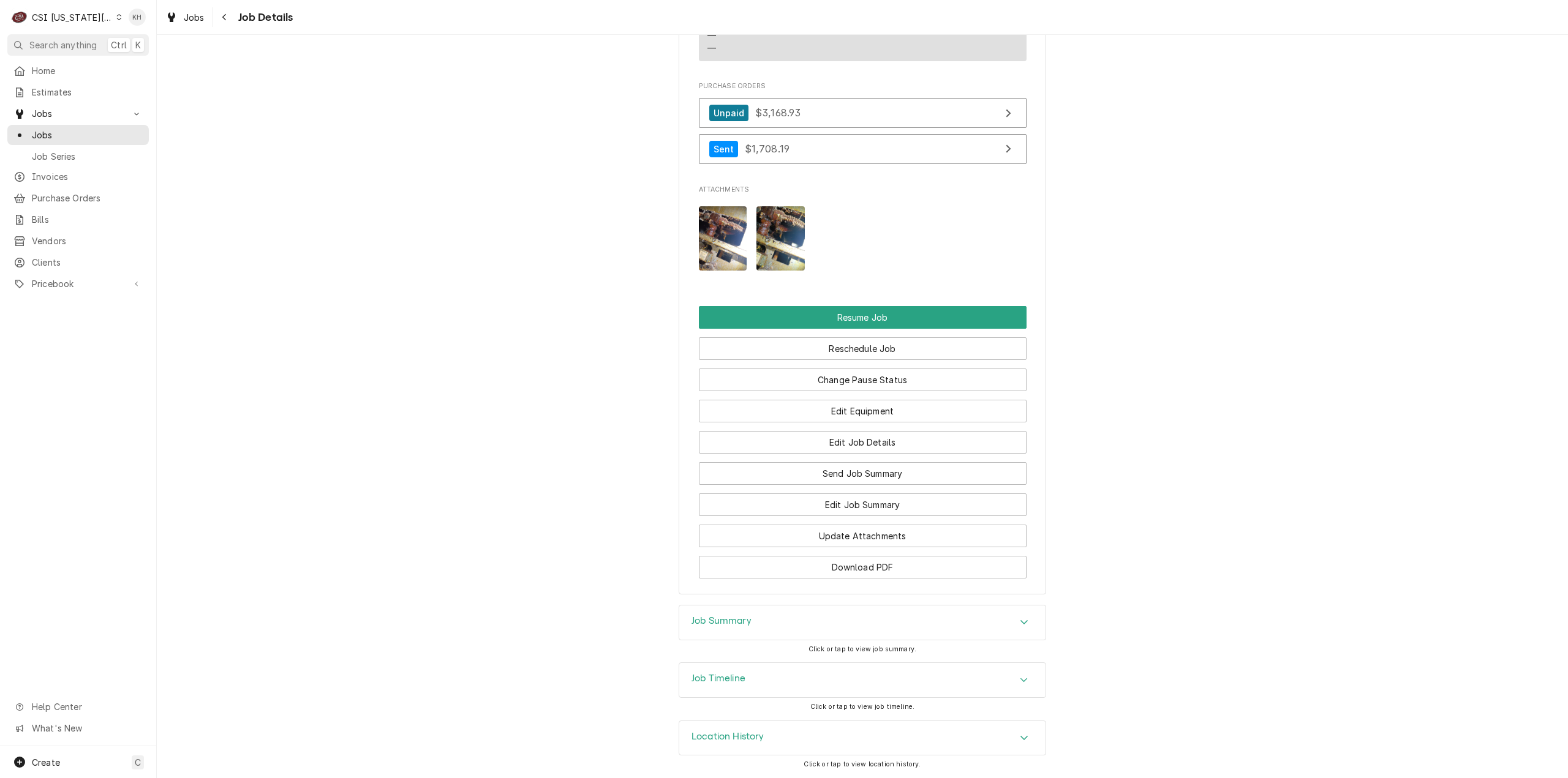
click at [762, 673] on div "Job Timeline" at bounding box center [862, 680] width 366 height 34
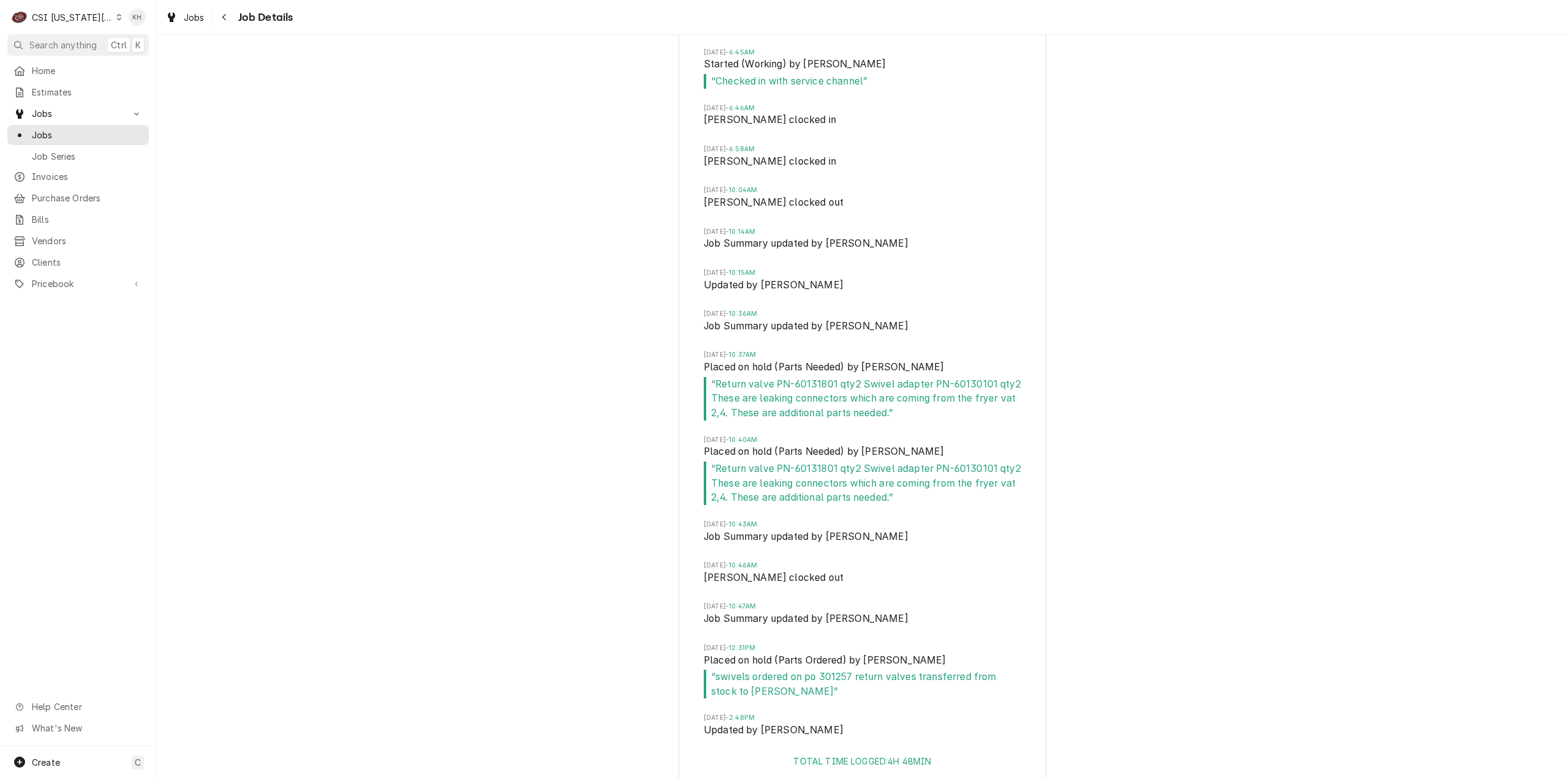
scroll to position [3863, 0]
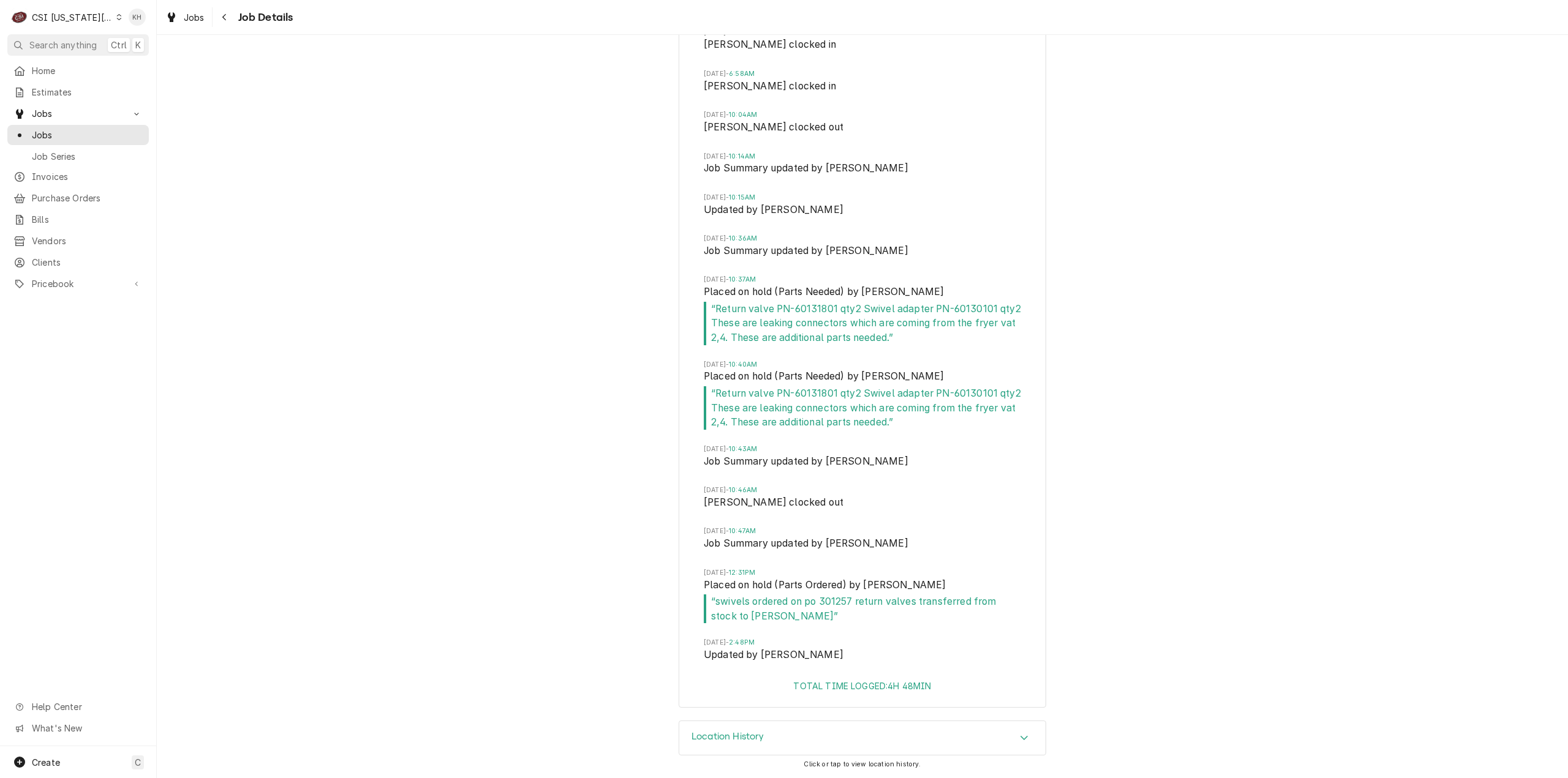
drag, startPoint x: 72, startPoint y: 43, endPoint x: 80, endPoint y: 48, distance: 9.4
click at [72, 43] on span "Search anything" at bounding box center [63, 45] width 67 height 13
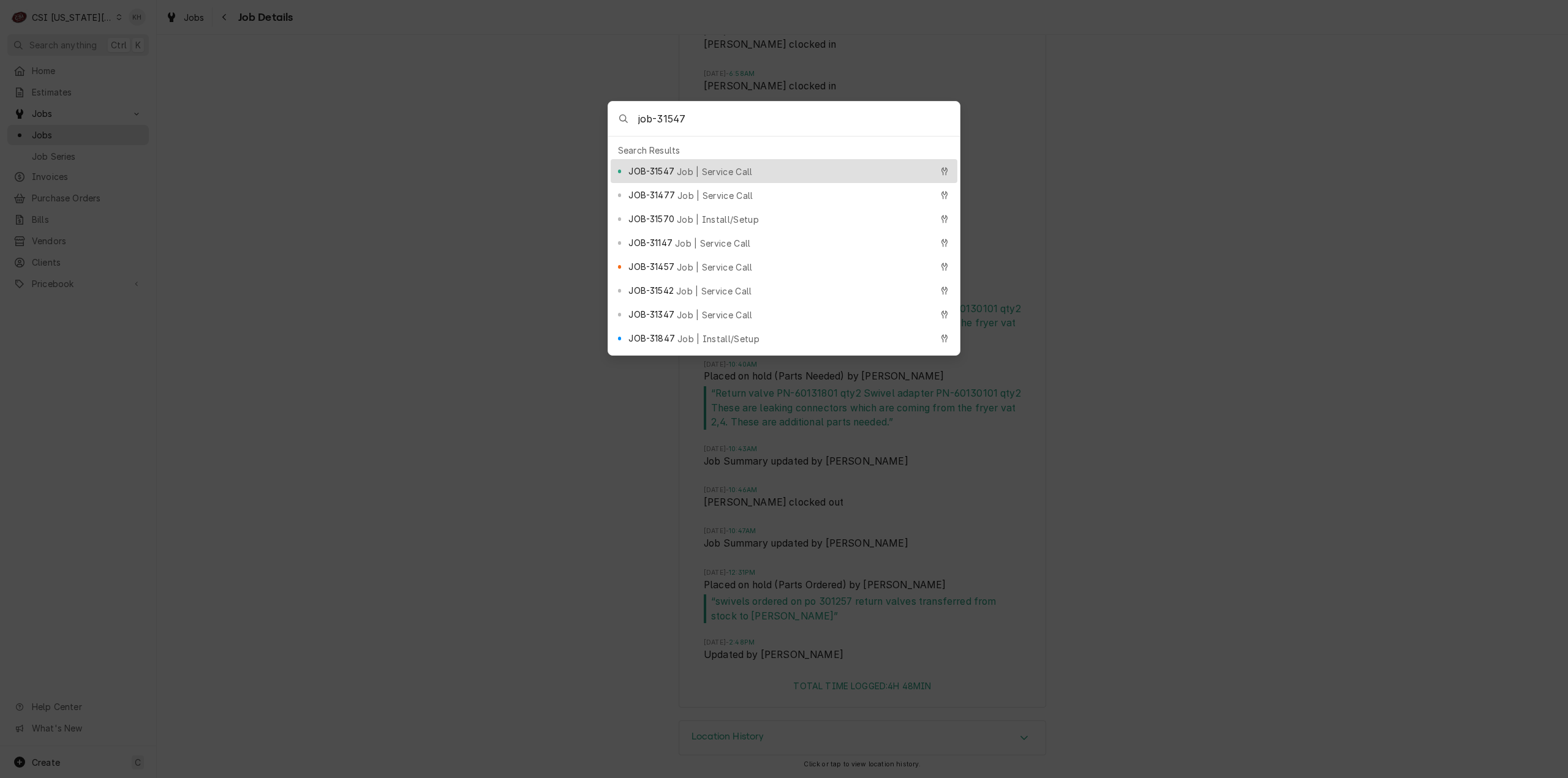
type input "job-31547"
click at [667, 165] on span "JOB-31547" at bounding box center [651, 171] width 46 height 13
